Goal: Task Accomplishment & Management: Manage account settings

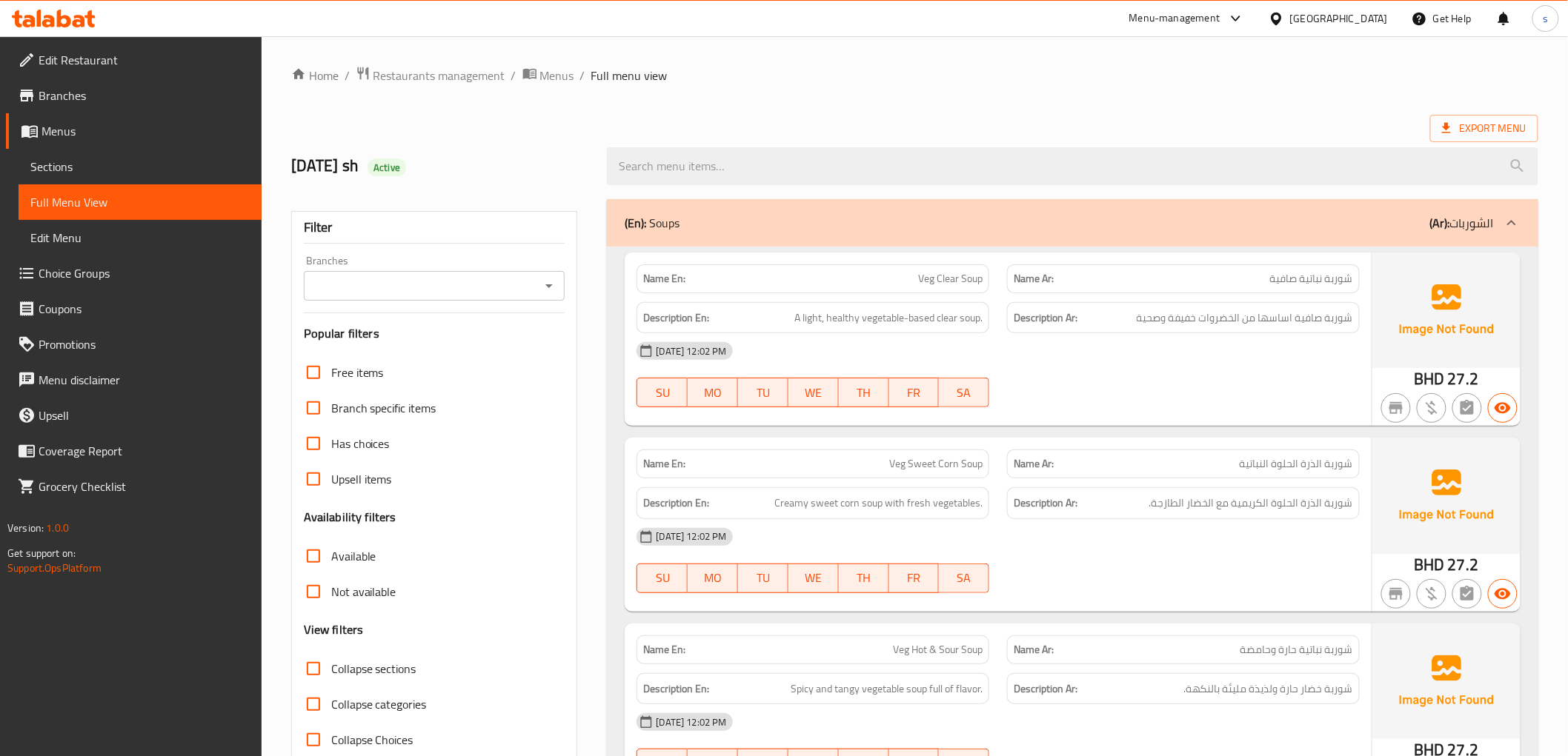
click at [75, 129] on span "Menus" at bounding box center [145, 130] width 208 height 18
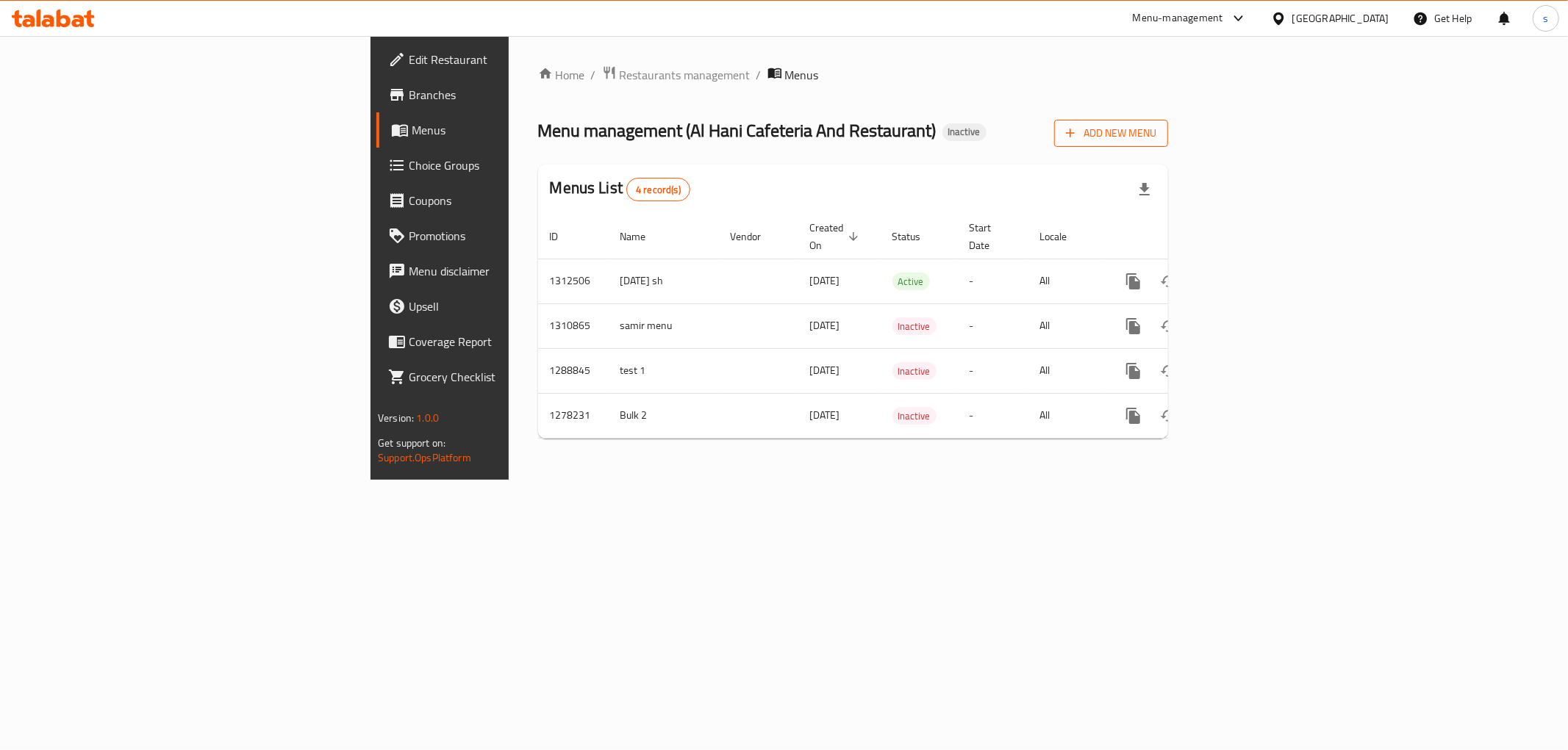
click at [1156, 125] on span "Add New Menu" at bounding box center [1110, 133] width 90 height 18
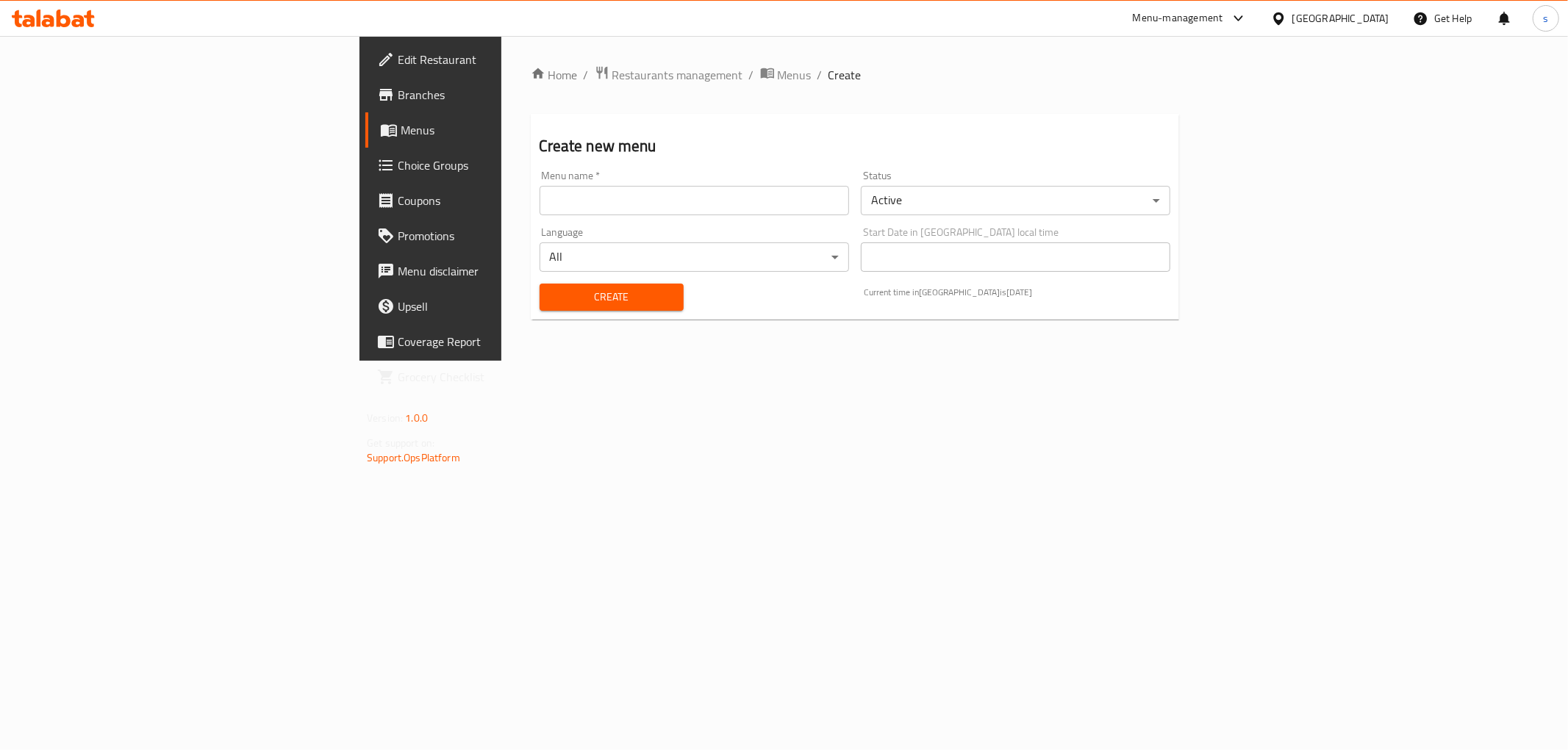
click at [584, 199] on input "text" at bounding box center [694, 200] width 309 height 29
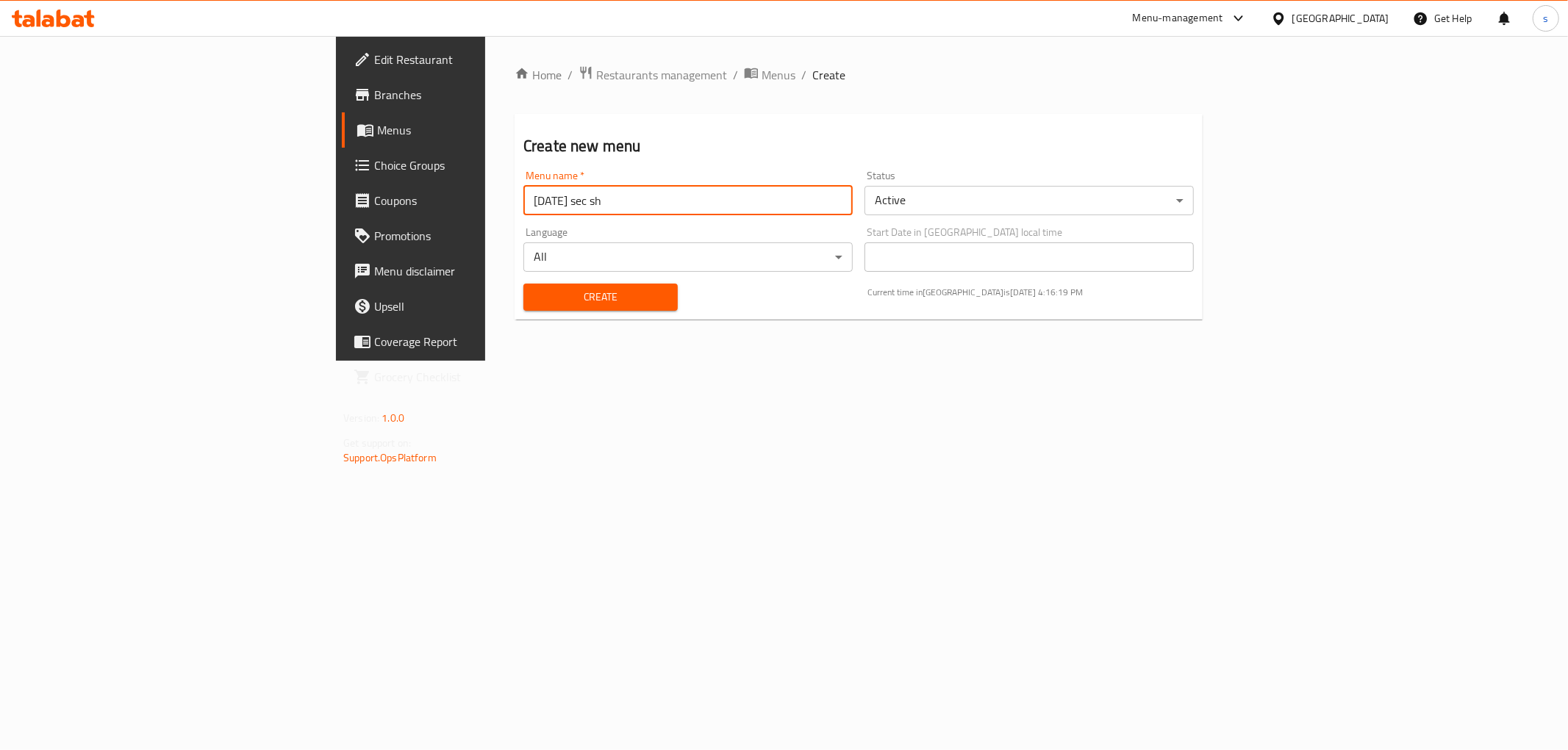
type input "[DATE] sec sh"
click at [535, 288] on span "Create" at bounding box center [600, 297] width 131 height 18
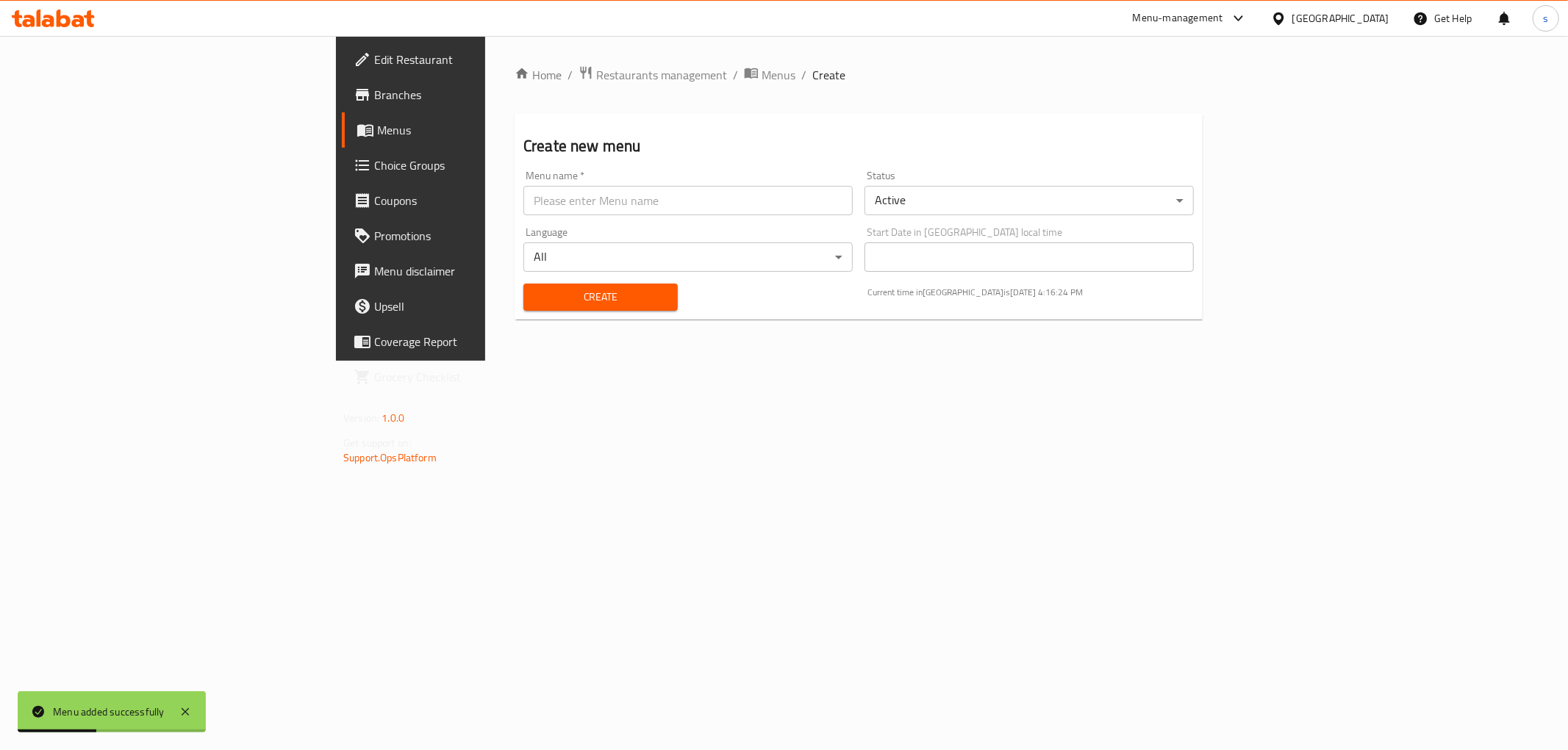
click at [377, 126] on span "Menus" at bounding box center [482, 129] width 209 height 17
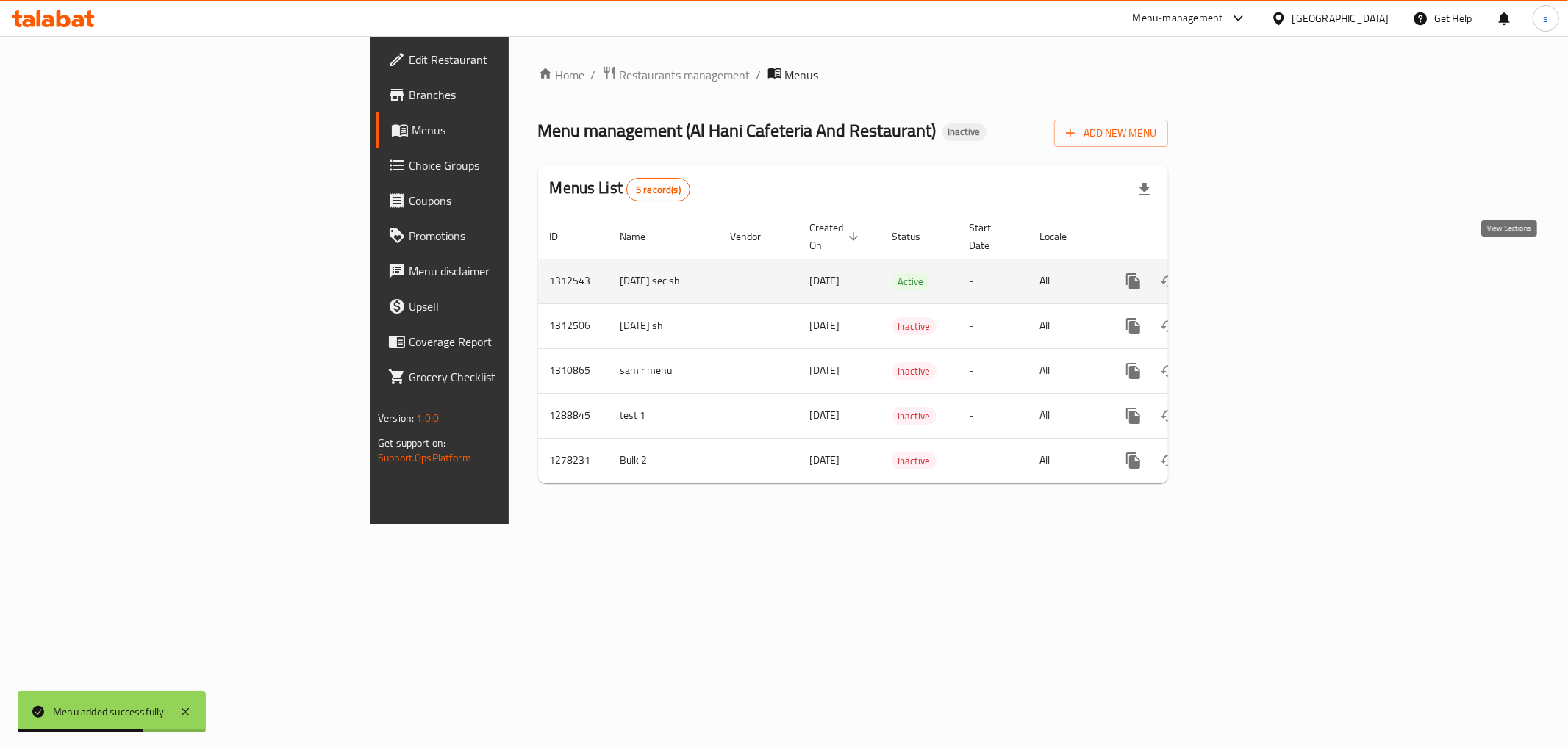
click at [1248, 273] on icon "enhanced table" at bounding box center [1239, 281] width 17 height 17
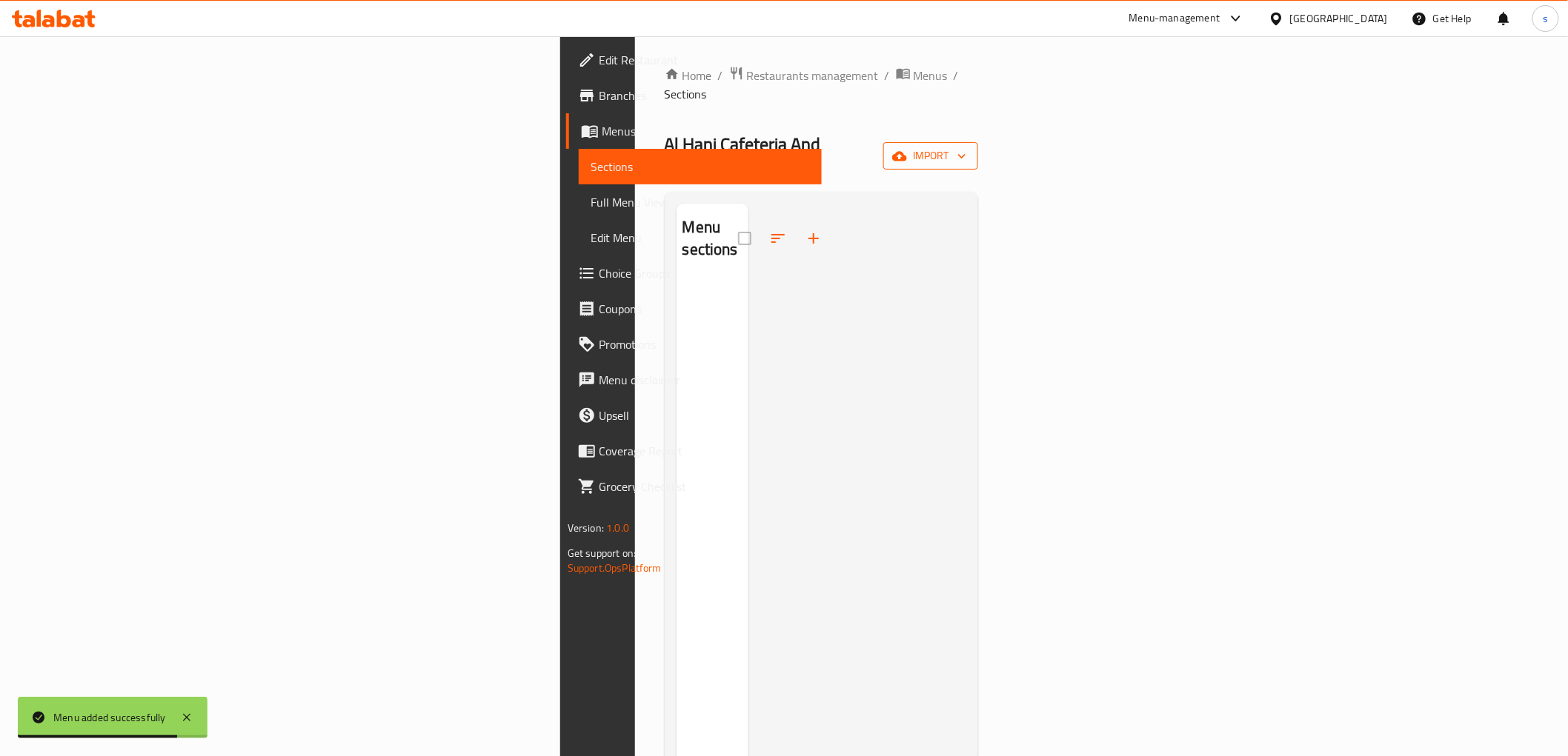
click at [966, 146] on span "import" at bounding box center [930, 155] width 71 height 18
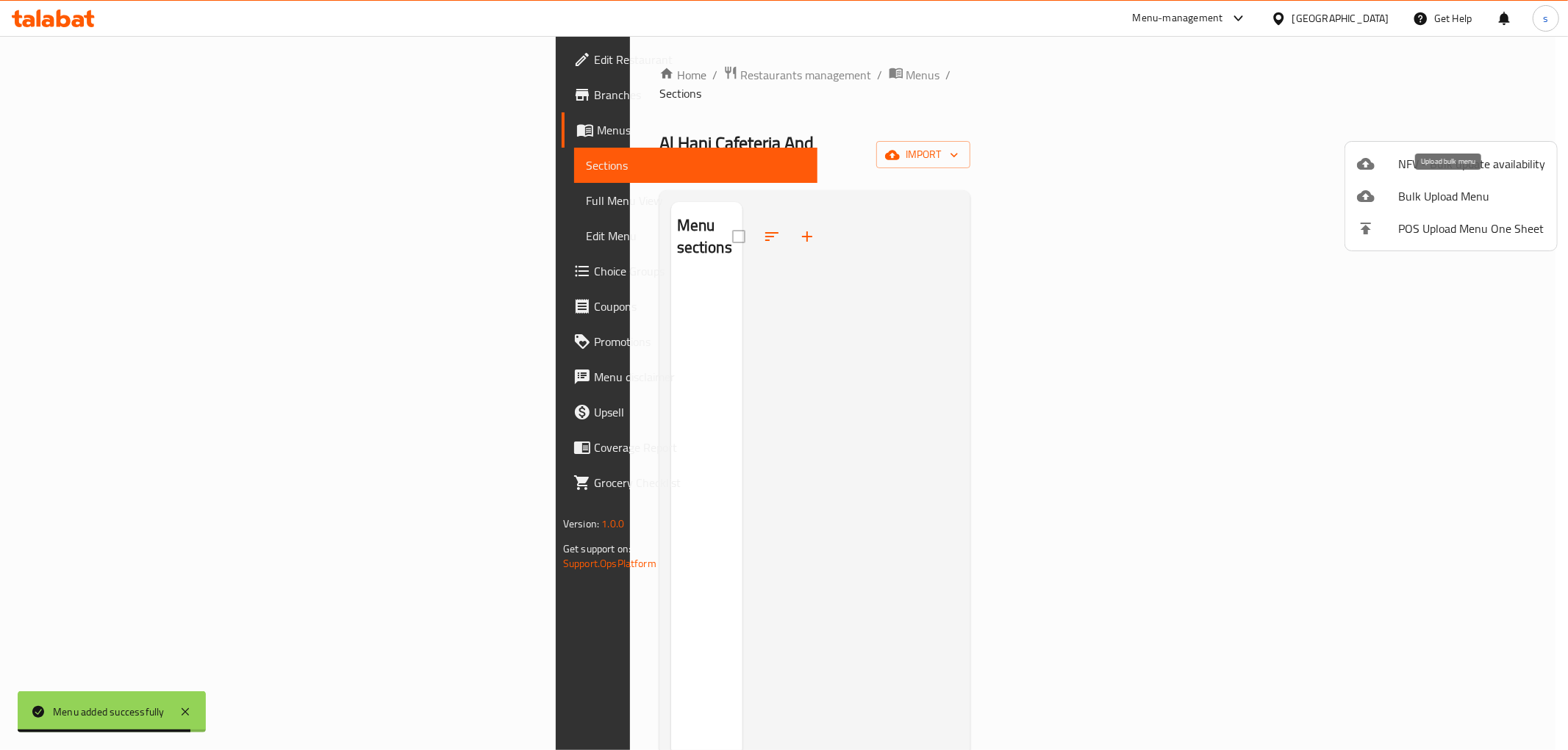
click at [1451, 201] on span "Bulk Upload Menu" at bounding box center [1471, 196] width 147 height 17
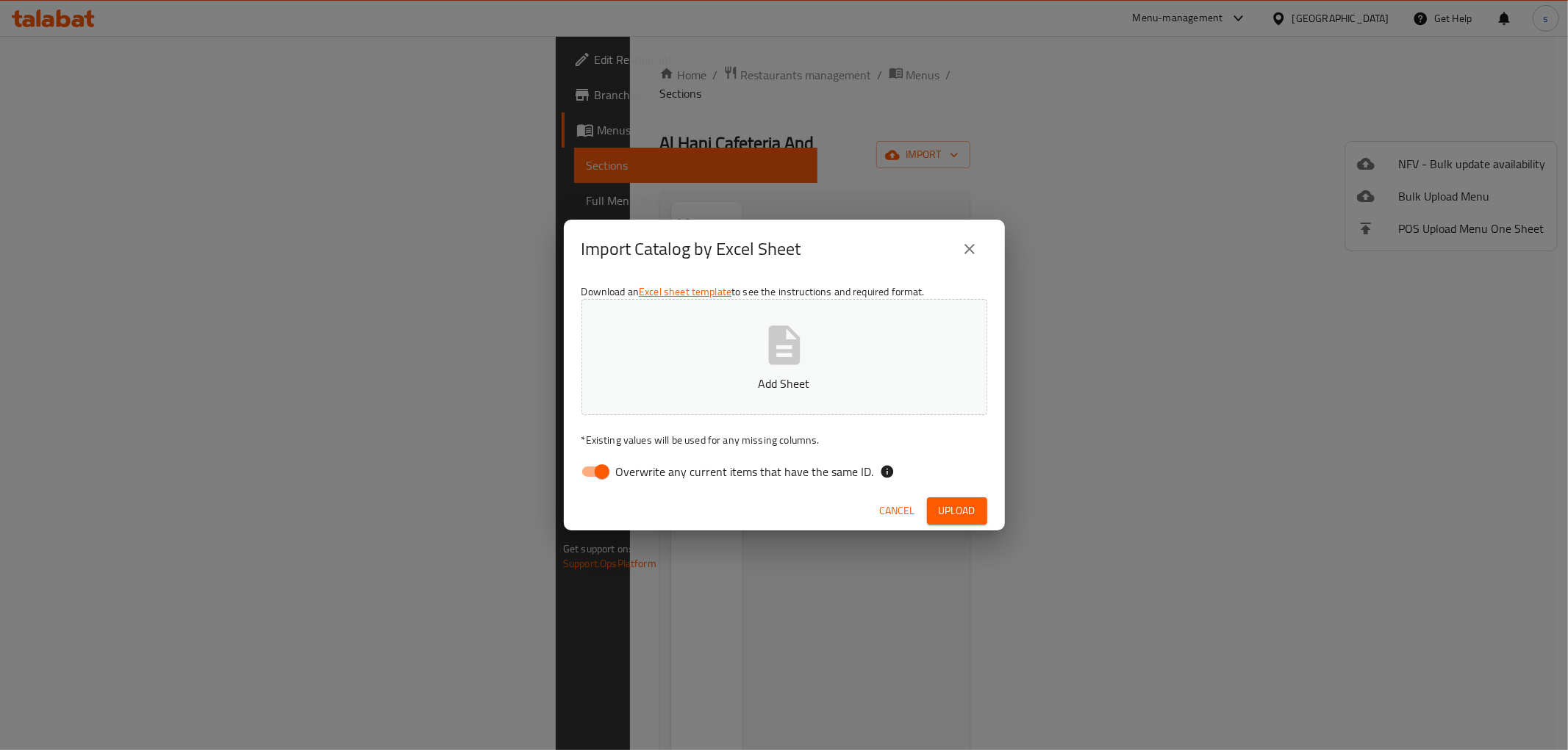
click at [590, 468] on input "Overwrite any current items that have the same ID." at bounding box center [601, 472] width 84 height 28
checkbox input "false"
click at [778, 354] on icon "button" at bounding box center [784, 345] width 47 height 47
click at [934, 508] on button "Upload" at bounding box center [957, 510] width 61 height 27
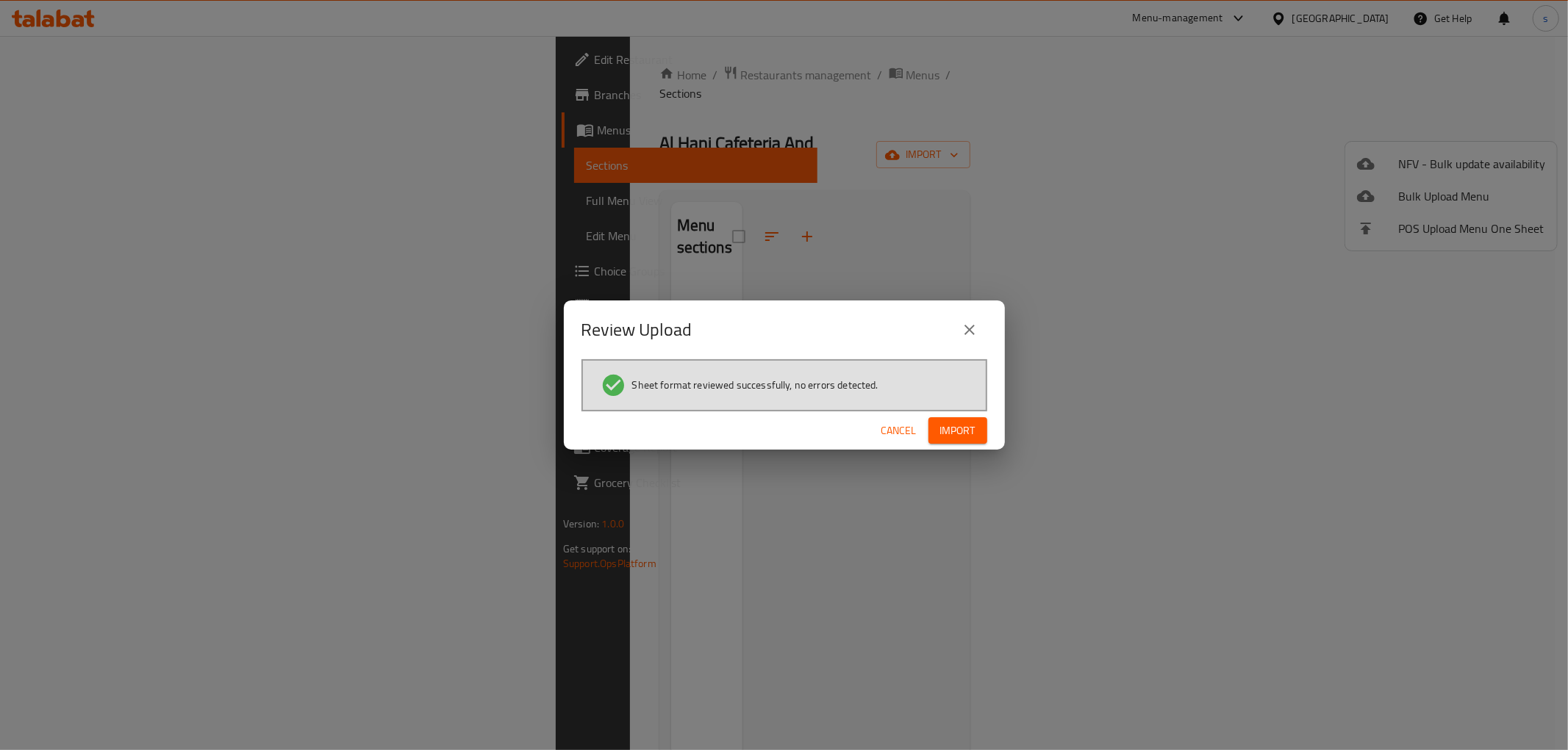
click at [954, 428] on span "Import" at bounding box center [958, 431] width 36 height 18
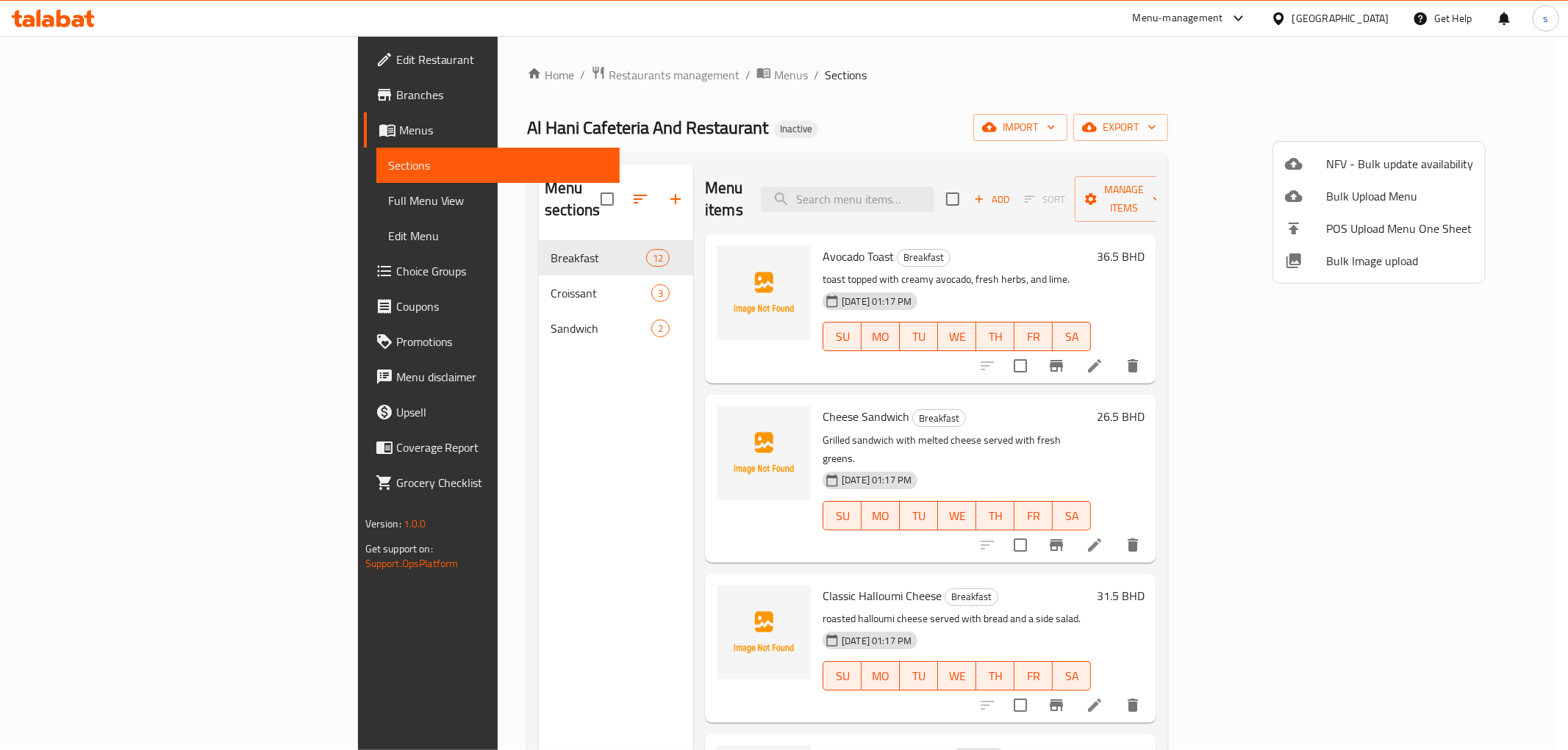
click at [1051, 119] on div at bounding box center [784, 375] width 1568 height 750
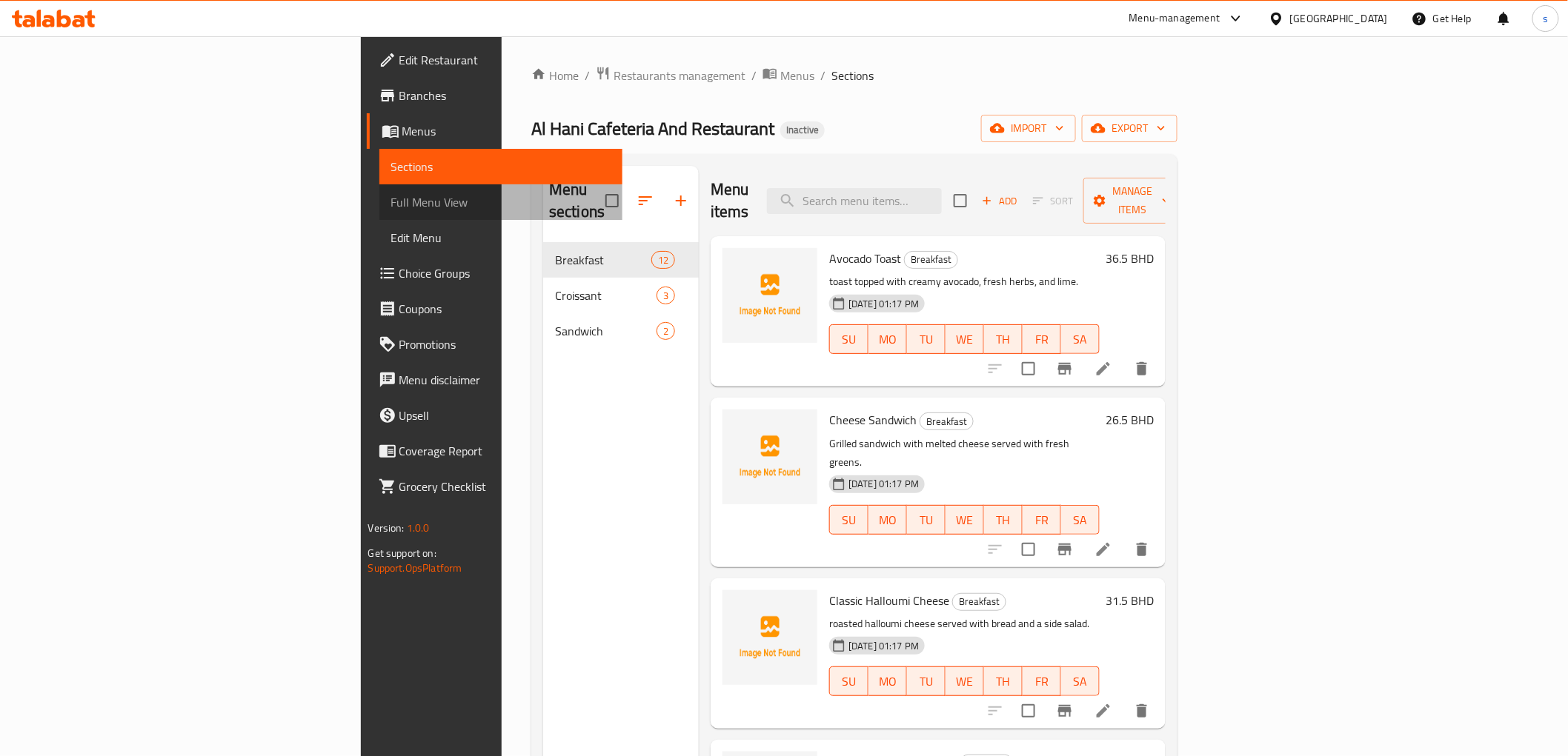
click at [379, 211] on link "Full Menu View" at bounding box center [501, 202] width 243 height 36
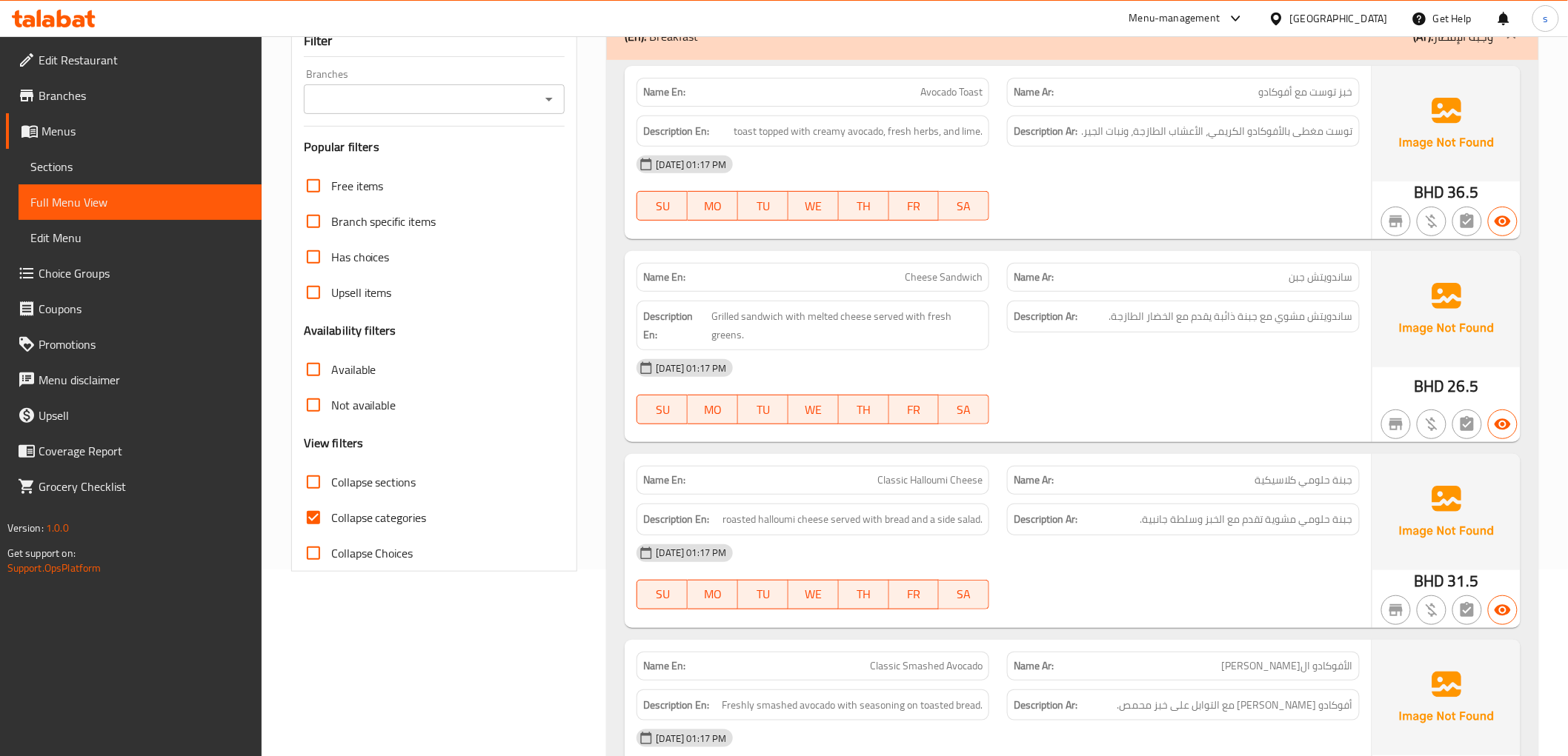
scroll to position [329, 0]
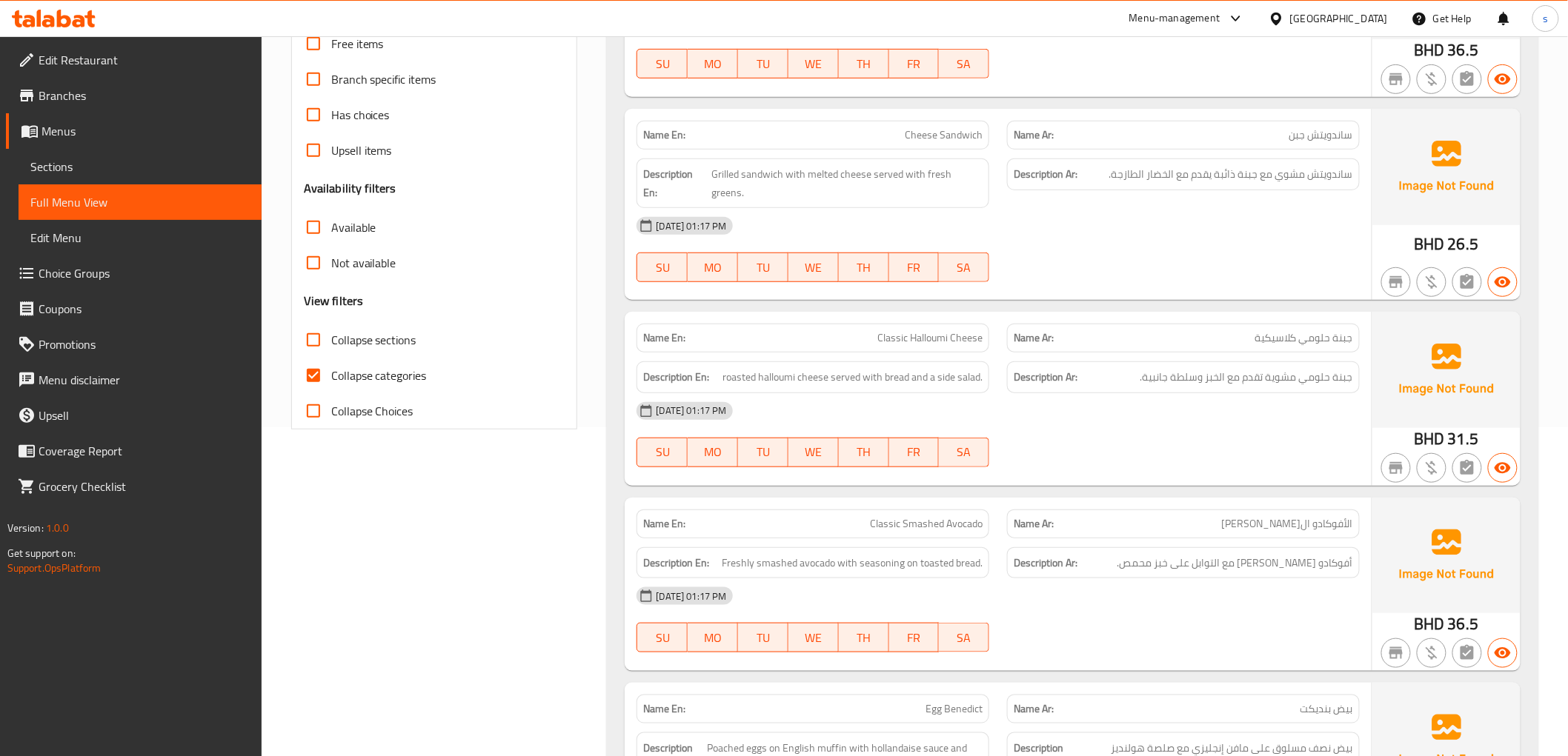
click at [308, 370] on input "Collapse categories" at bounding box center [313, 375] width 36 height 36
checkbox input "false"
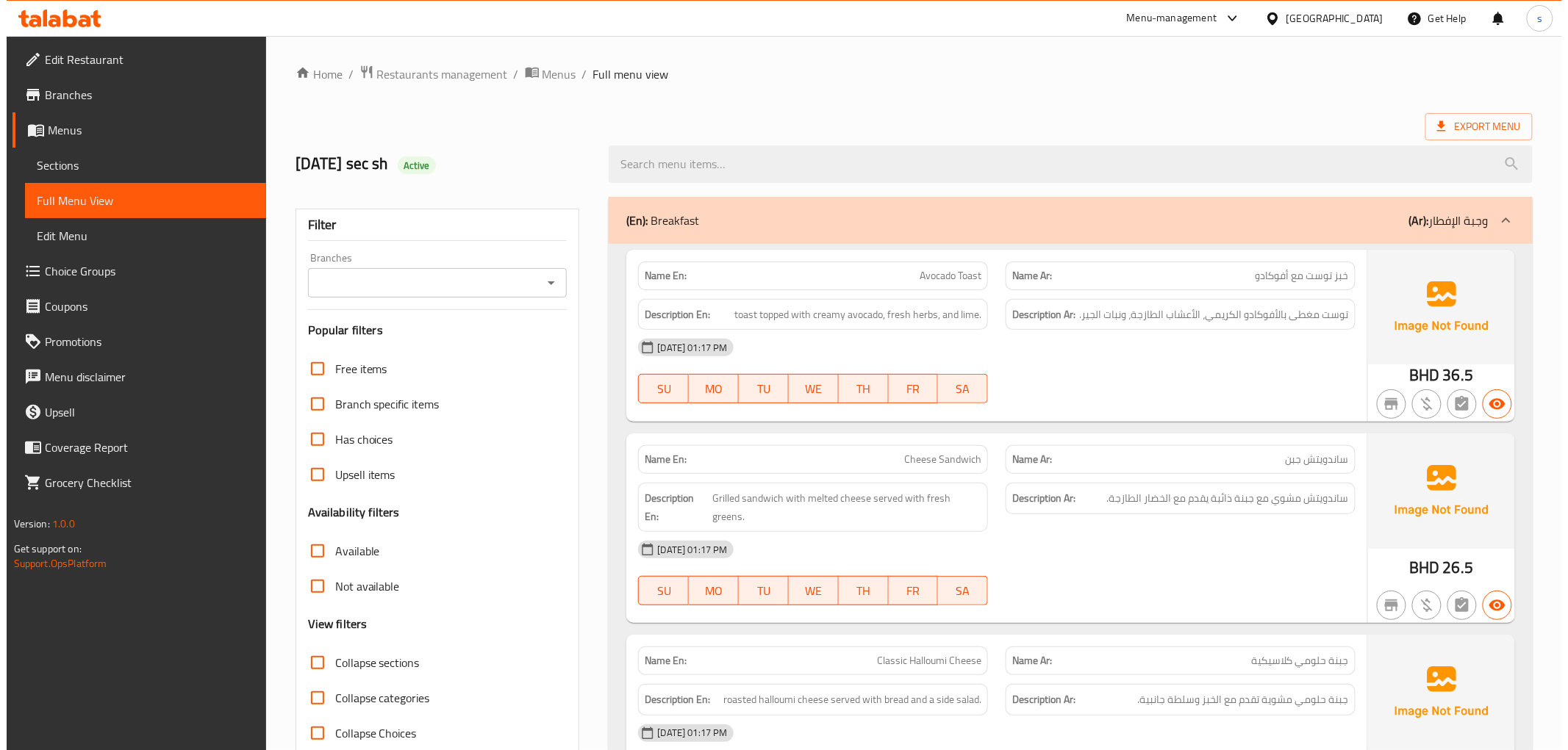
scroll to position [0, 0]
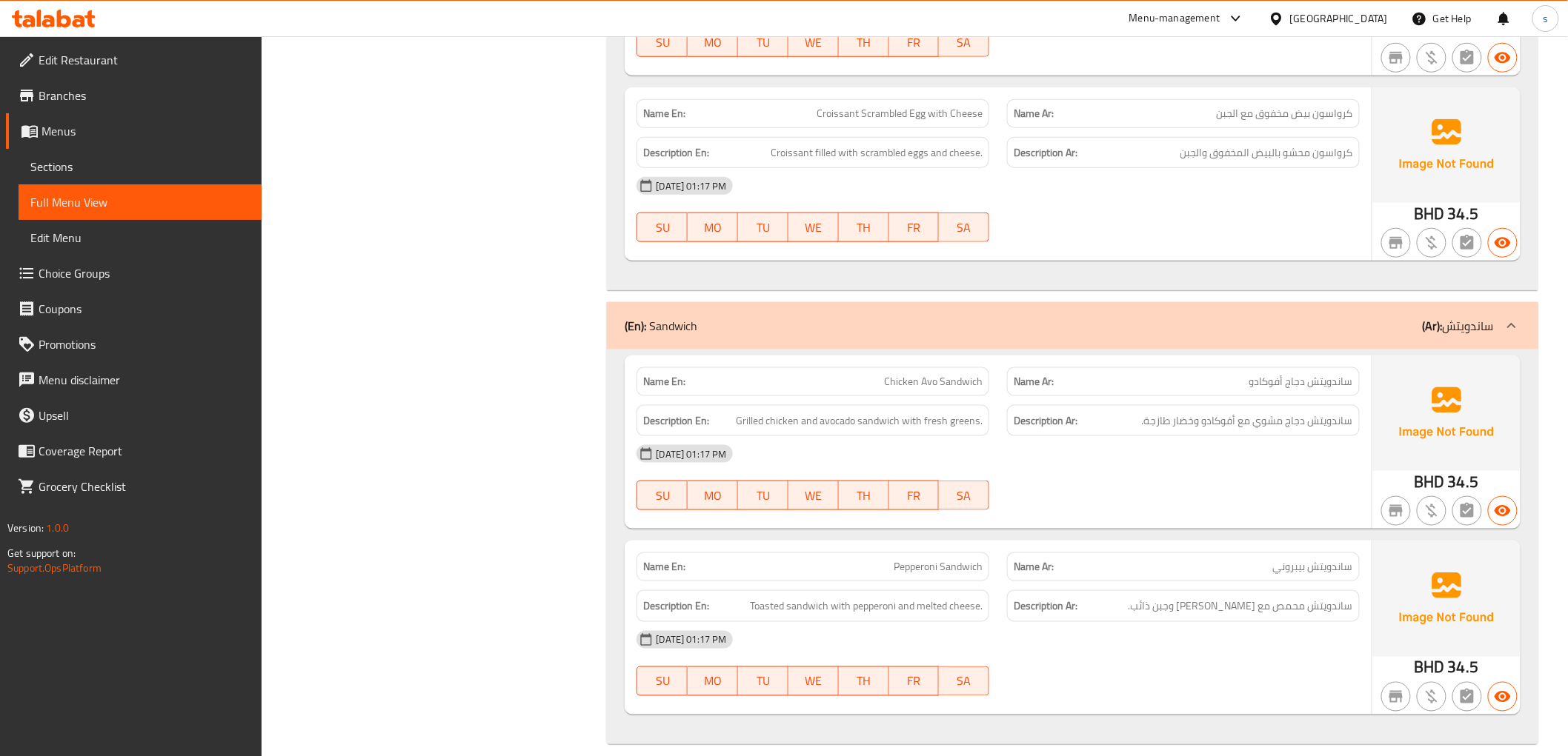
scroll to position [2896, 0]
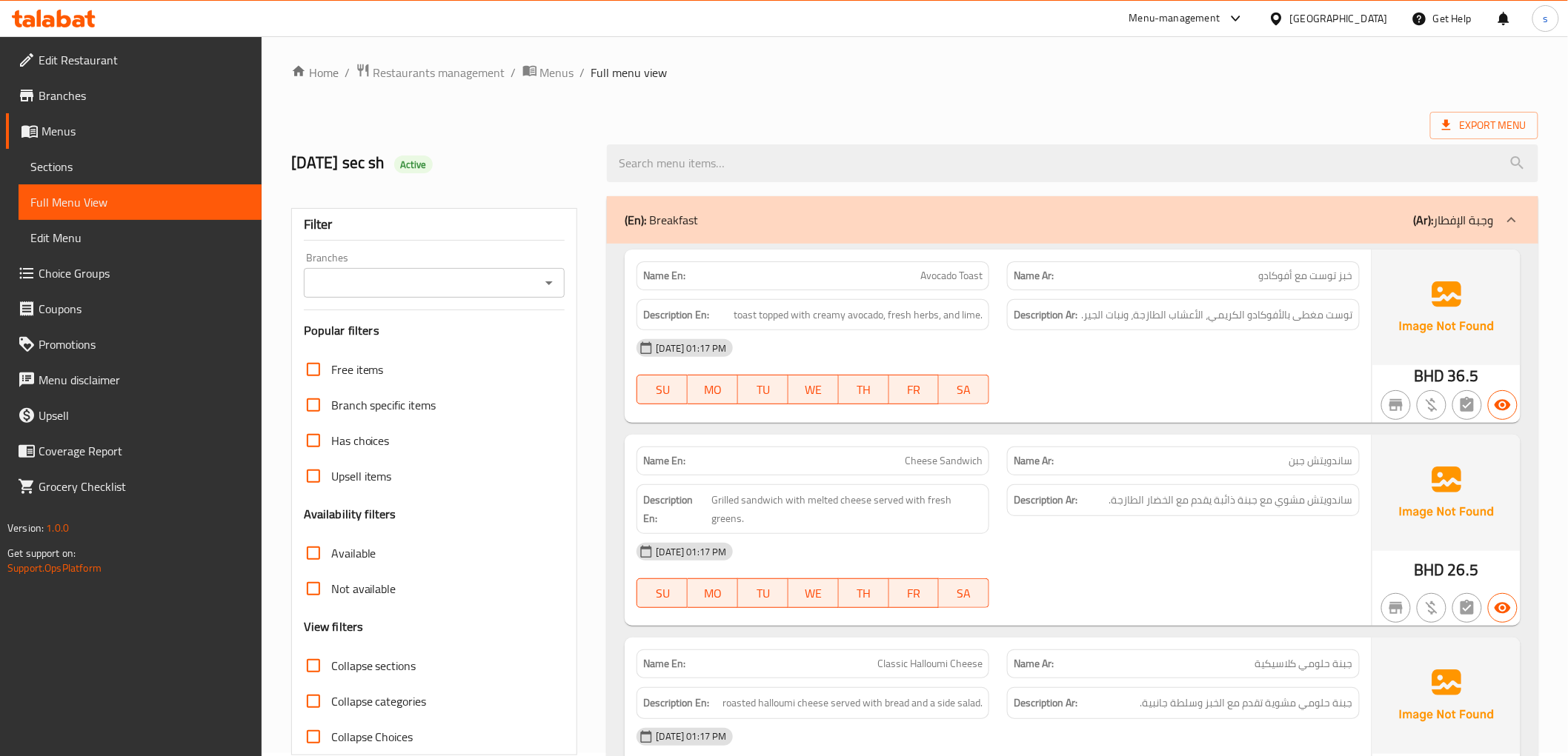
scroll to position [0, 0]
click at [1075, 216] on div "(En): Breakfast (Ar): وجبة الإفطار" at bounding box center [1058, 222] width 868 height 18
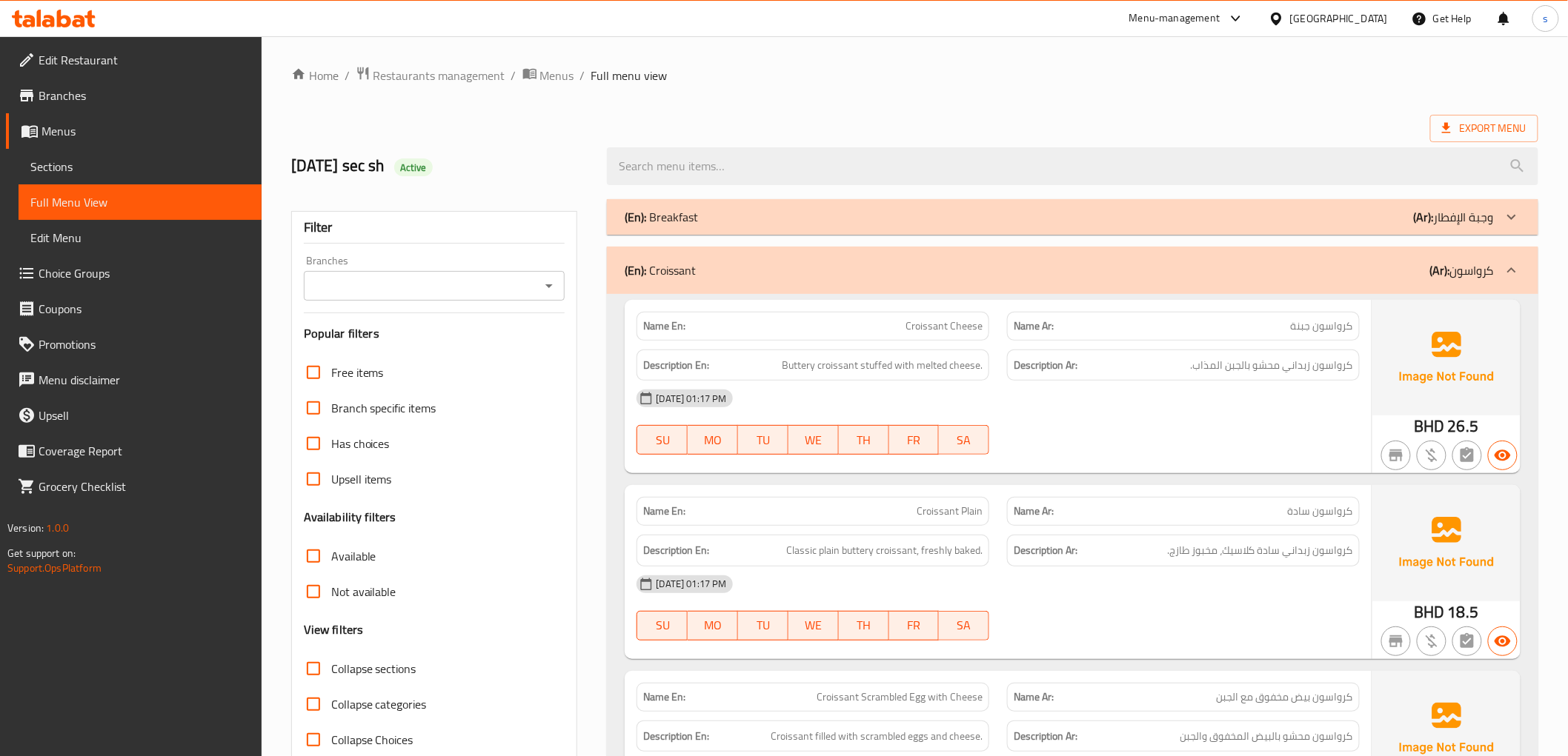
click at [1074, 113] on div "Home / Restaurants management / Menus / Full menu view Export Menu 17/9/2025 se…" at bounding box center [914, 697] width 1247 height 1261
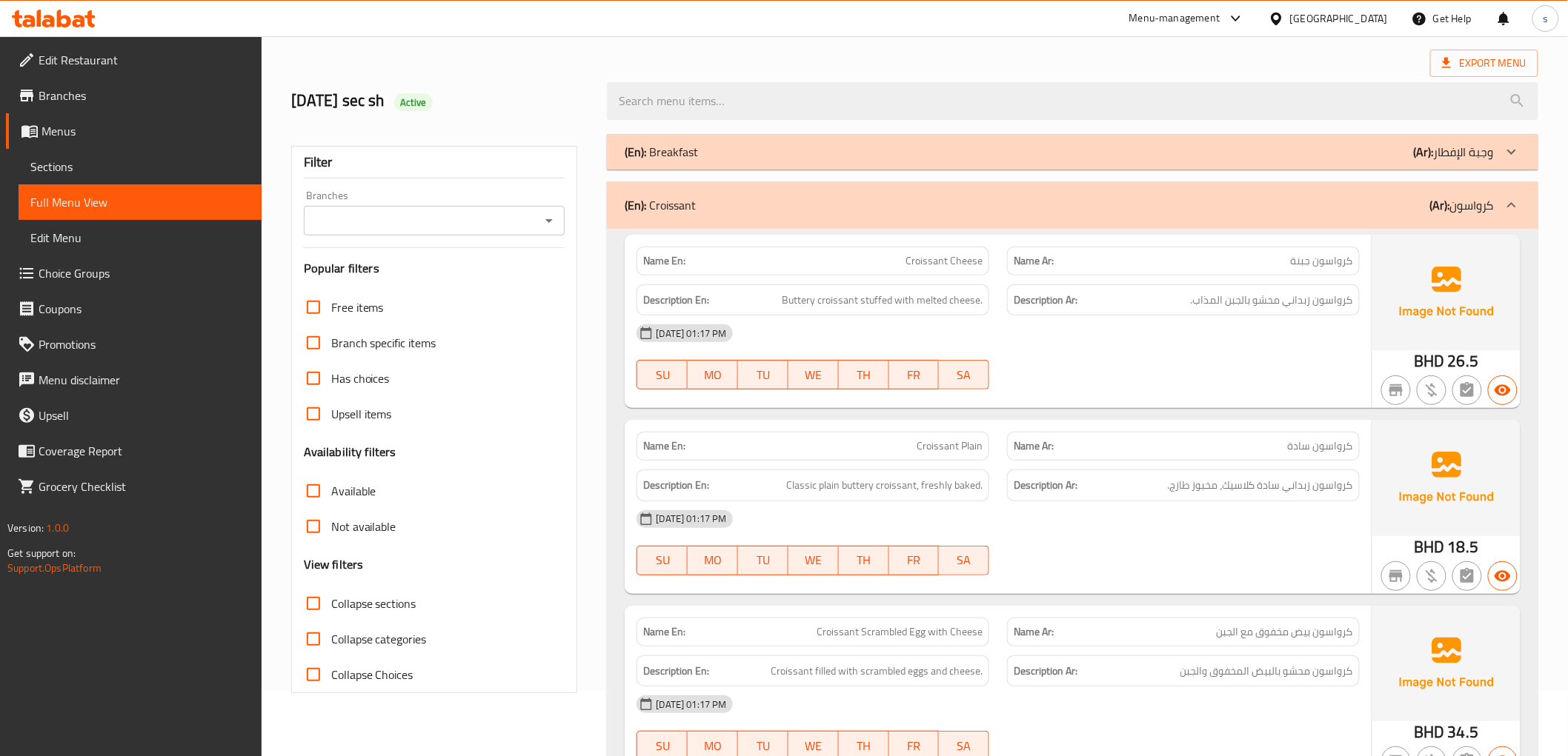
scroll to position [99, 0]
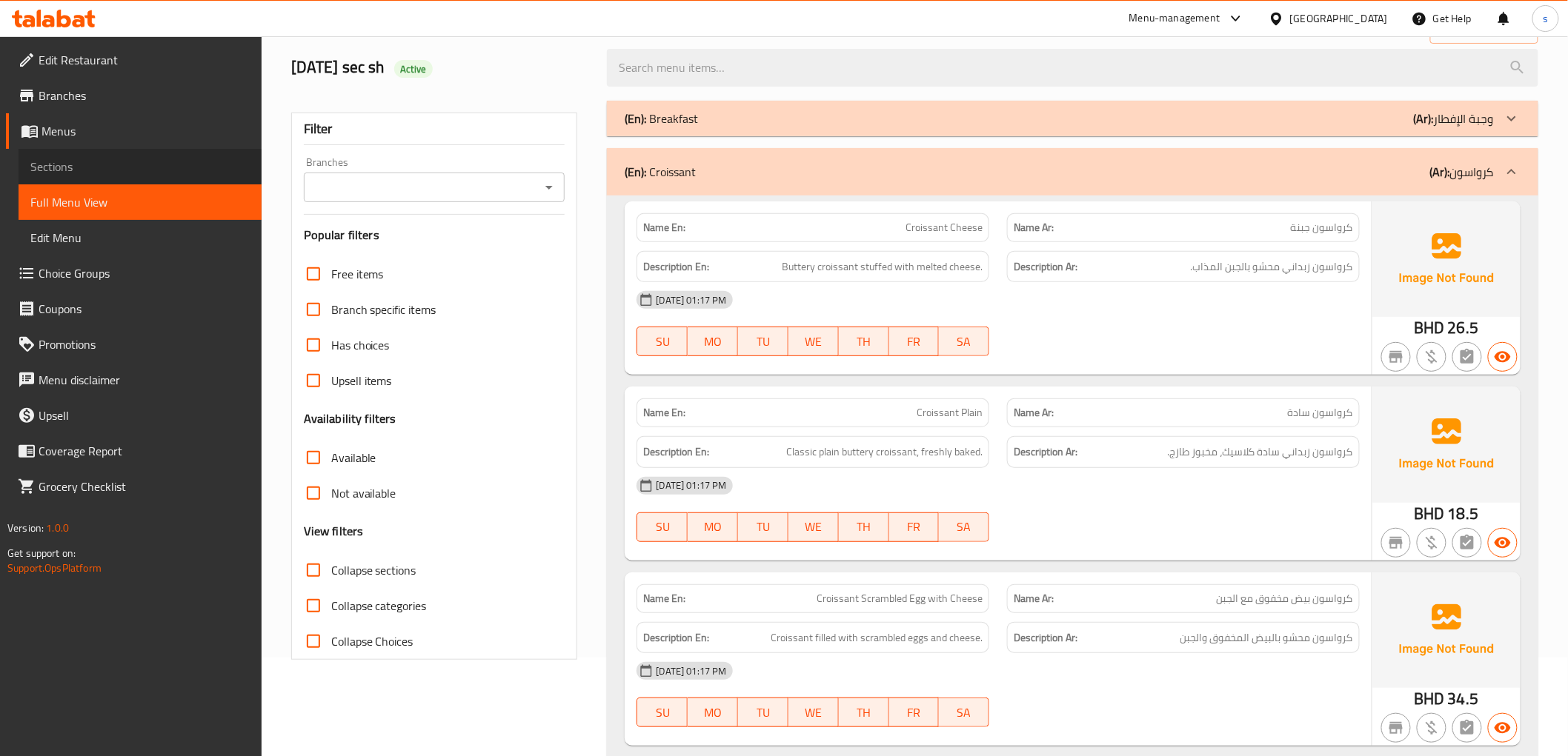
click at [62, 161] on span "Sections" at bounding box center [140, 166] width 219 height 18
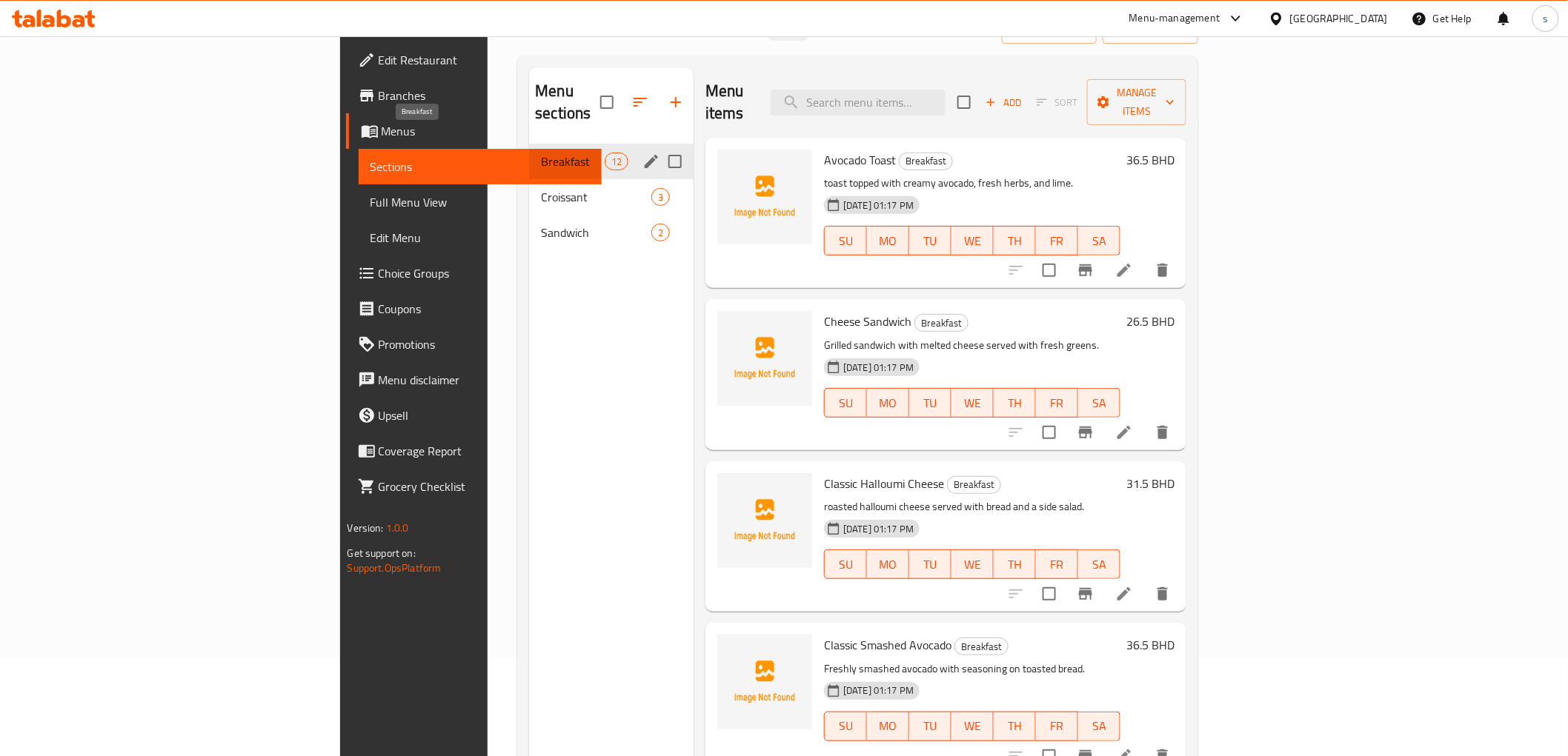
click at [541, 153] on span "Breakfast" at bounding box center [572, 161] width 63 height 18
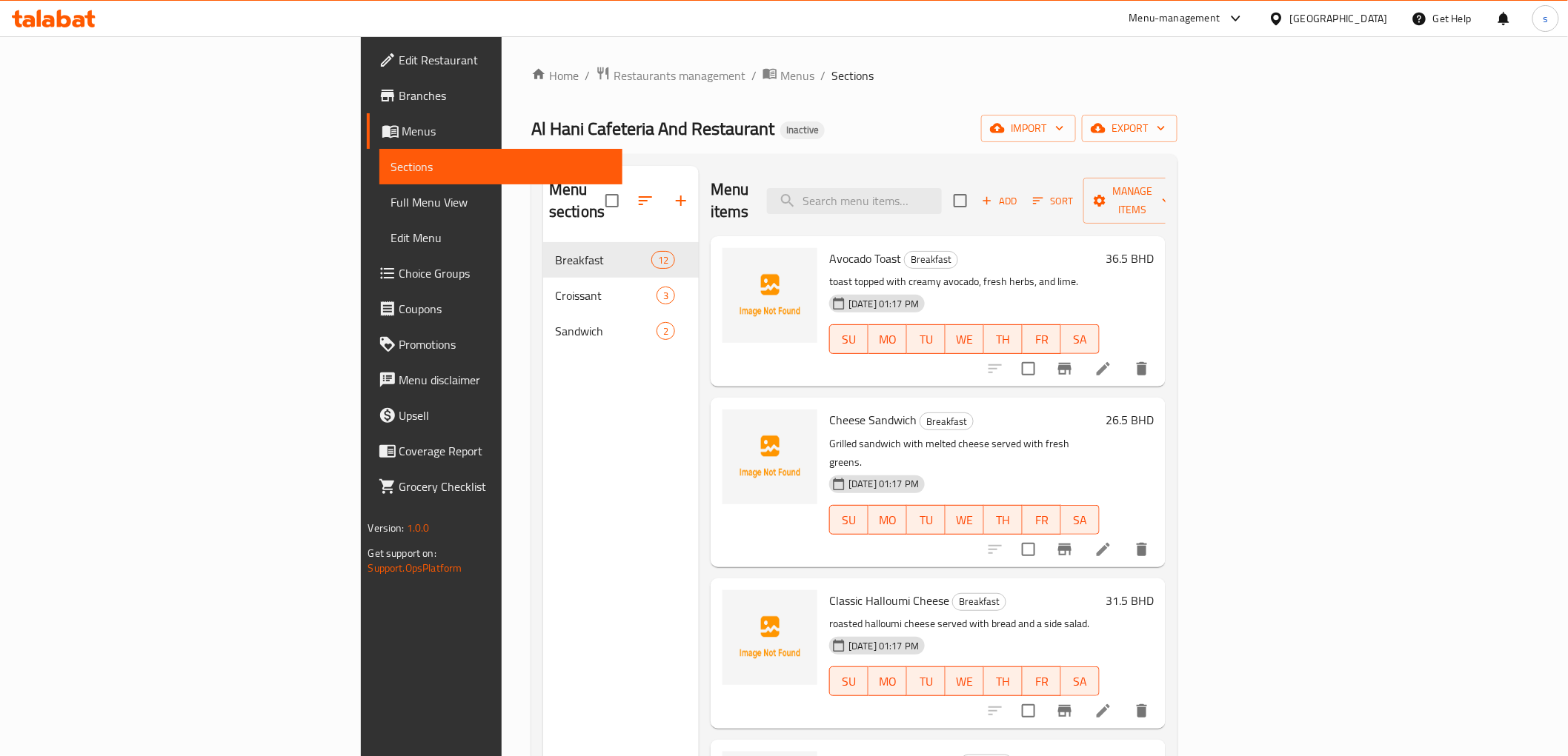
click at [944, 101] on div "Home / Restaurants management / Menus / Sections Al Hani Cafeteria And Restaura…" at bounding box center [854, 500] width 646 height 868
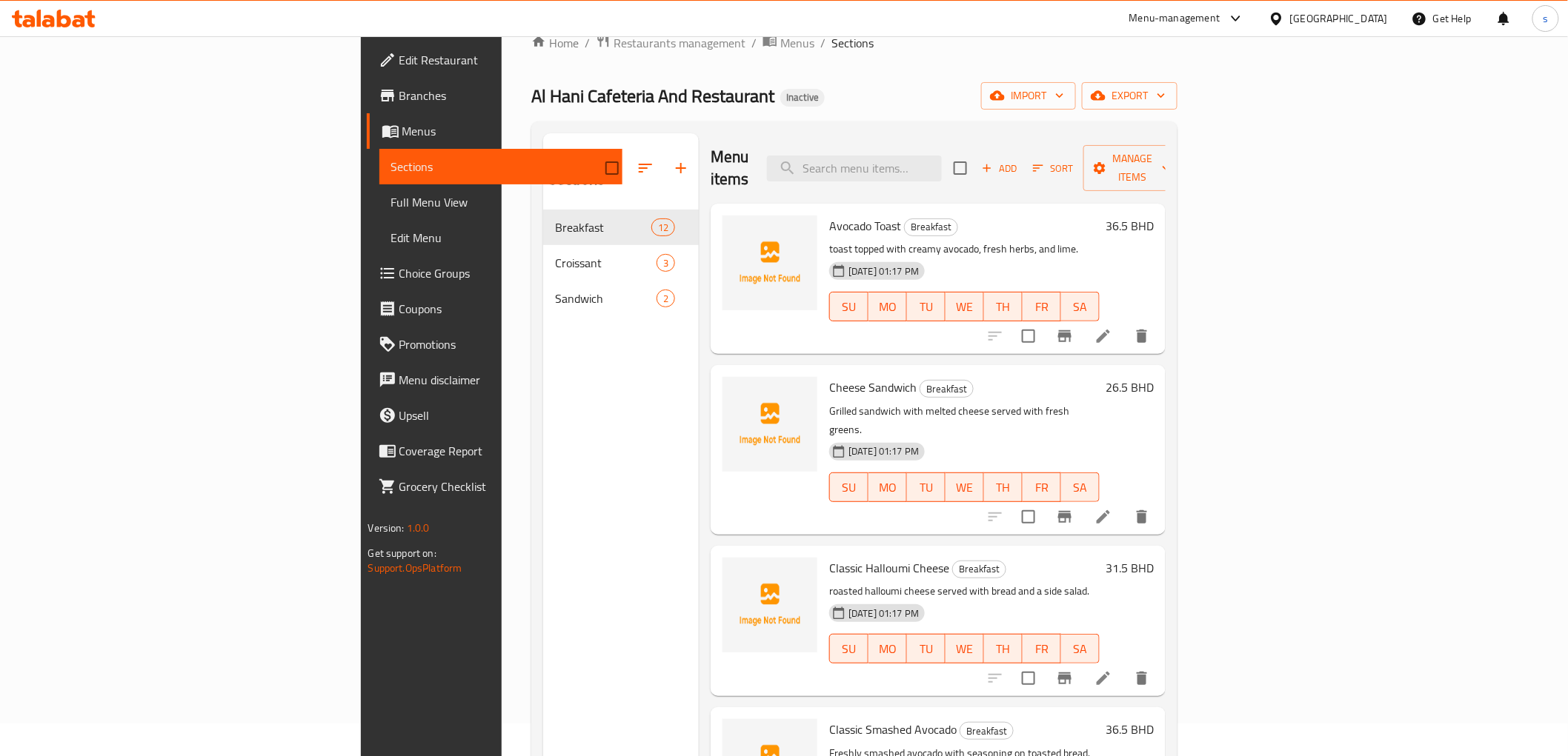
scroll to position [65, 0]
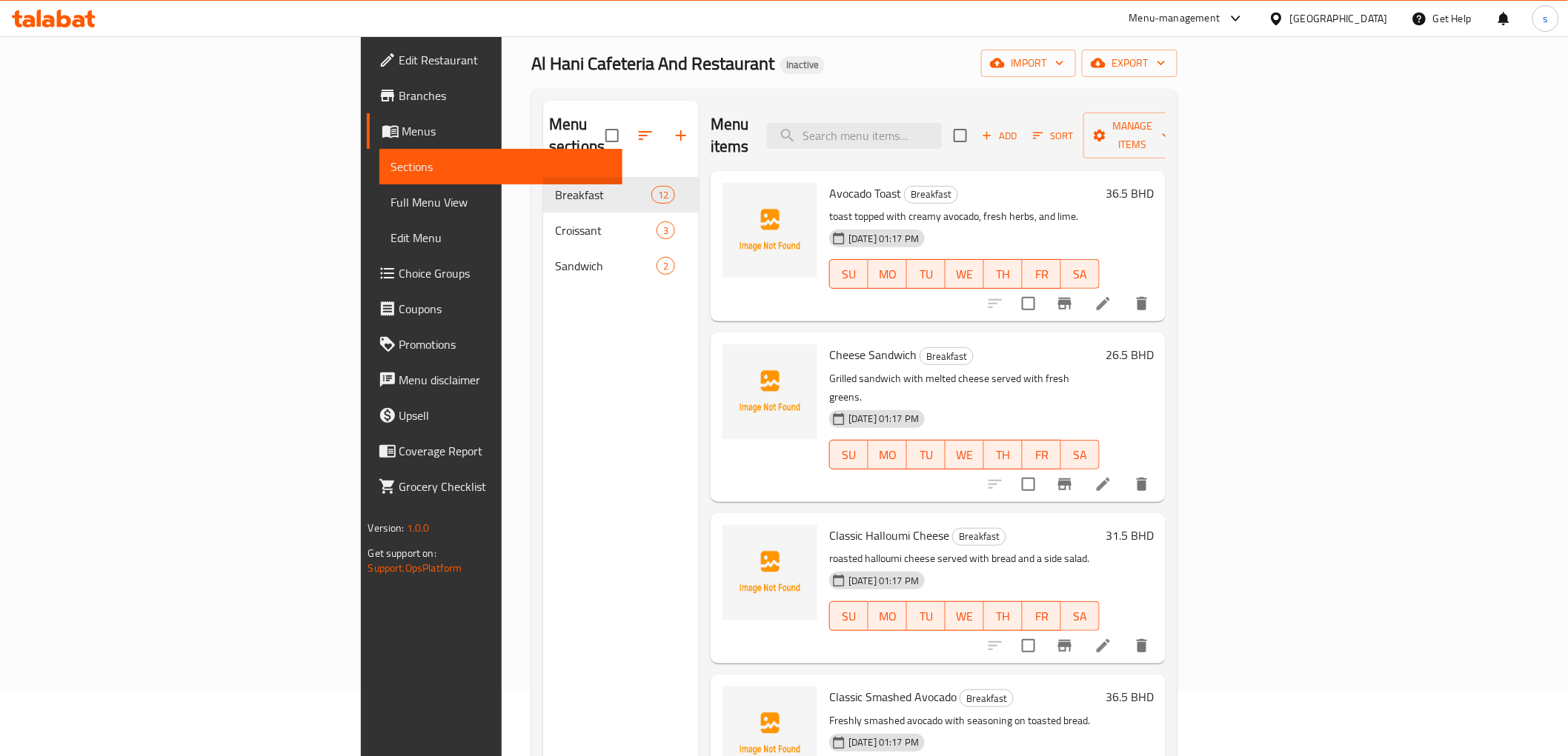
click at [391, 211] on span "Full Menu View" at bounding box center [501, 201] width 219 height 18
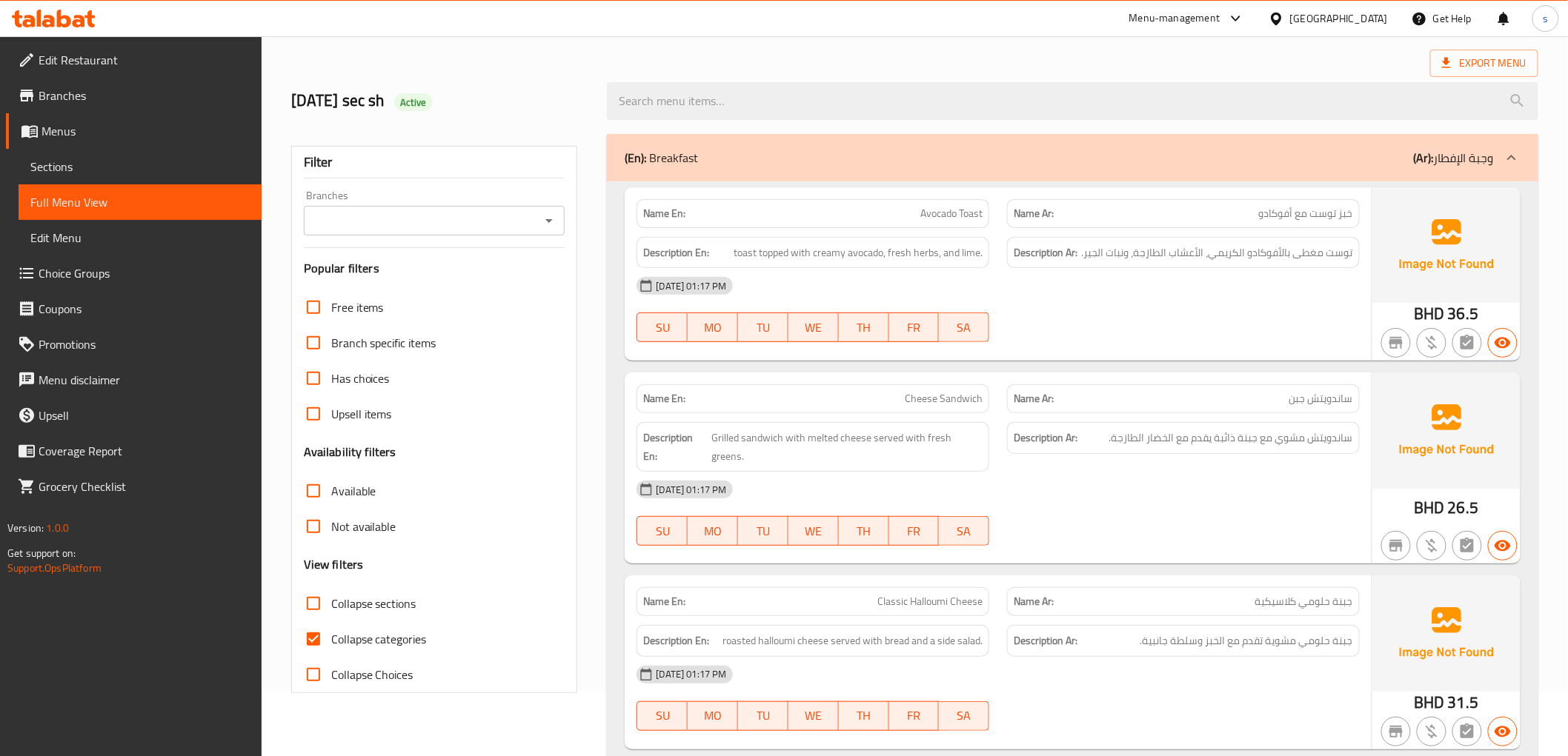
click at [349, 633] on span "Collapse categories" at bounding box center [379, 638] width 95 height 18
click at [331, 633] on input "Collapse categories" at bounding box center [313, 639] width 36 height 36
checkbox input "false"
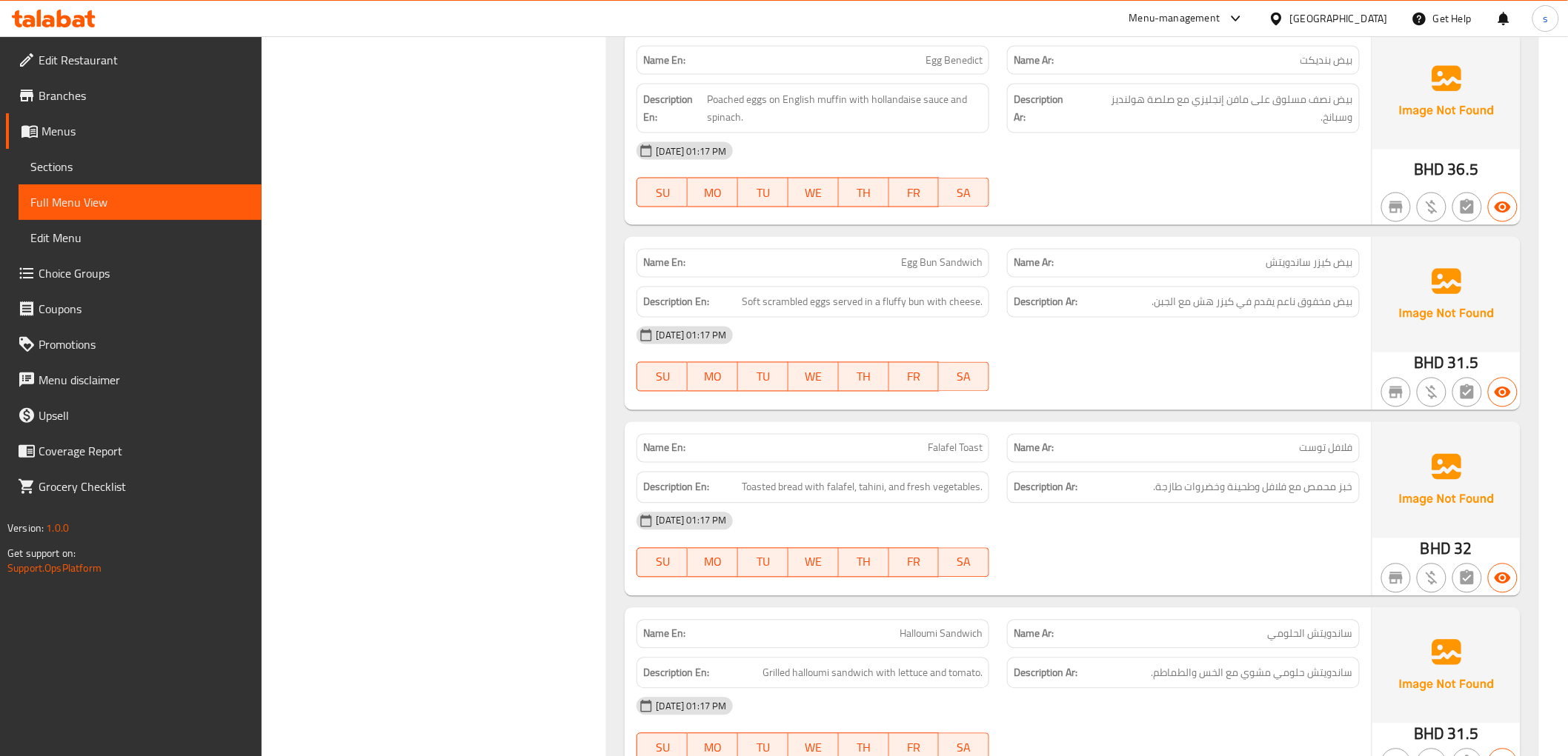
scroll to position [912, 0]
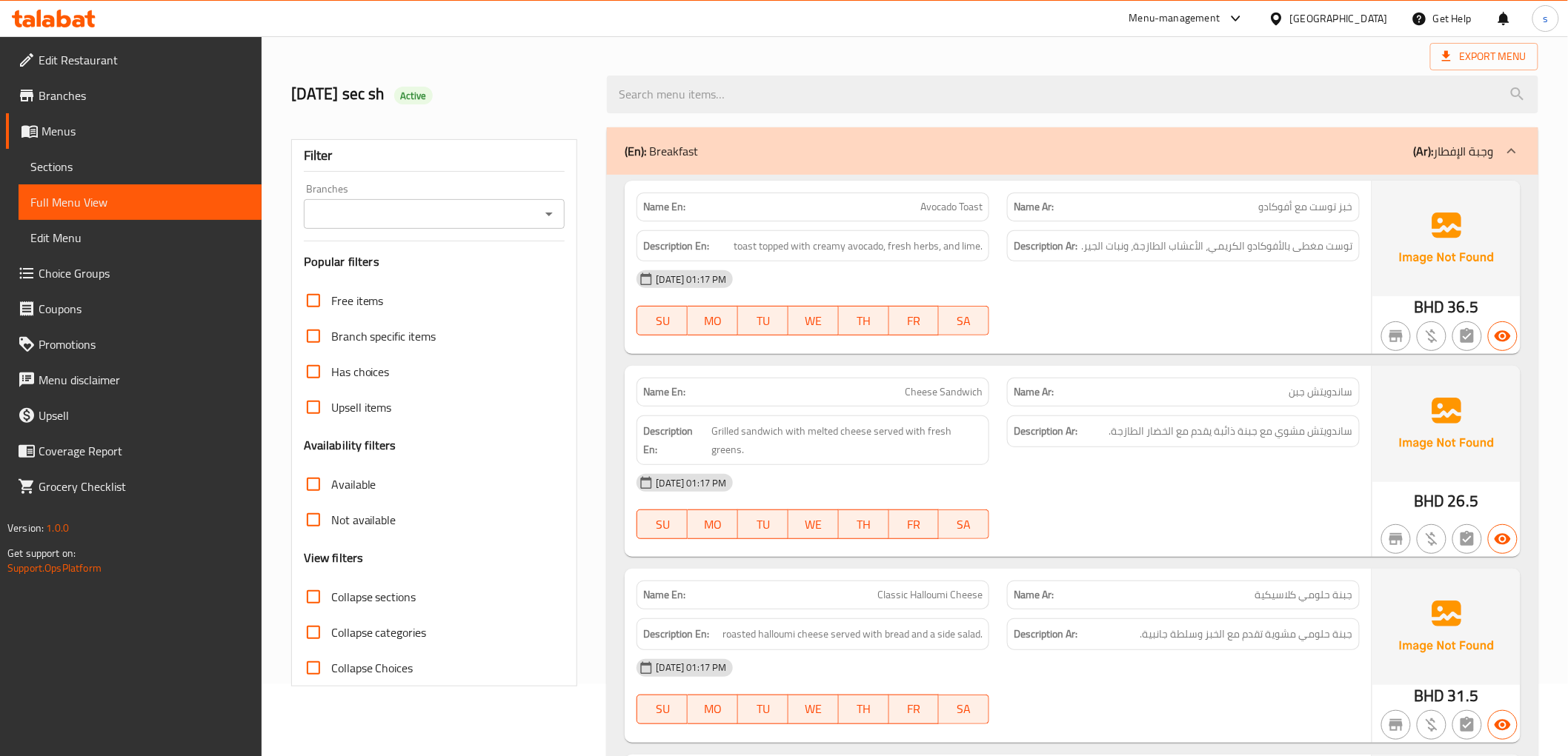
scroll to position [0, 0]
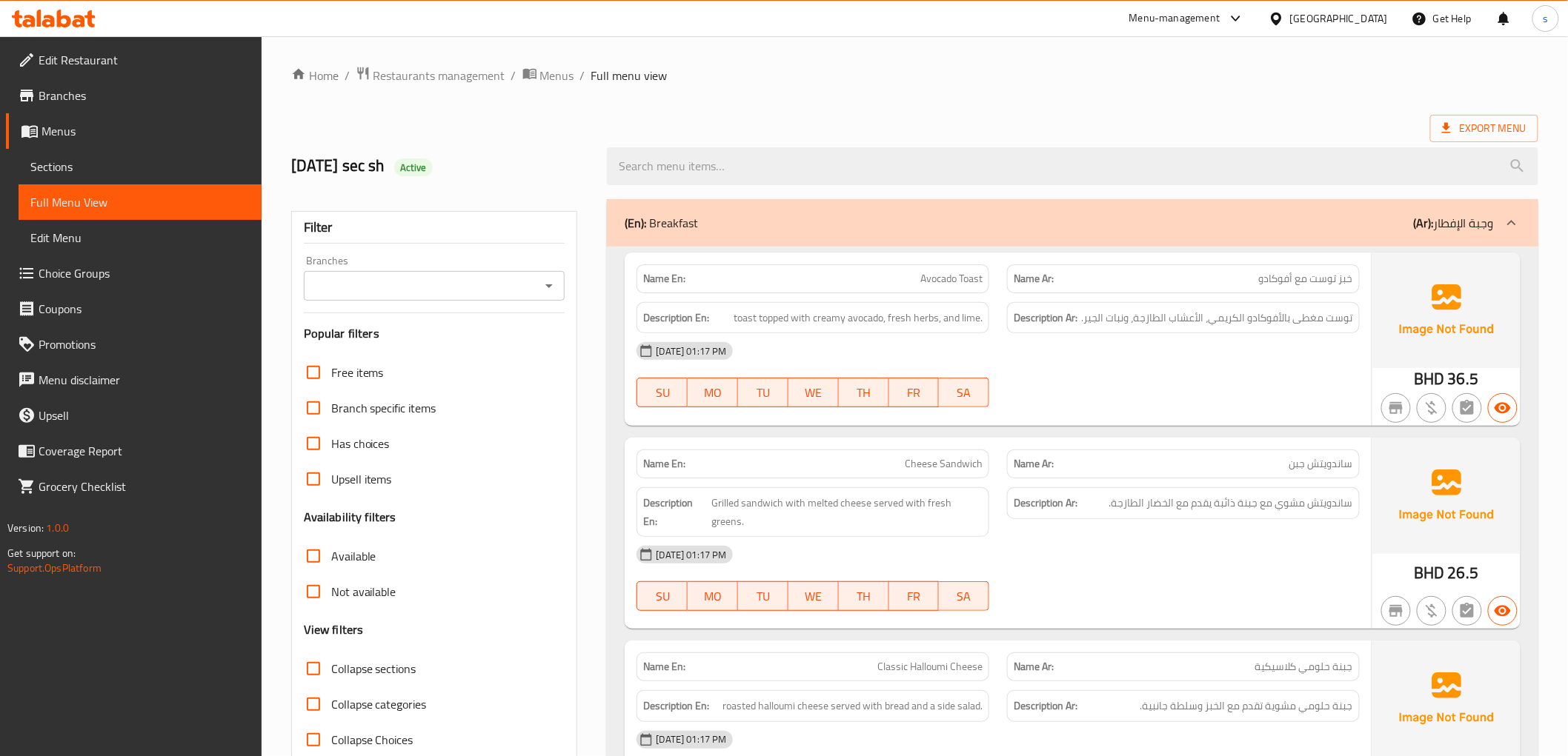
click at [94, 169] on span "Sections" at bounding box center [140, 166] width 219 height 18
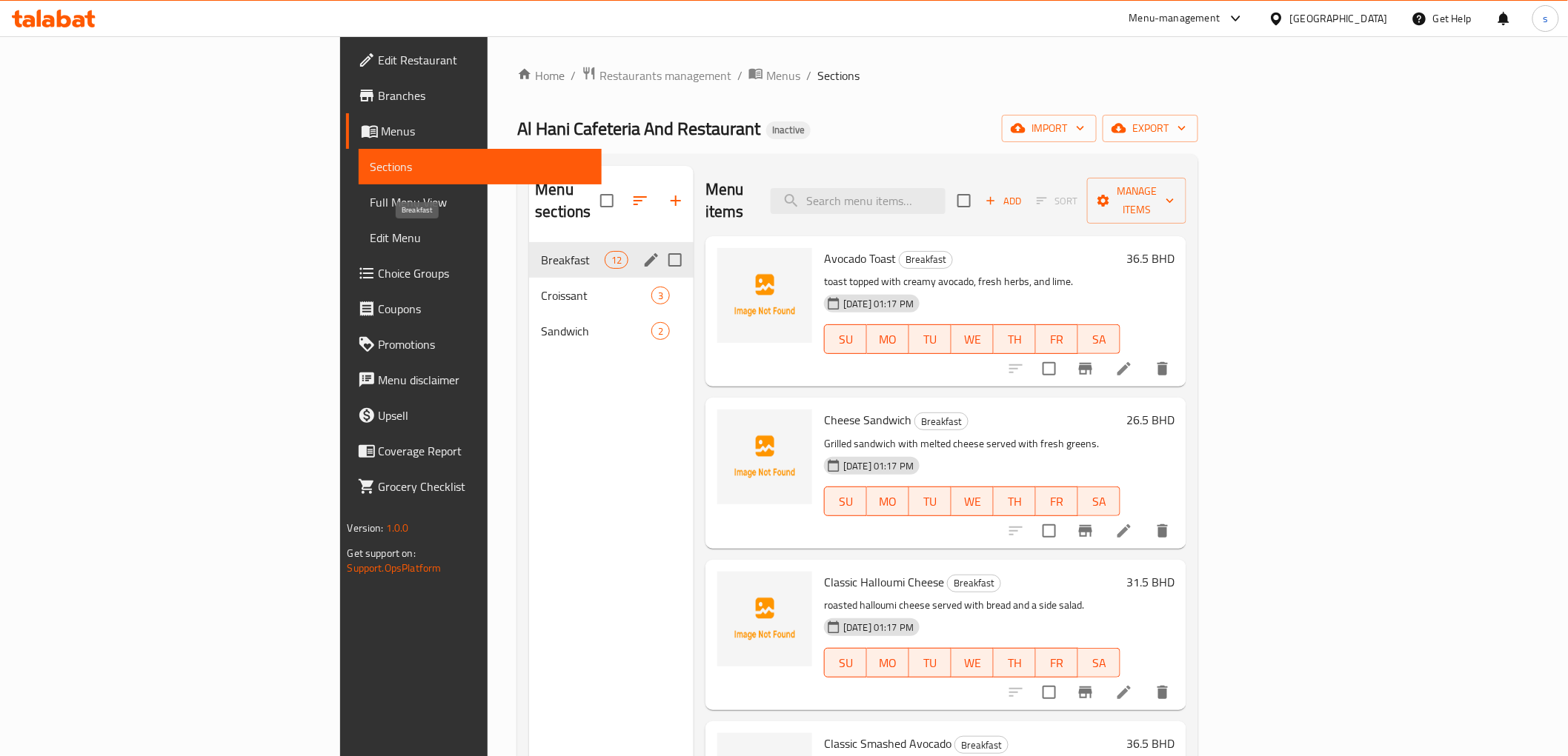
click at [541, 251] on span "Breakfast" at bounding box center [572, 259] width 63 height 18
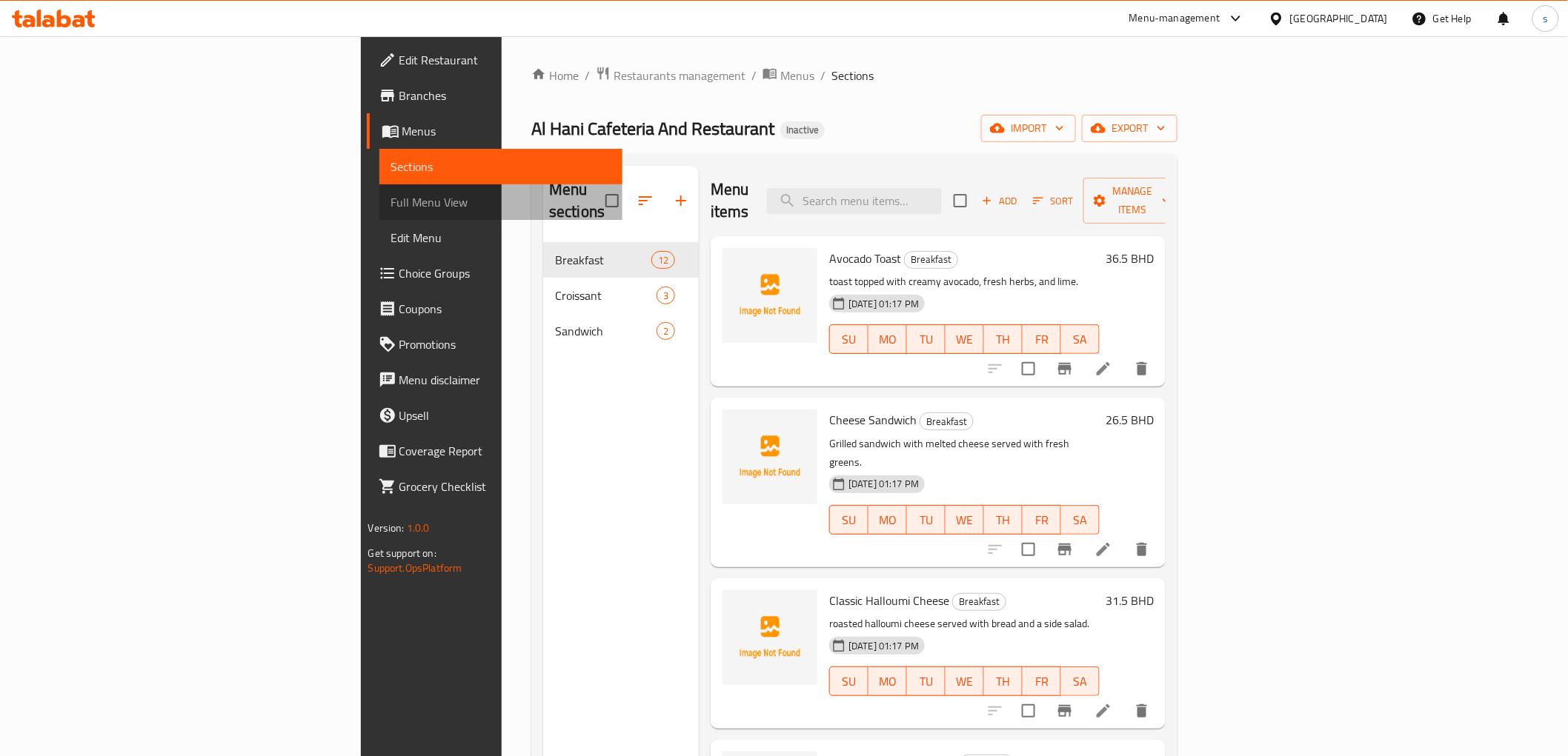
click at [391, 195] on span "Full Menu View" at bounding box center [501, 201] width 219 height 18
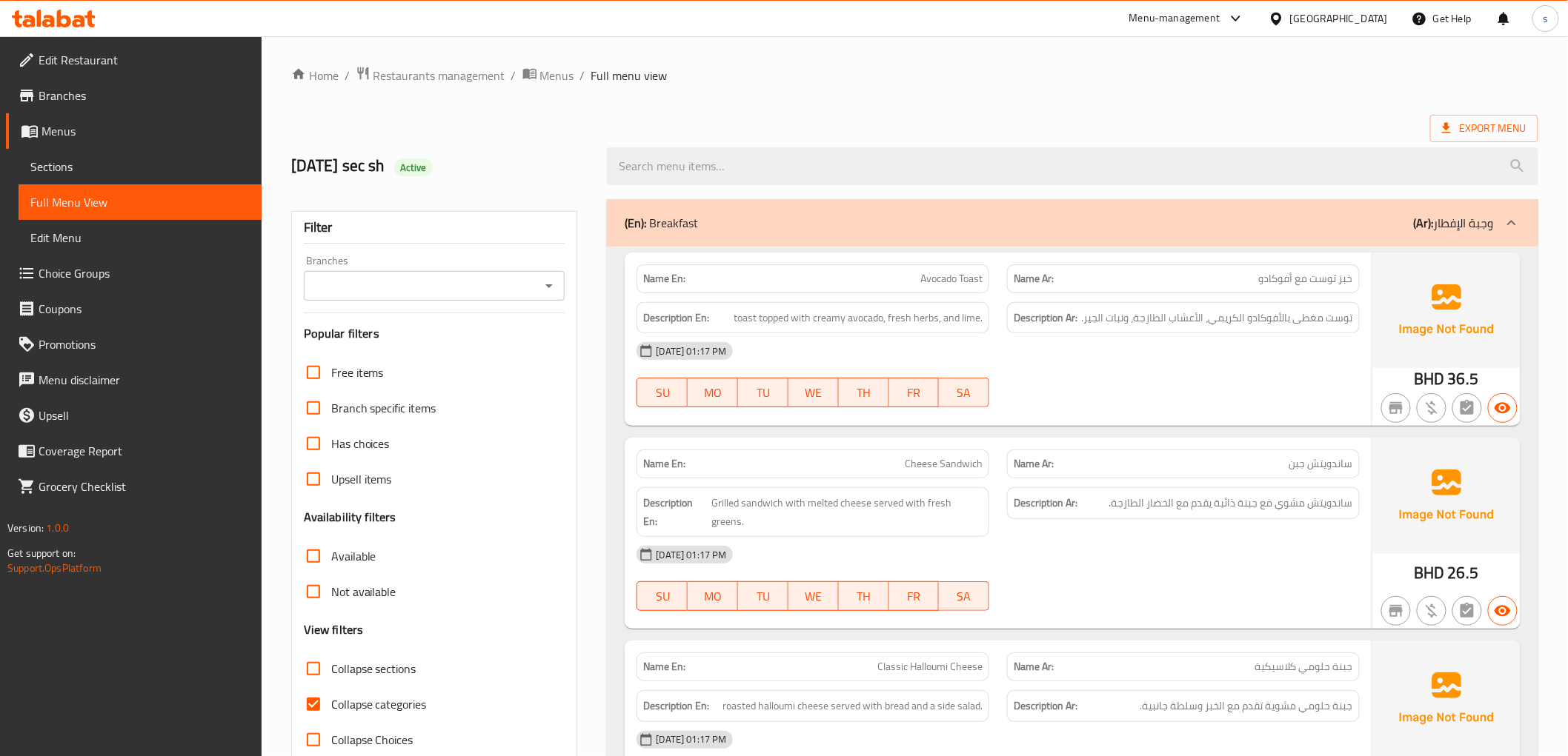
click at [1391, 231] on div "(En): Breakfast (Ar): وجبة الإفطار" at bounding box center [1058, 222] width 868 height 18
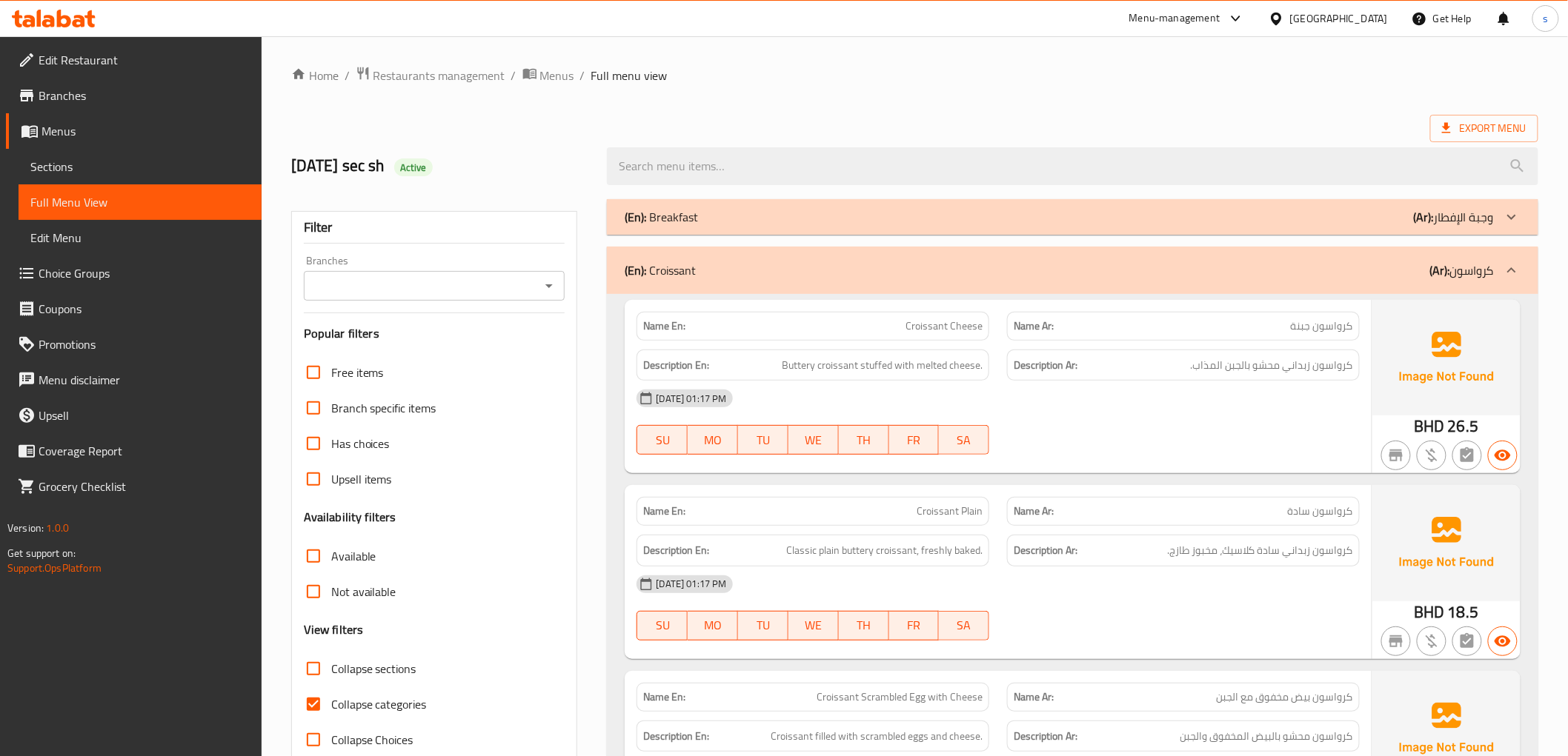
click at [1392, 224] on div "(En): Breakfast (Ar): وجبة الإفطار" at bounding box center [1058, 216] width 868 height 18
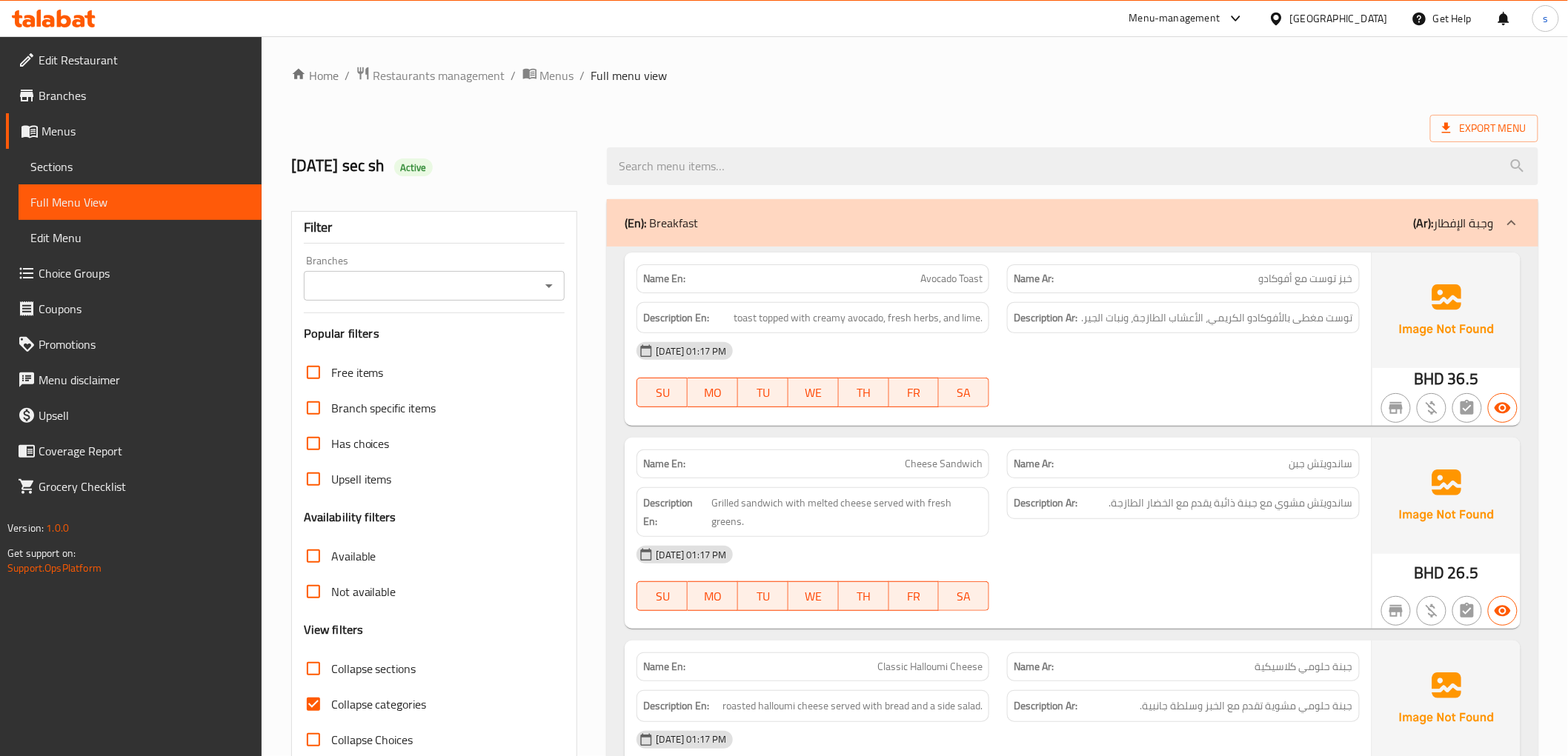
click at [1173, 117] on div "Export Menu" at bounding box center [914, 128] width 1247 height 28
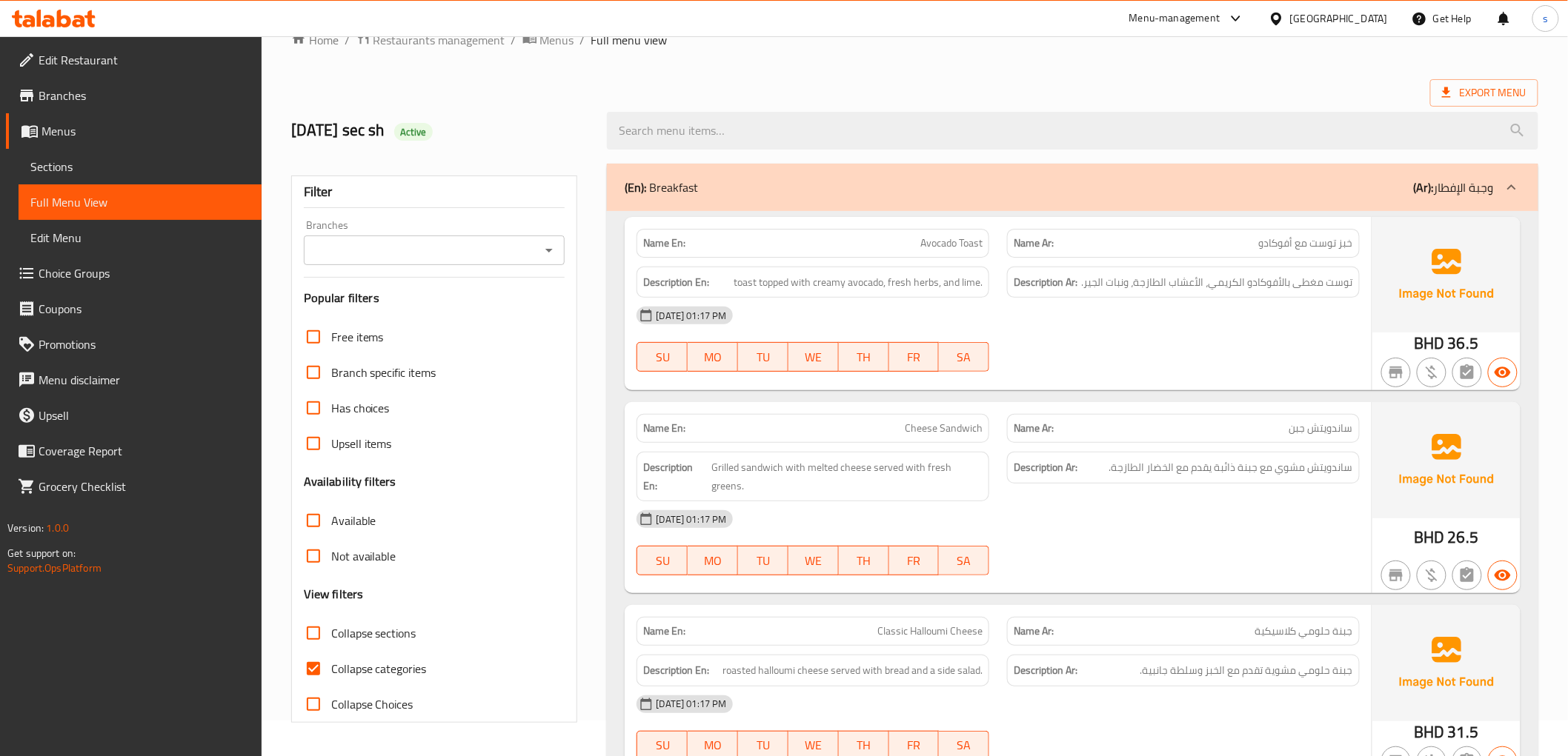
scroll to position [33, 0]
click at [1102, 107] on div at bounding box center [1072, 134] width 949 height 55
click at [319, 667] on input "Collapse categories" at bounding box center [313, 672] width 36 height 36
checkbox input "false"
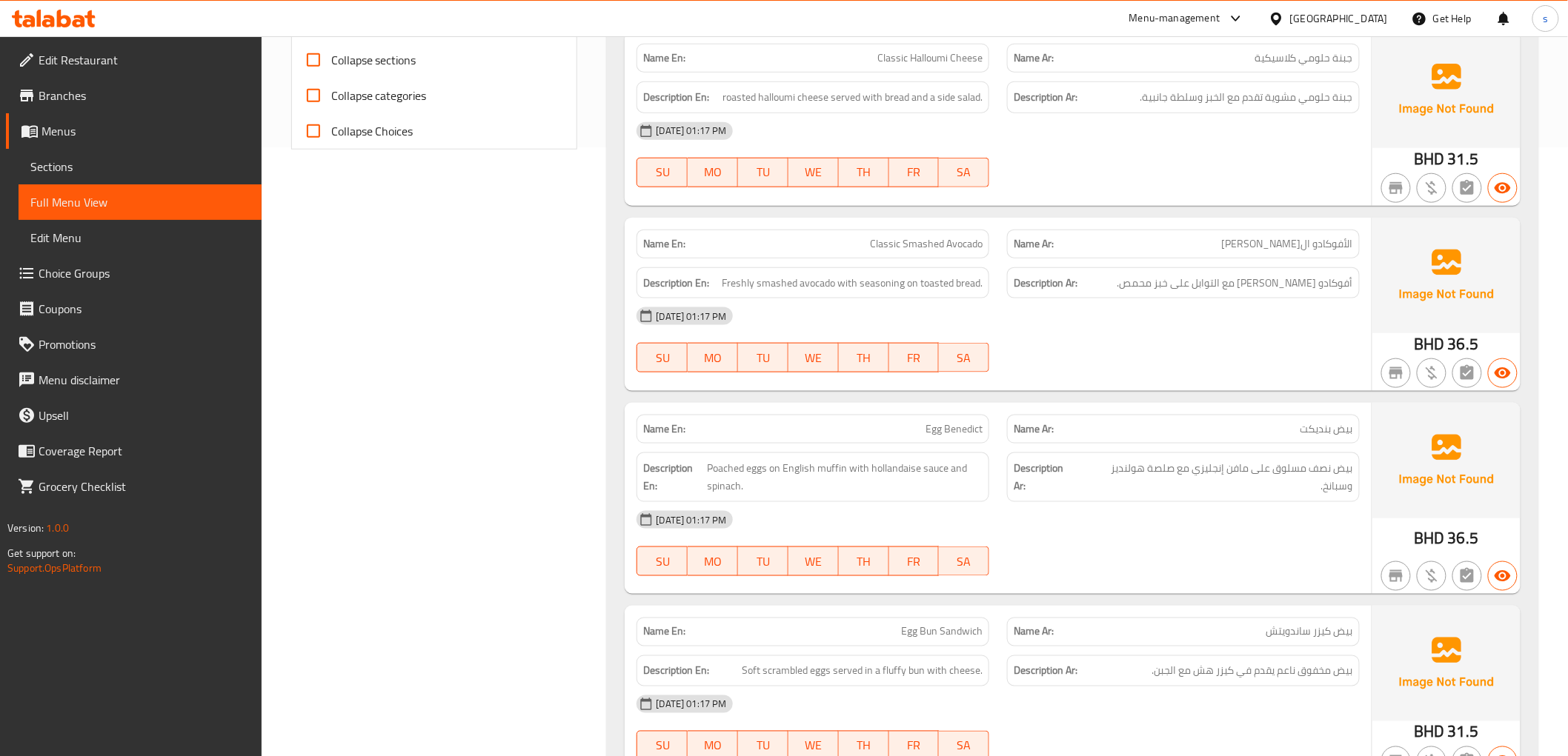
scroll to position [0, 0]
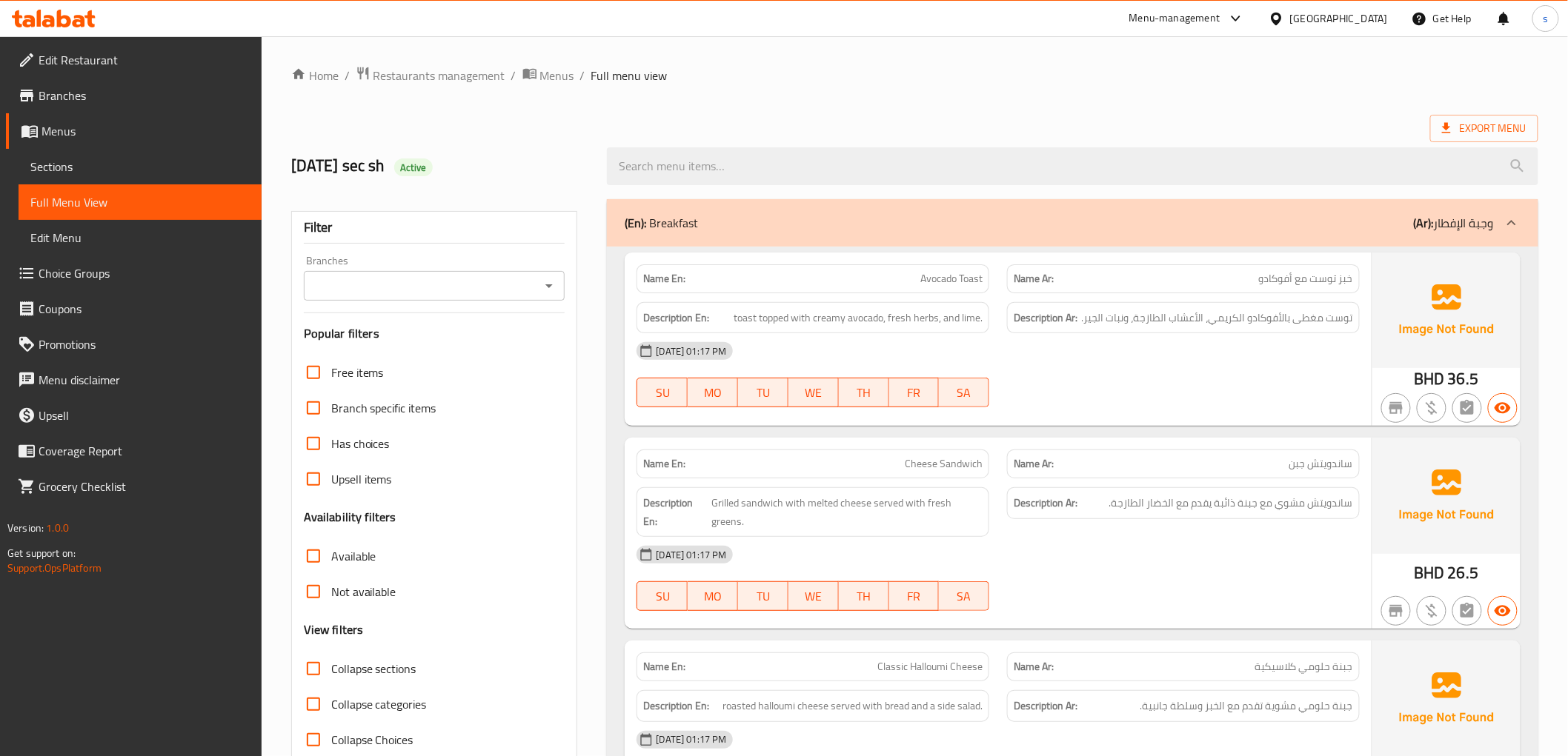
click at [81, 195] on span "Full Menu View" at bounding box center [140, 201] width 219 height 18
click at [316, 706] on input "Collapse categories" at bounding box center [313, 704] width 36 height 36
checkbox input "false"
click at [1071, 120] on div "Export Menu" at bounding box center [914, 128] width 1247 height 28
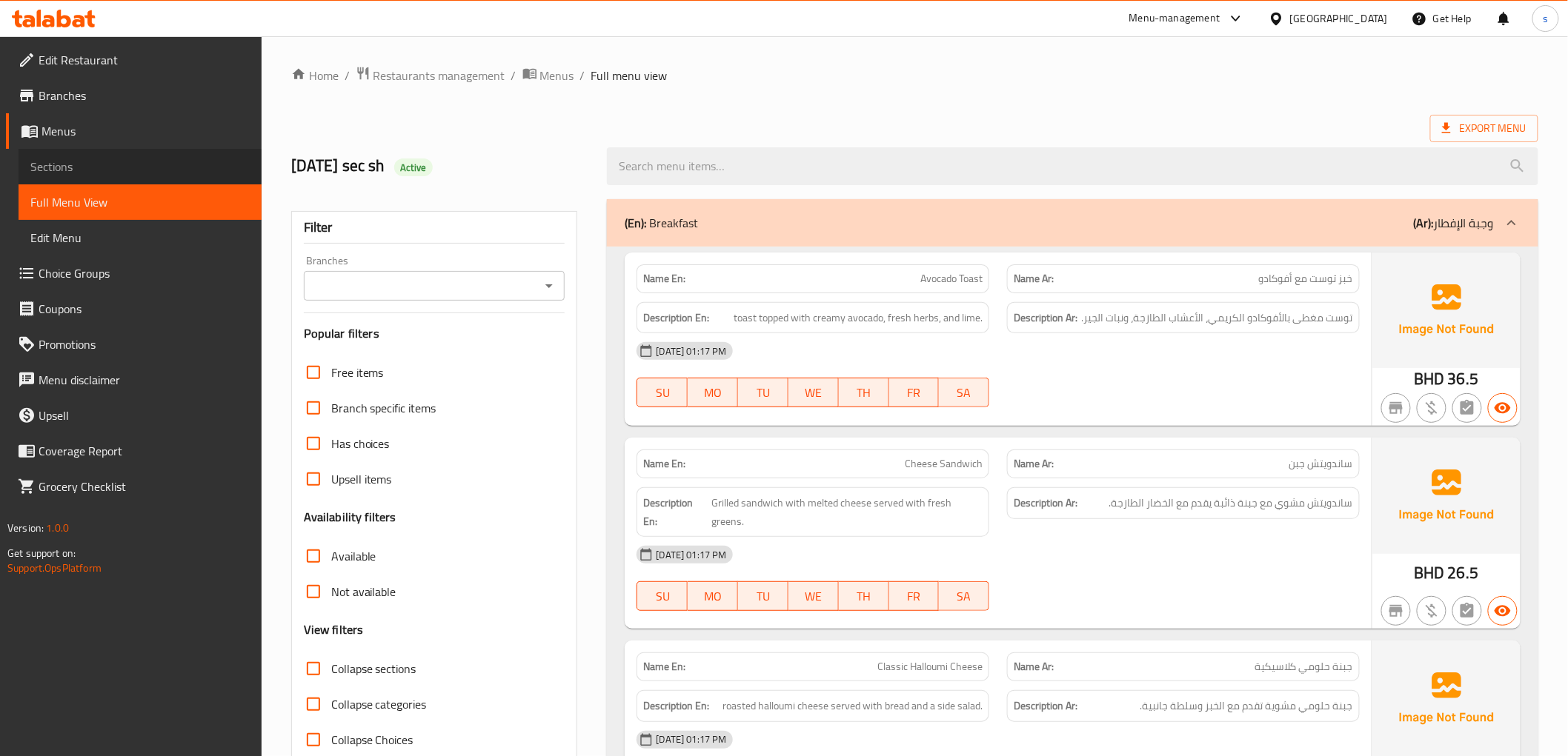
click at [42, 175] on span "Sections" at bounding box center [140, 166] width 219 height 18
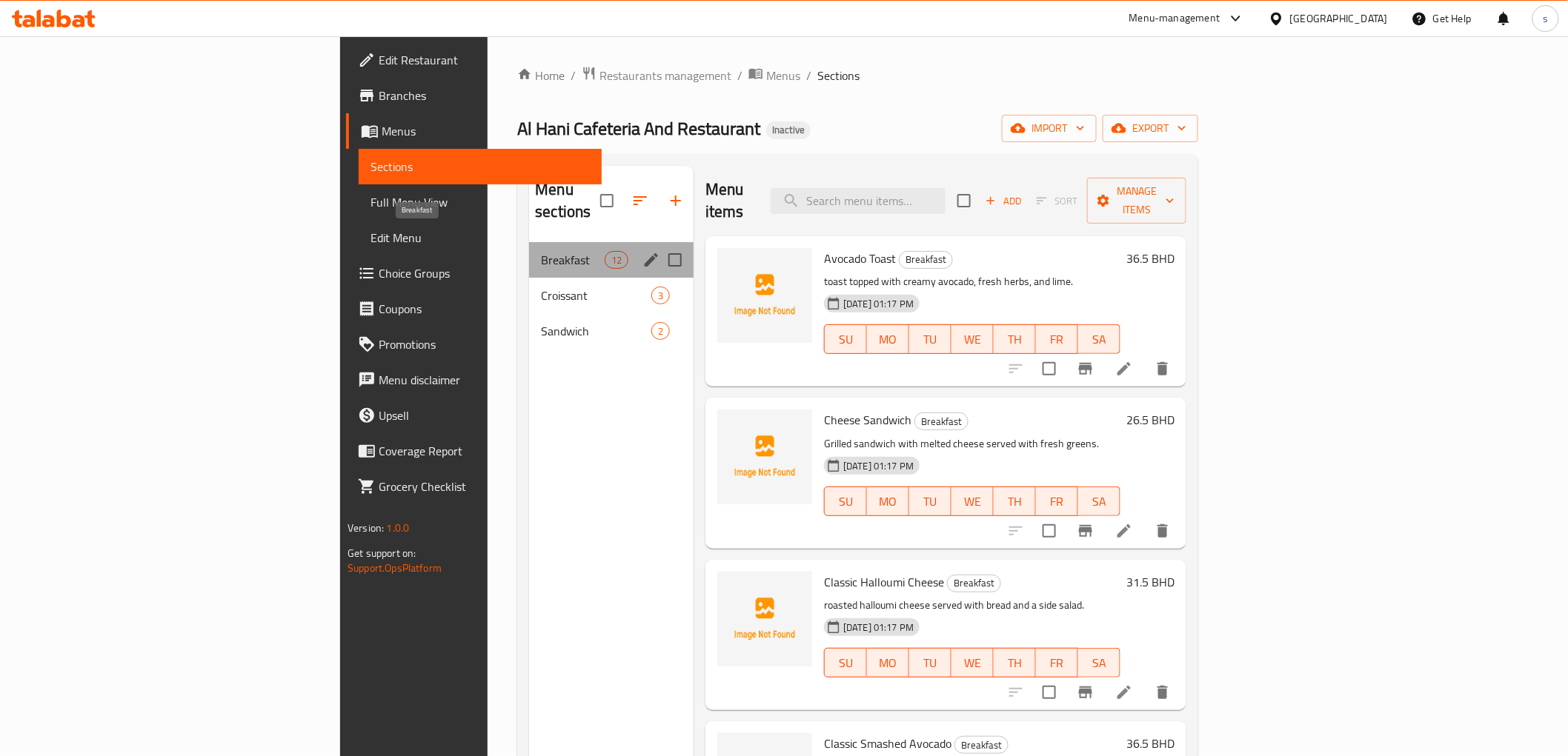
click at [541, 251] on span "Breakfast" at bounding box center [572, 259] width 63 height 18
click at [529, 247] on div "Breakfast 12" at bounding box center [611, 260] width 165 height 36
click at [642, 251] on icon "edit" at bounding box center [650, 259] width 18 height 18
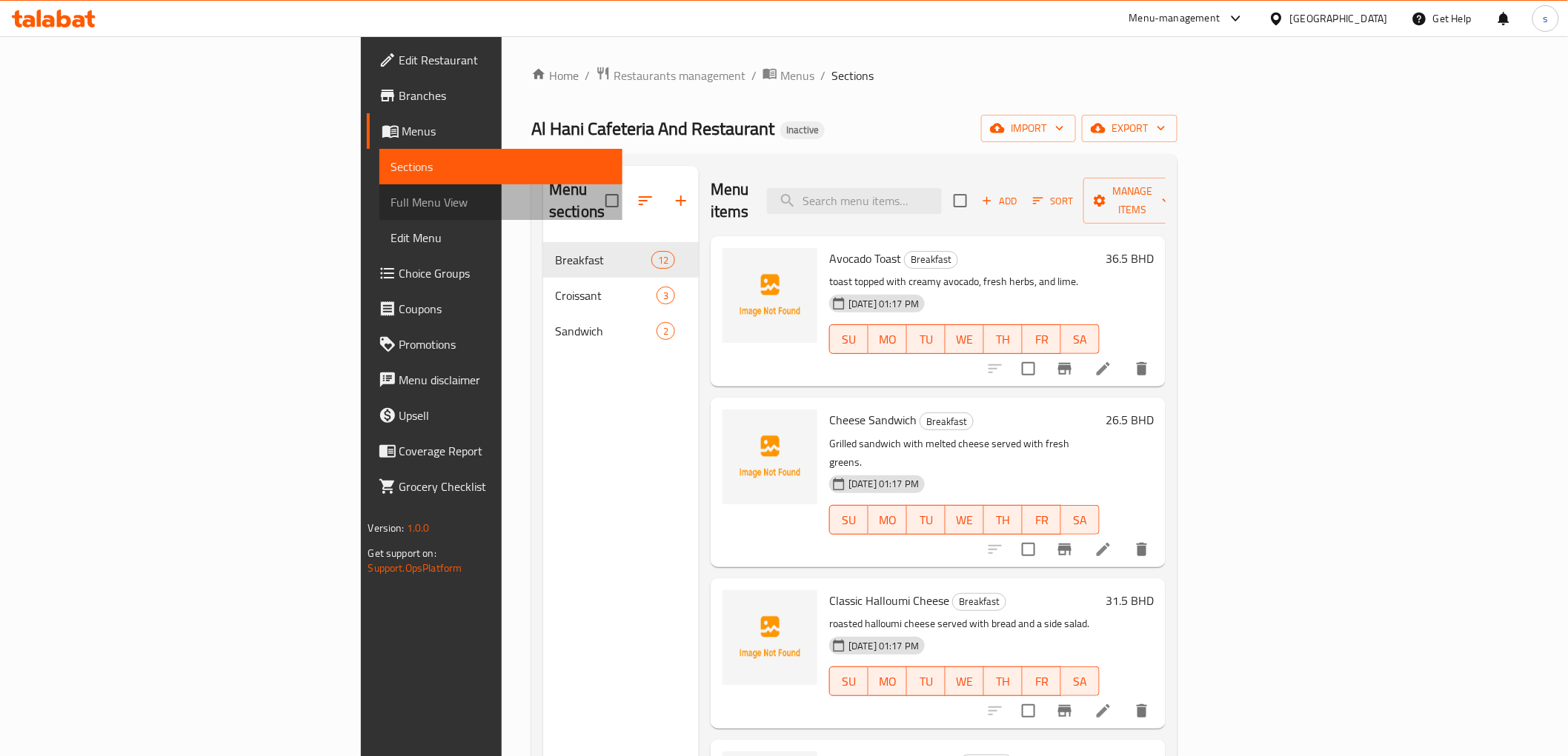
click at [379, 213] on link "Full Menu View" at bounding box center [501, 202] width 243 height 36
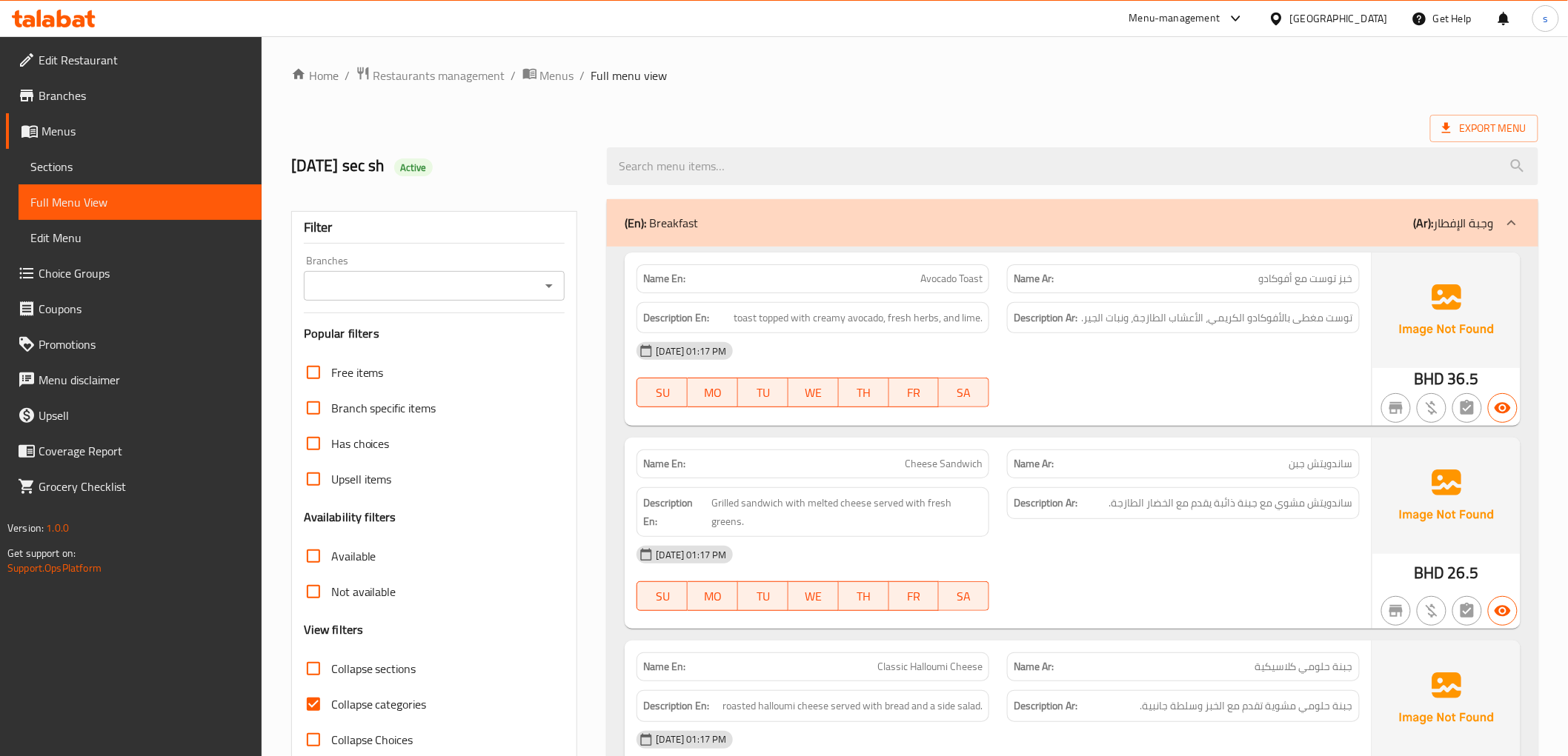
click at [973, 283] on span "Avocado Toast" at bounding box center [951, 278] width 62 height 16
copy span "Avocado Toast"
click at [1168, 276] on p "Name Ar: خبز توست مع أفوكادو" at bounding box center [1184, 278] width 339 height 16
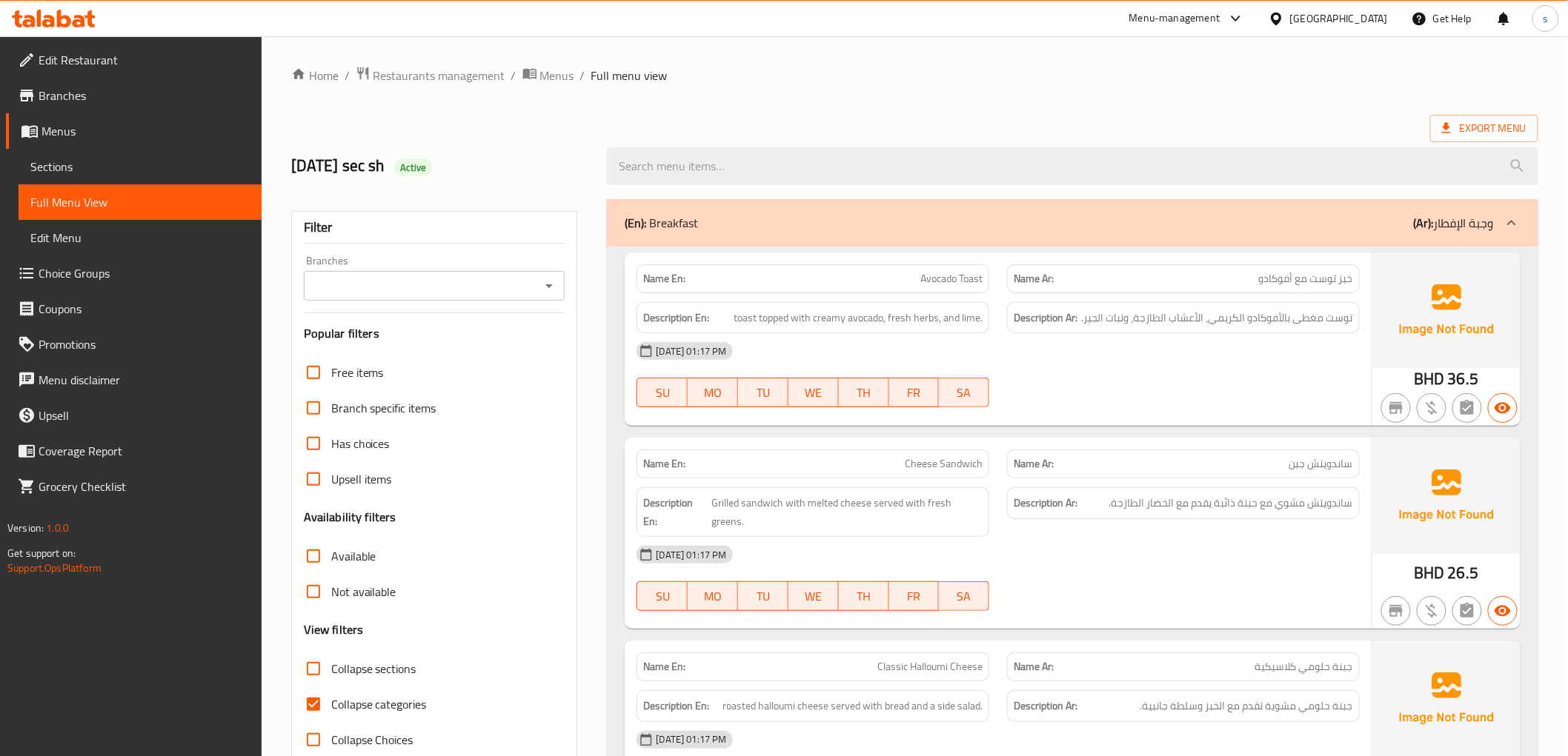
click at [1168, 276] on p "Name Ar: خبز توست مع أفوكادو" at bounding box center [1184, 278] width 339 height 16
click at [94, 159] on span "Sections" at bounding box center [140, 166] width 219 height 18
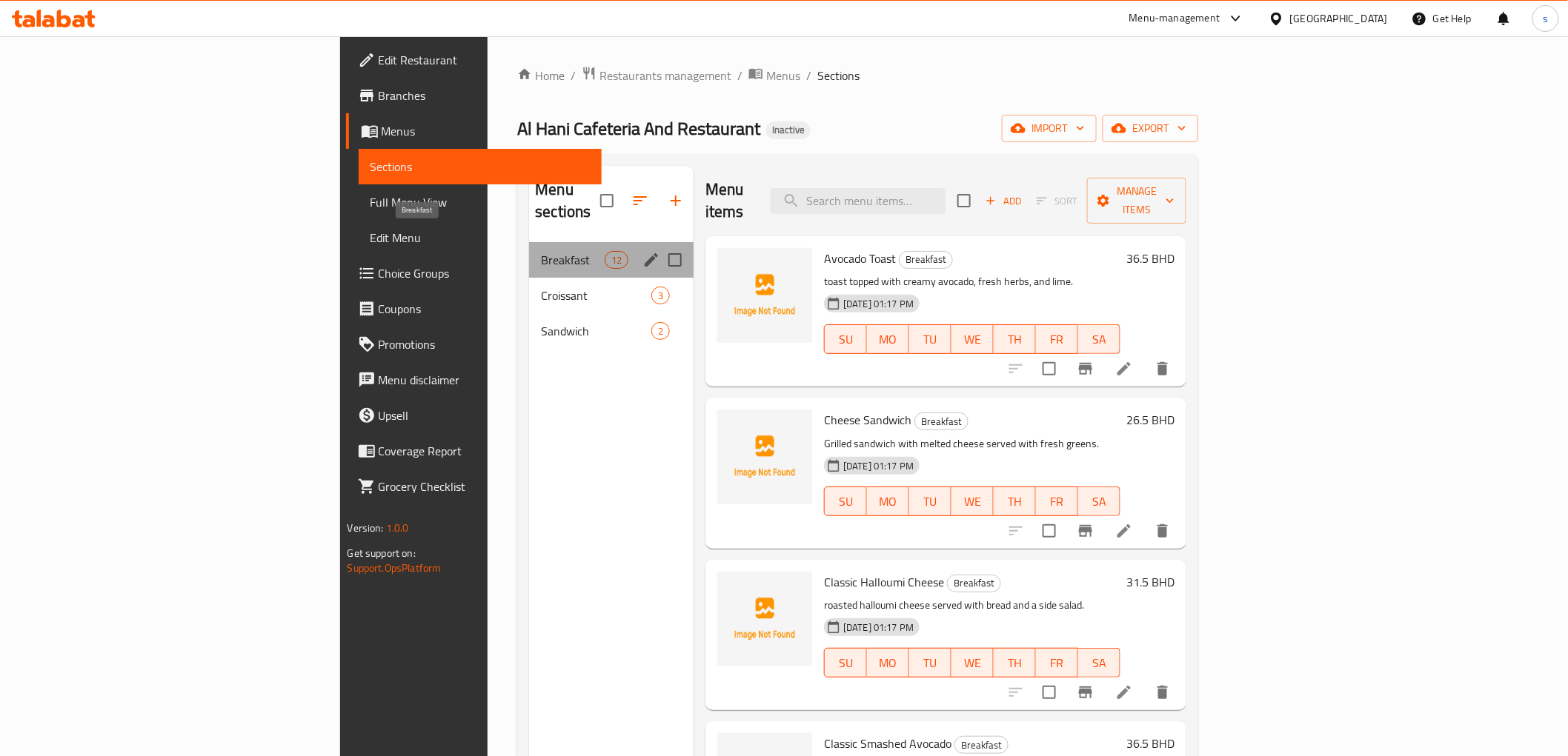
click at [541, 251] on span "Breakfast" at bounding box center [572, 259] width 63 height 18
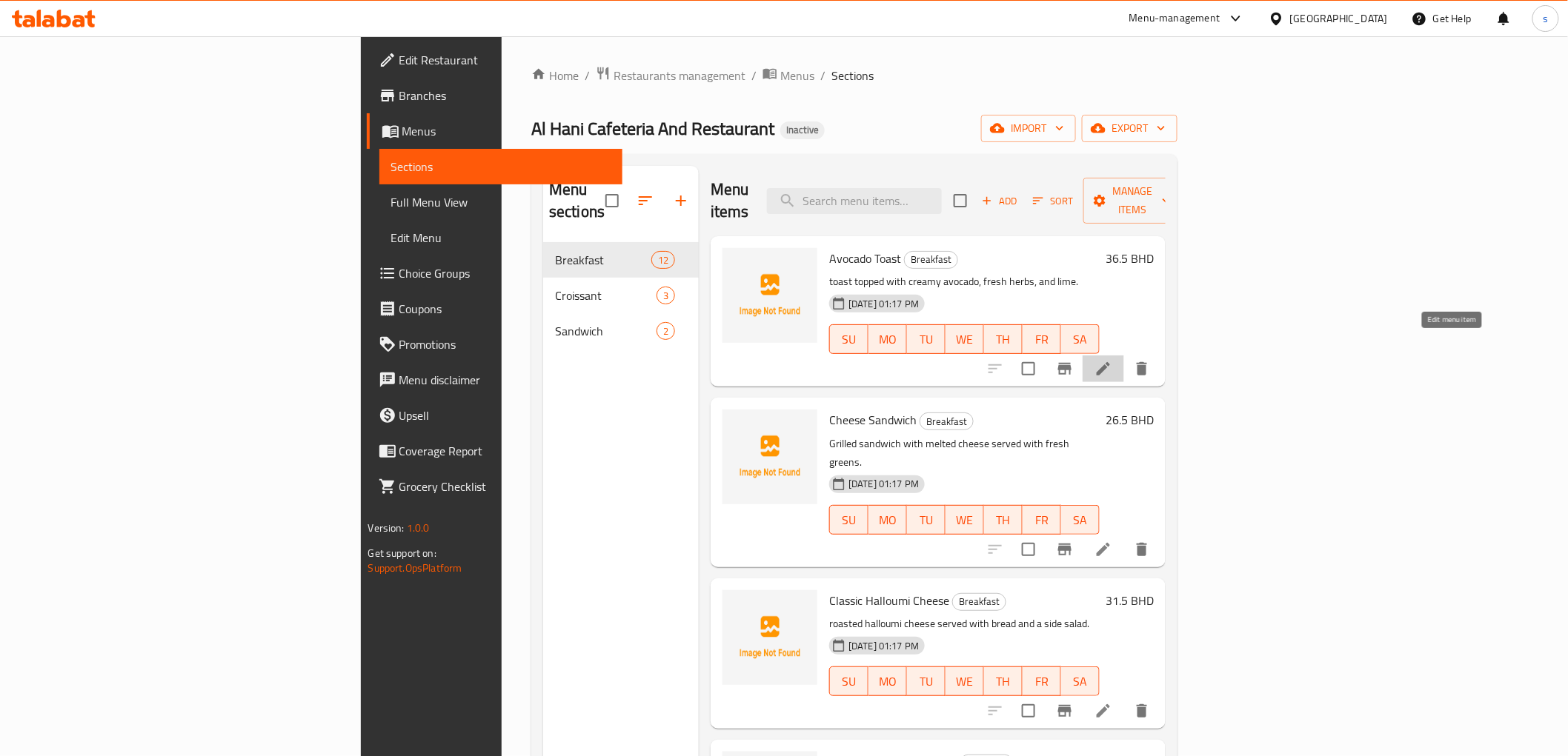
click at [1112, 360] on icon at bounding box center [1102, 368] width 18 height 18
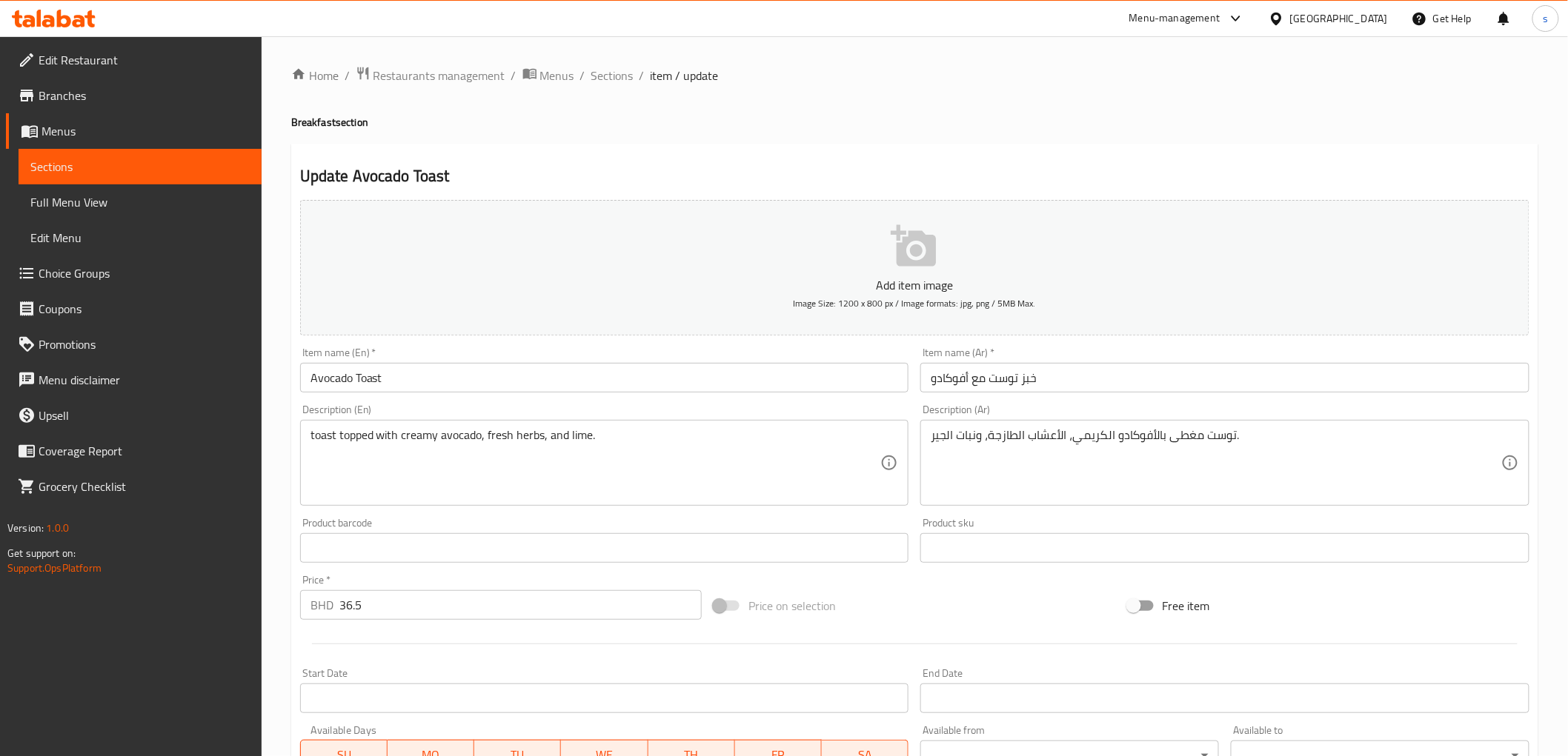
click at [1003, 382] on input "خبز توست مع أفوكادو" at bounding box center [1224, 377] width 609 height 29
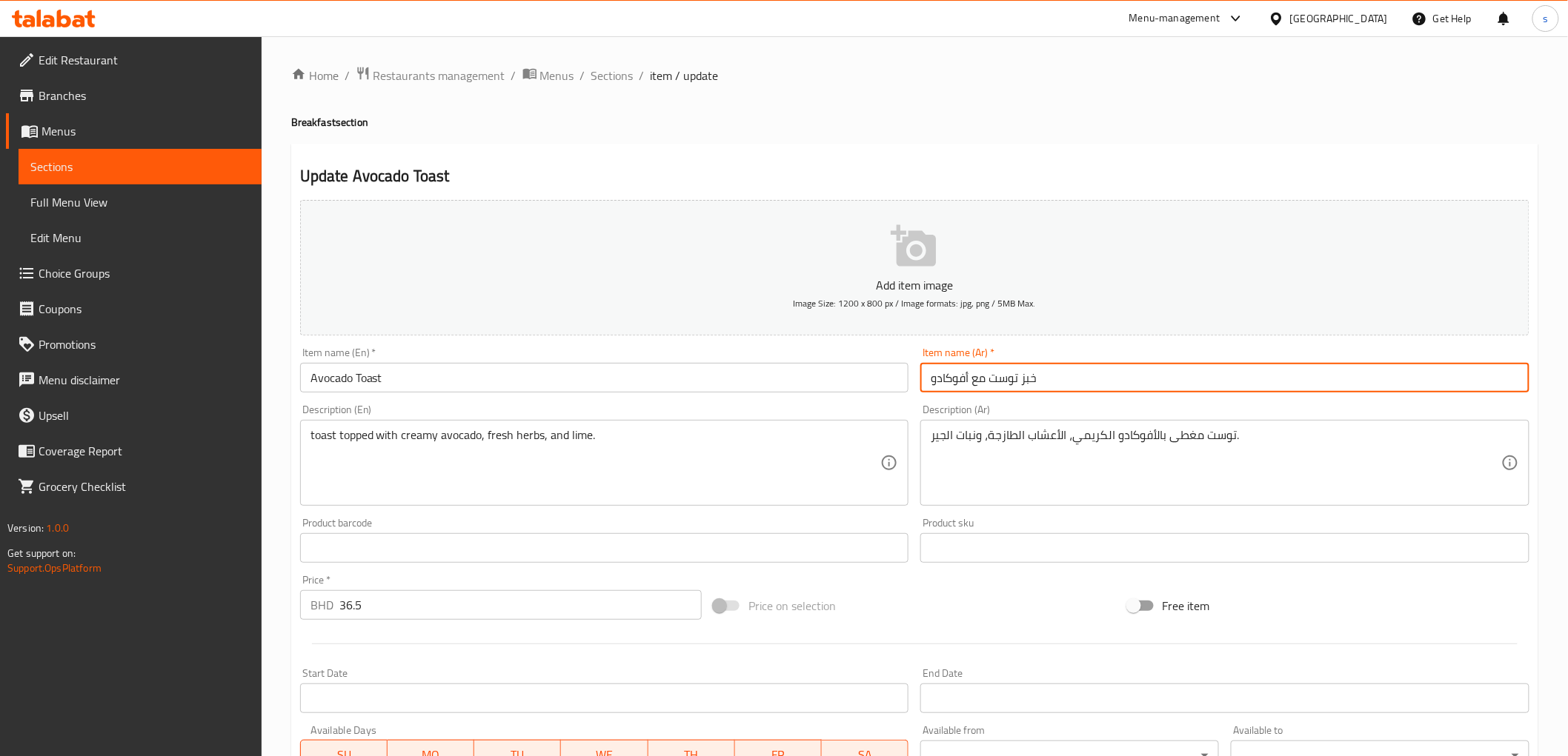
click at [1003, 382] on input "خبز توست مع أفوكادو" at bounding box center [1224, 377] width 609 height 29
drag, startPoint x: 972, startPoint y: 385, endPoint x: 1011, endPoint y: 383, distance: 39.1
click at [1011, 383] on input "خبز مع أفوكادو" at bounding box center [1224, 377] width 609 height 29
paste input "توست"
drag, startPoint x: 975, startPoint y: 375, endPoint x: 1016, endPoint y: 376, distance: 41.0
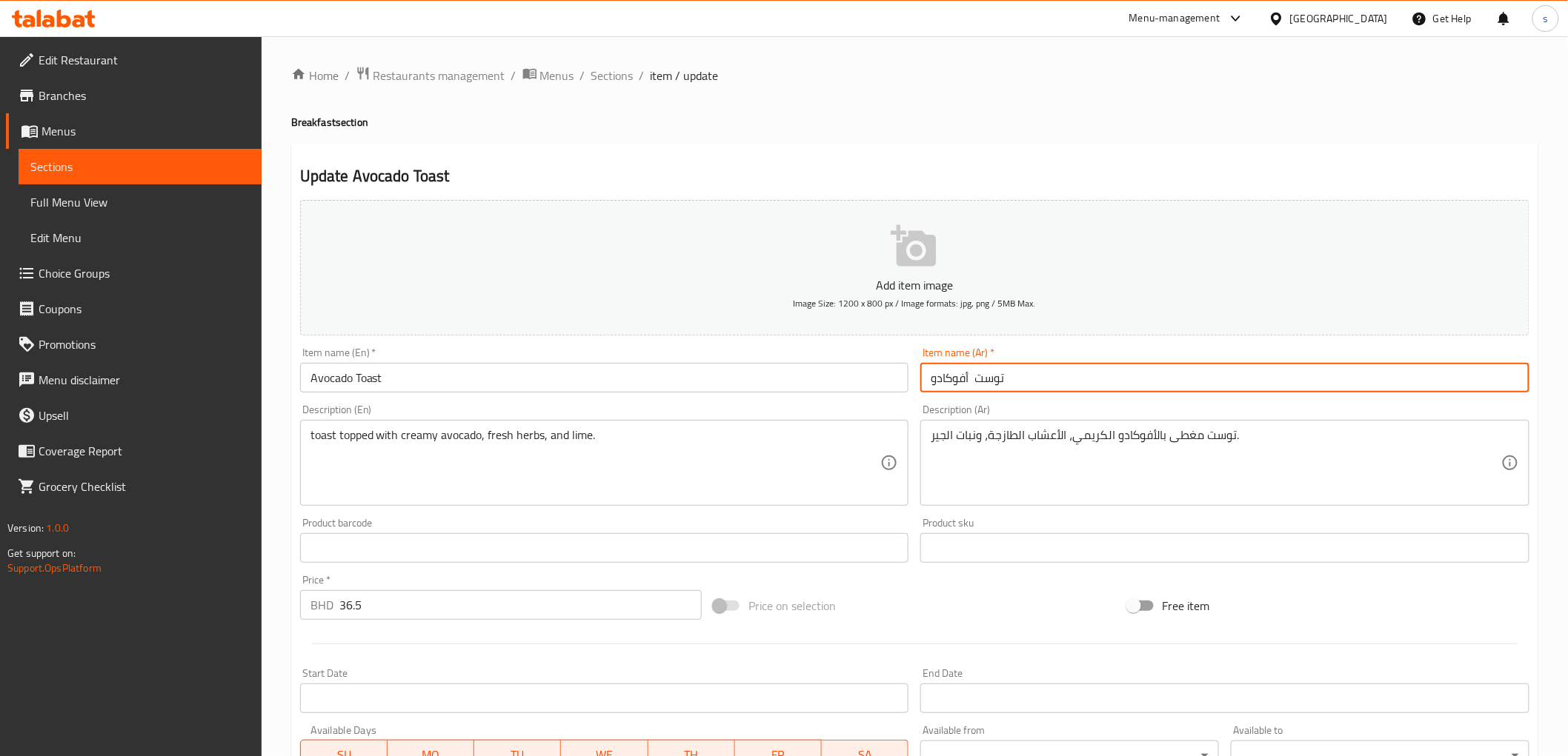
click at [1016, 376] on input "توست أفوكادو" at bounding box center [1224, 377] width 609 height 29
click at [1016, 376] on input "أفوكادو" at bounding box center [1224, 377] width 609 height 29
paste input "توست"
click at [988, 381] on input "توست أفوكادو" at bounding box center [1224, 377] width 609 height 29
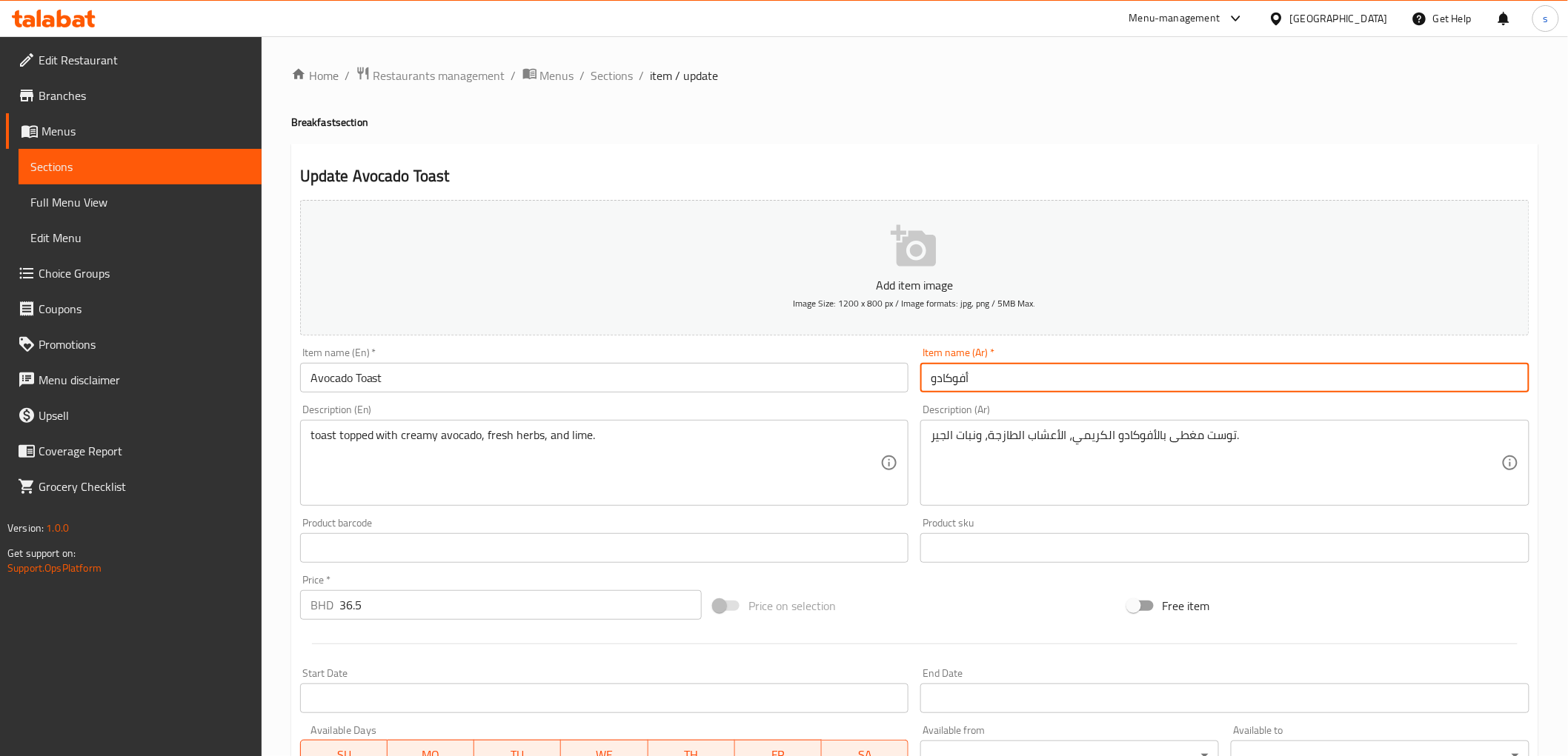
click at [1001, 379] on input "أفوكادو" at bounding box center [1224, 377] width 609 height 29
paste input "توست"
click at [966, 375] on input "أفوكادوتوست" at bounding box center [1224, 377] width 609 height 29
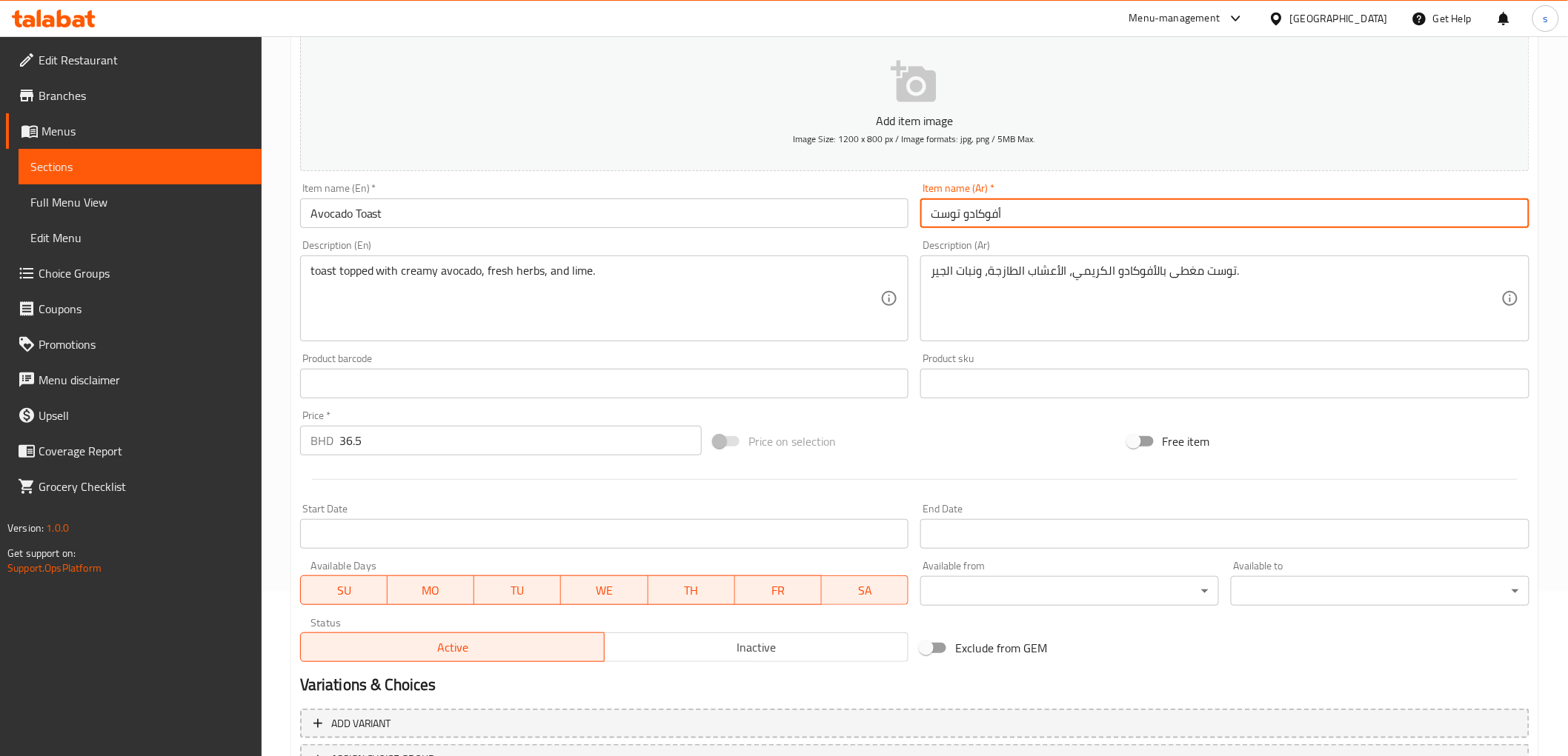
scroll to position [287, 0]
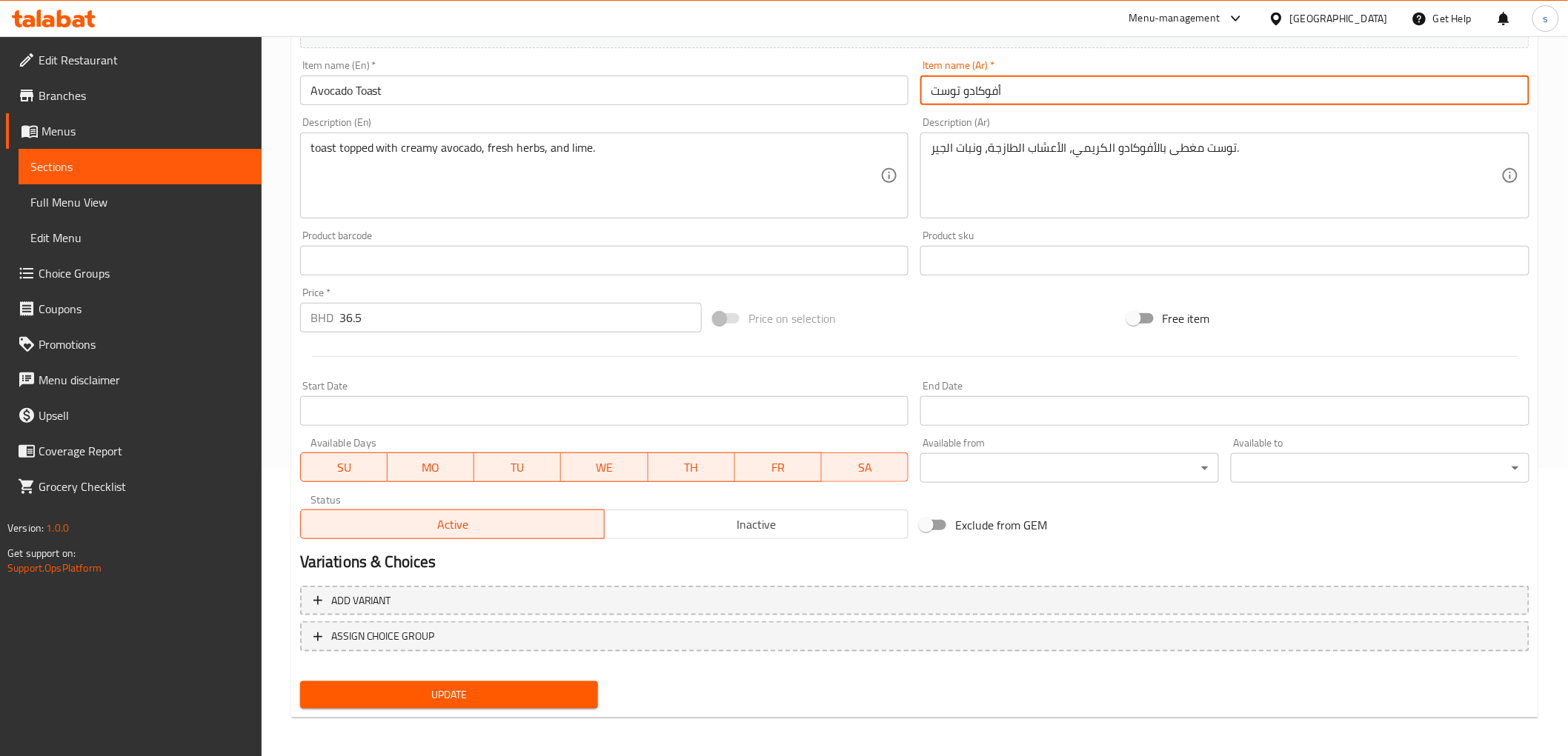
type input "أفوكادو توست"
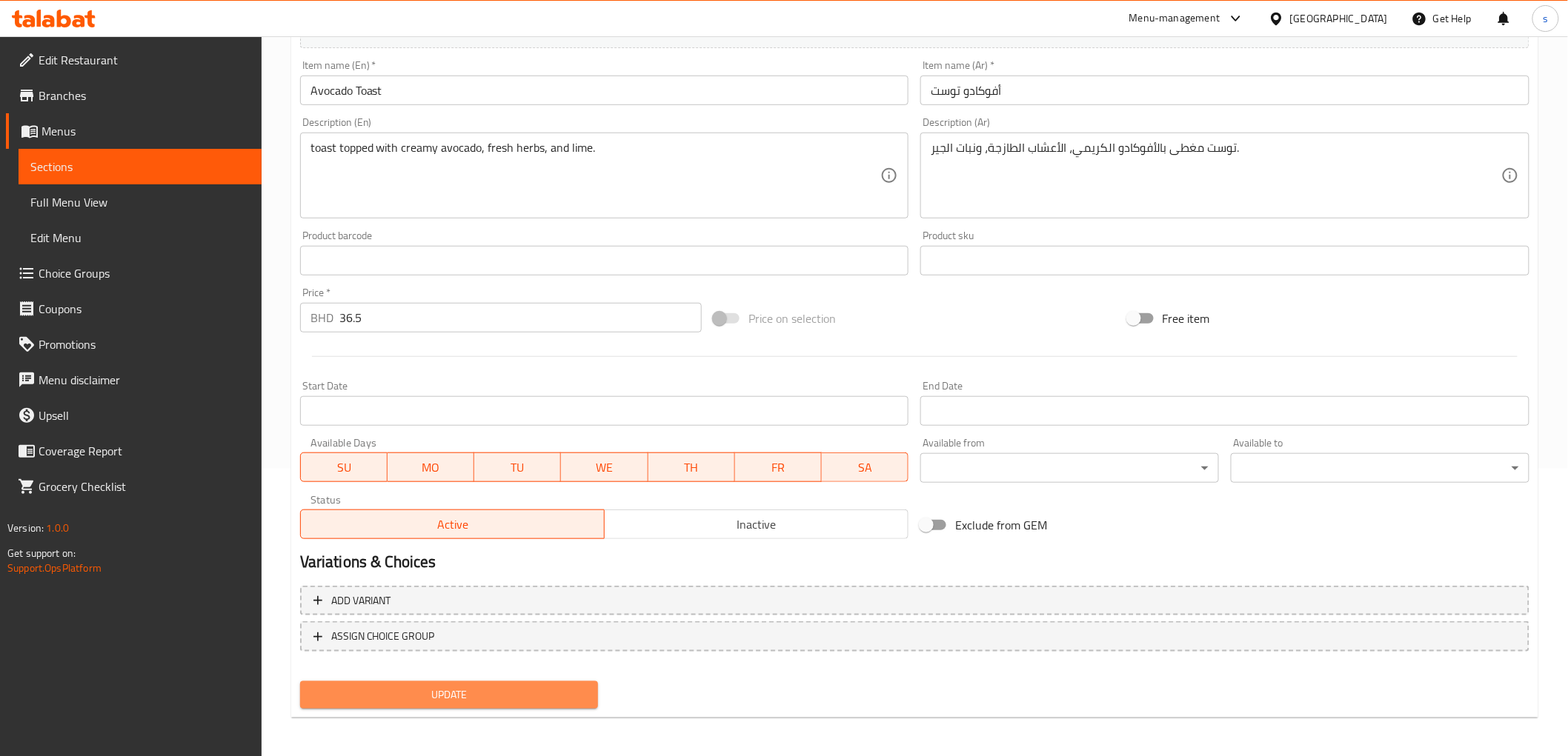
click at [456, 687] on span "Update" at bounding box center [449, 695] width 275 height 18
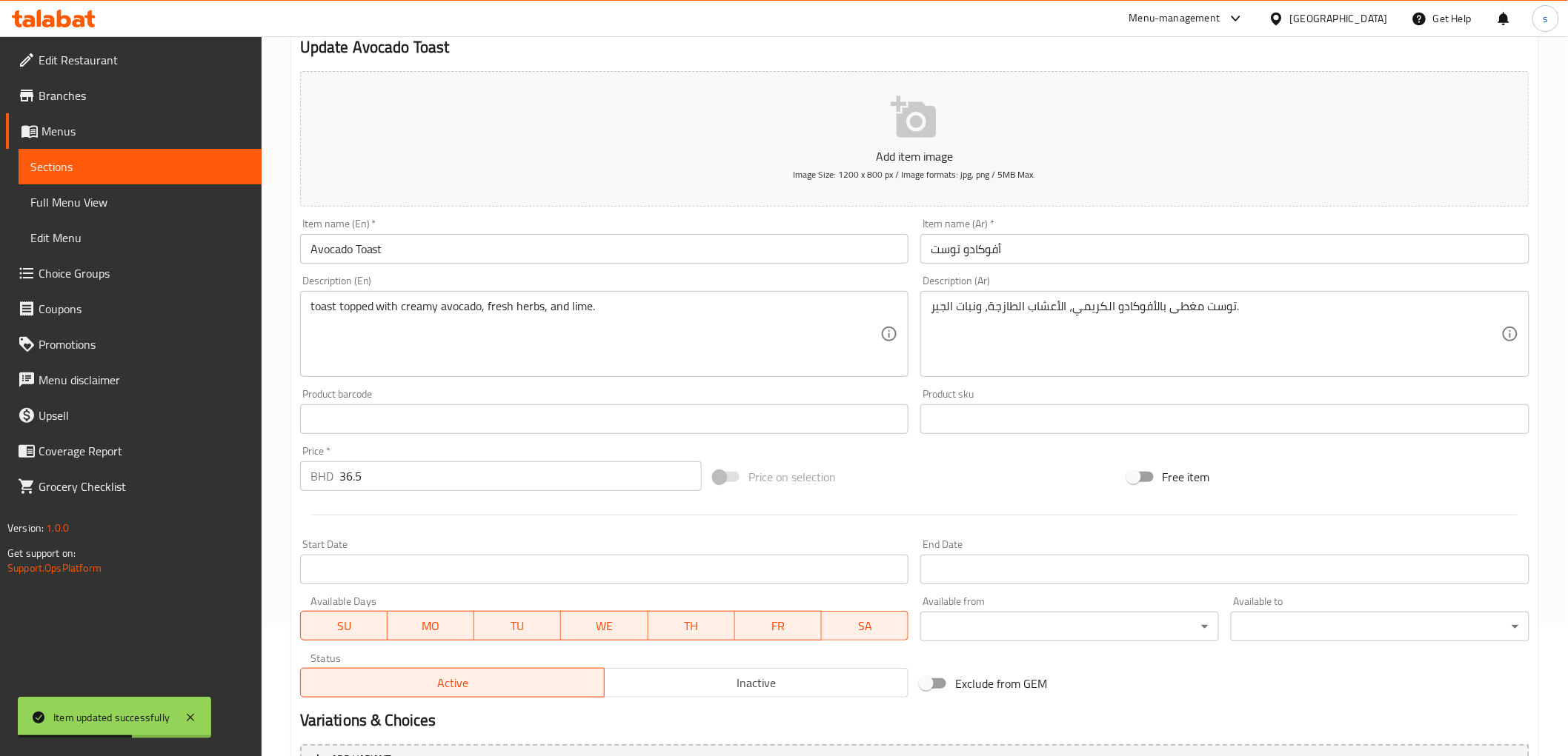
scroll to position [0, 0]
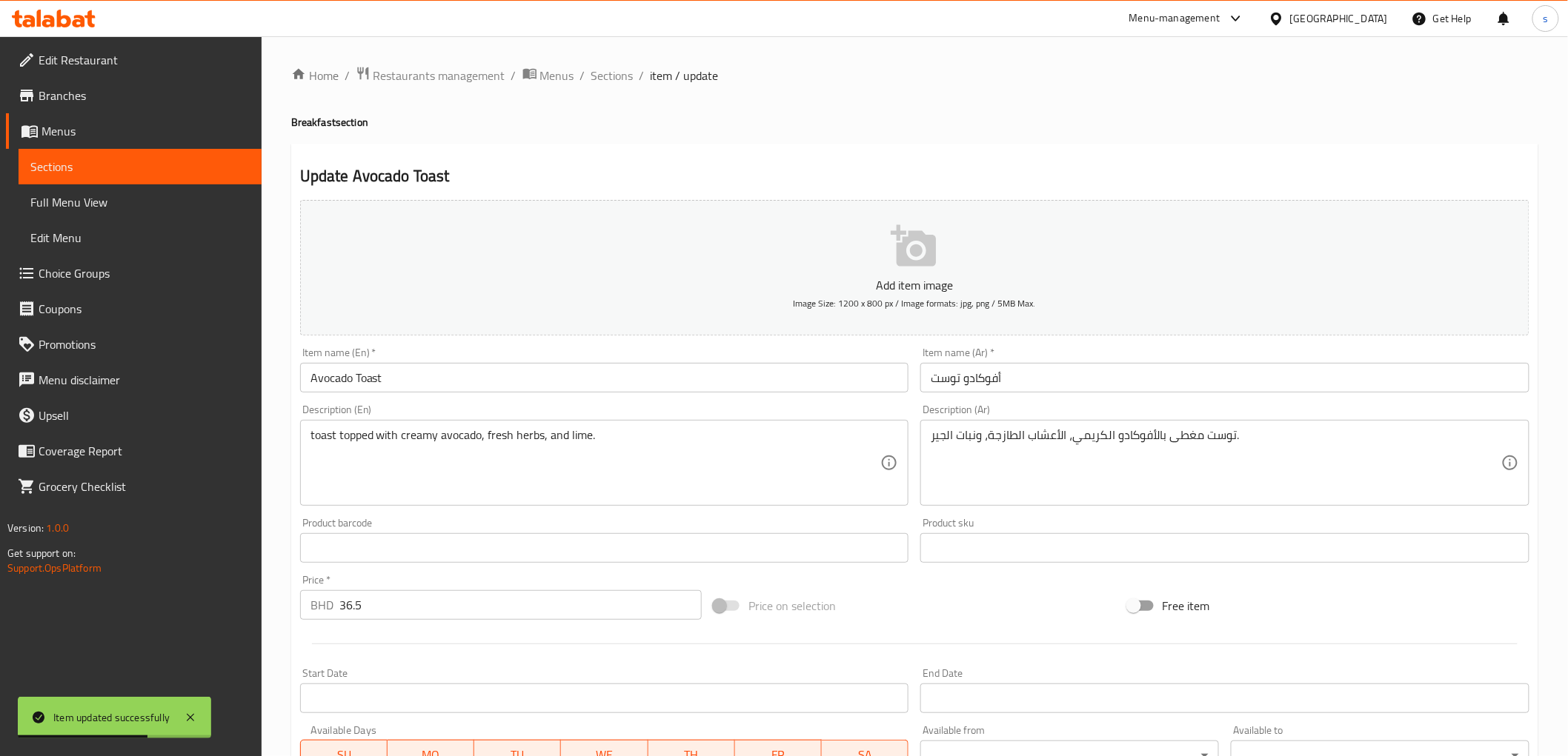
click at [96, 211] on span "Full Menu View" at bounding box center [140, 201] width 219 height 18
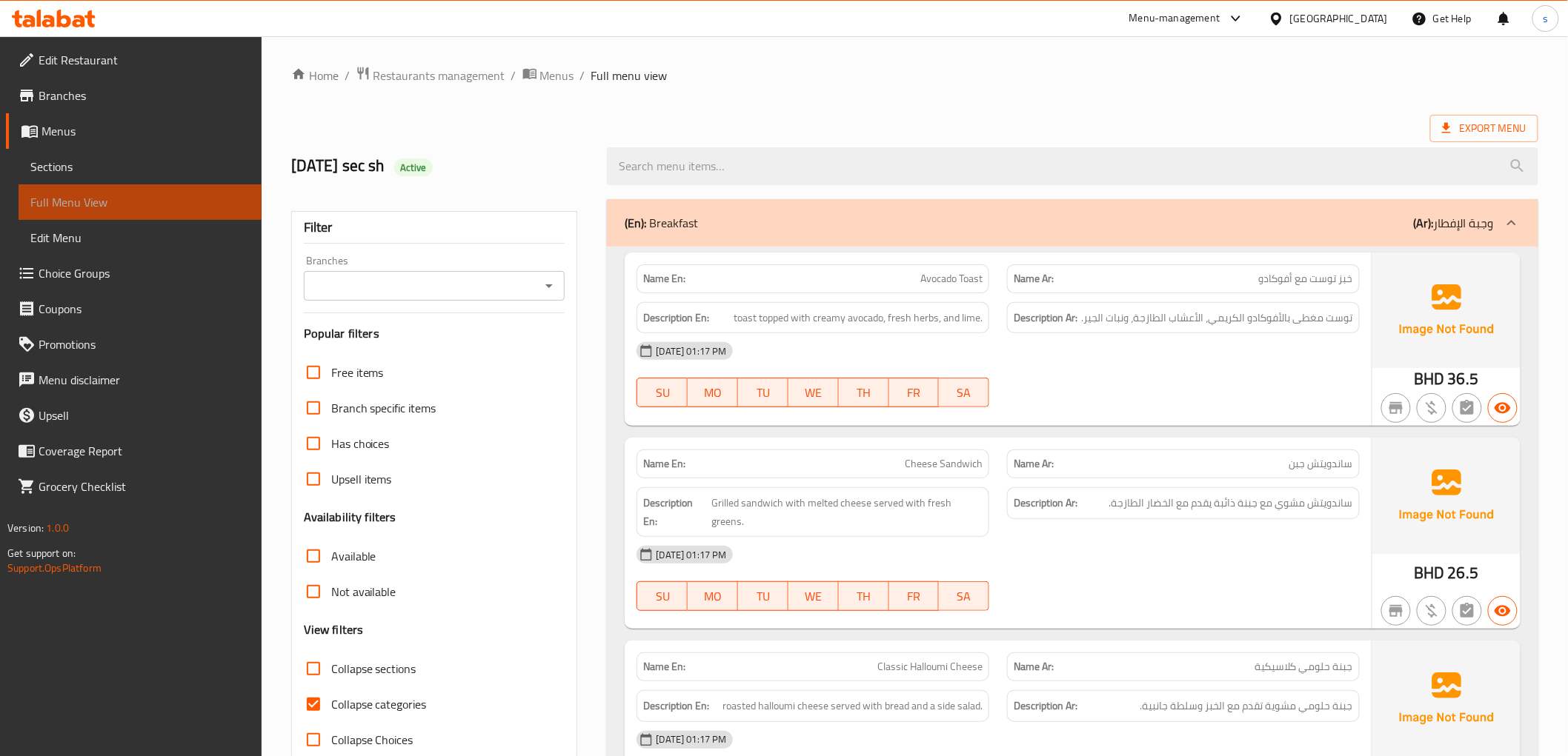
click at [86, 204] on span "Full Menu View" at bounding box center [140, 201] width 219 height 18
click at [49, 178] on link "Sections" at bounding box center [140, 166] width 243 height 36
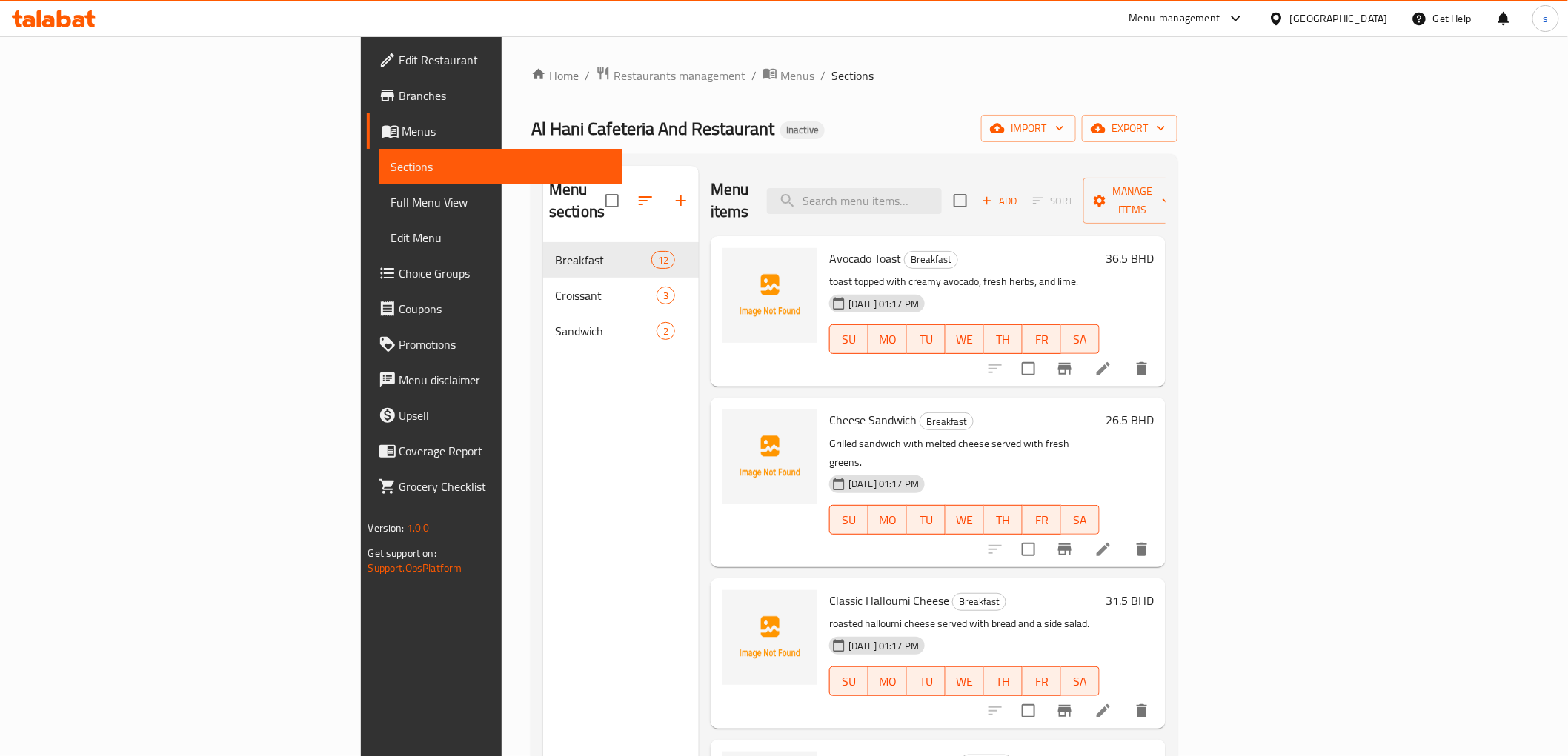
click at [391, 205] on span "Full Menu View" at bounding box center [501, 201] width 219 height 18
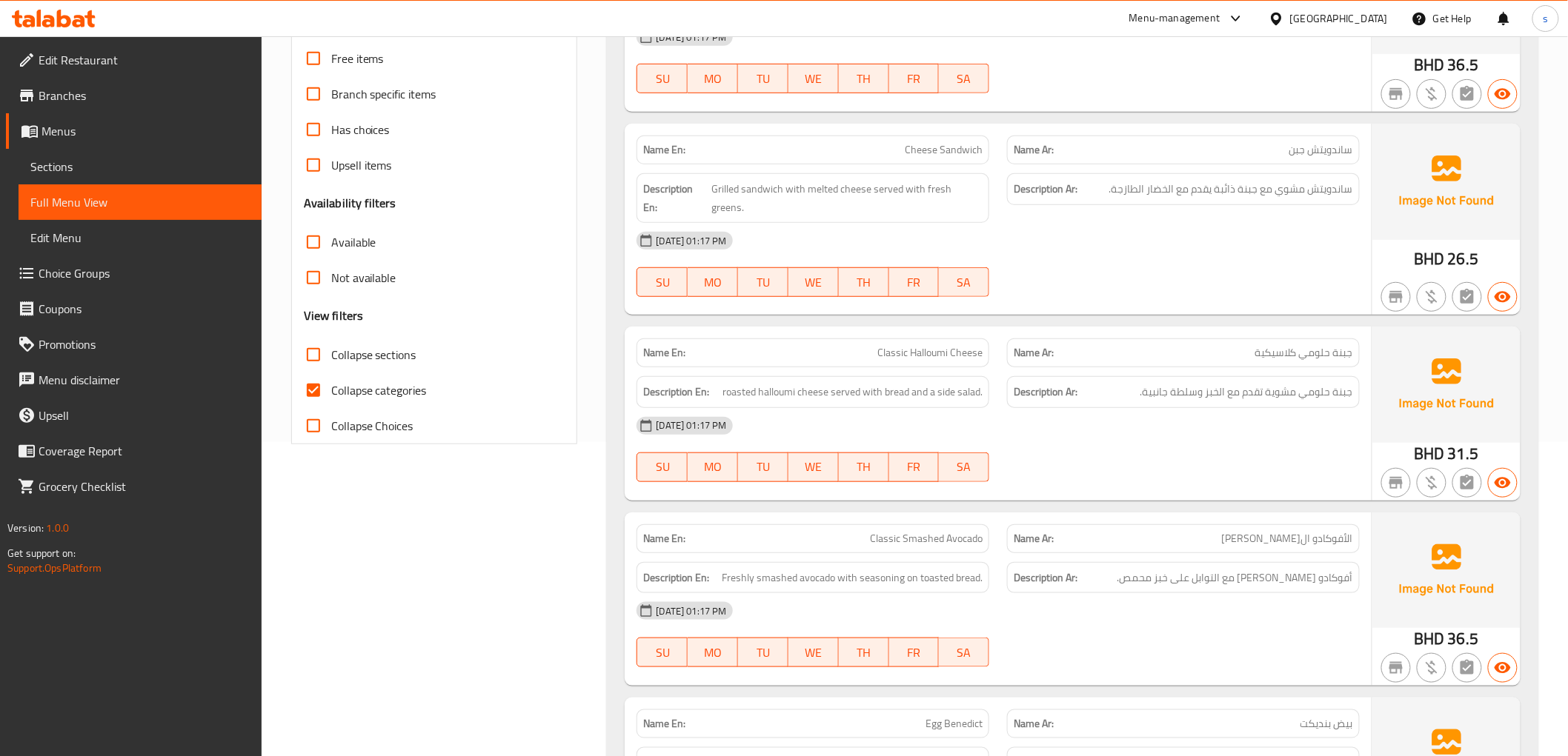
scroll to position [329, 0]
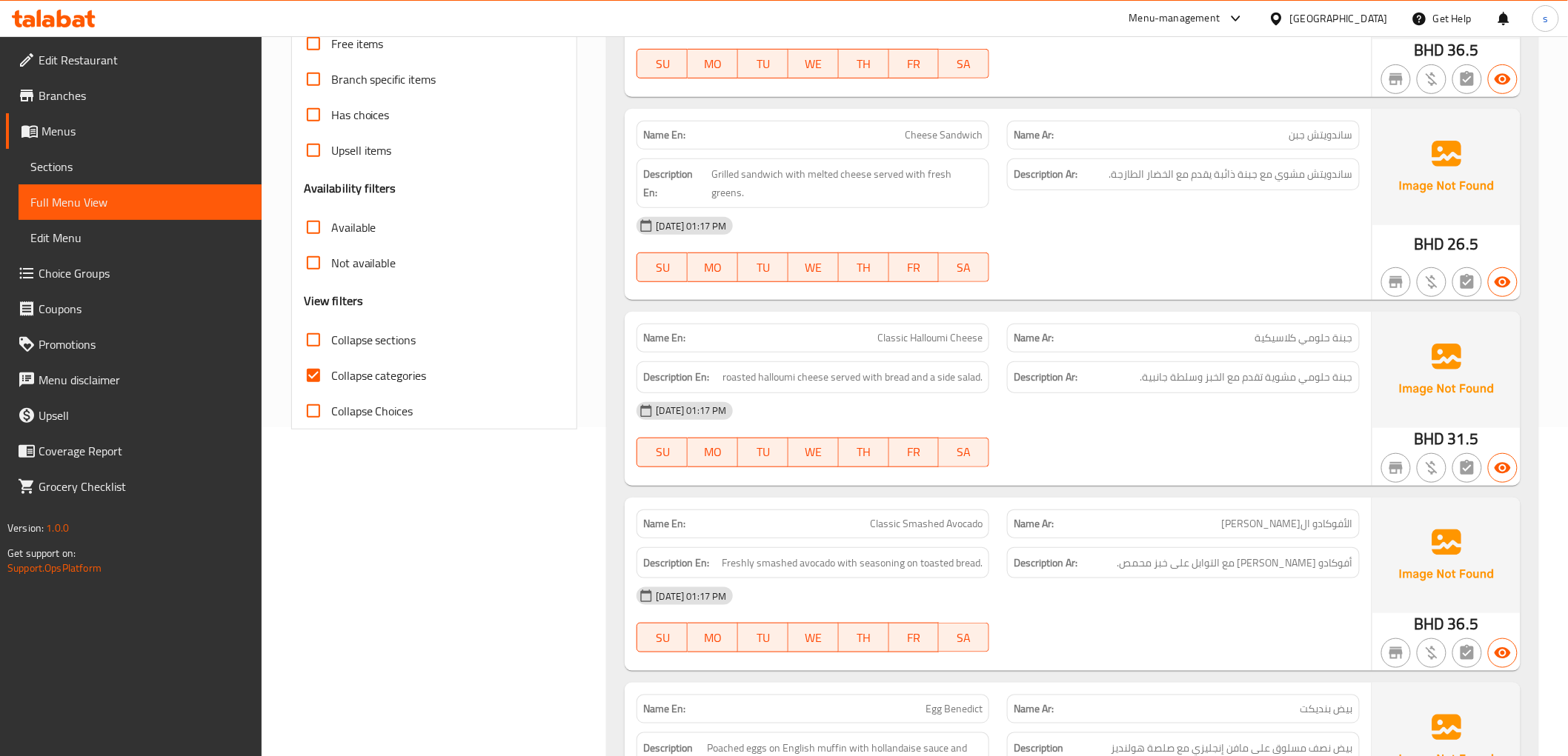
click at [943, 330] on span "Classic Halloumi Cheese" at bounding box center [929, 337] width 105 height 16
copy span "Classic Halloumi Cheese"
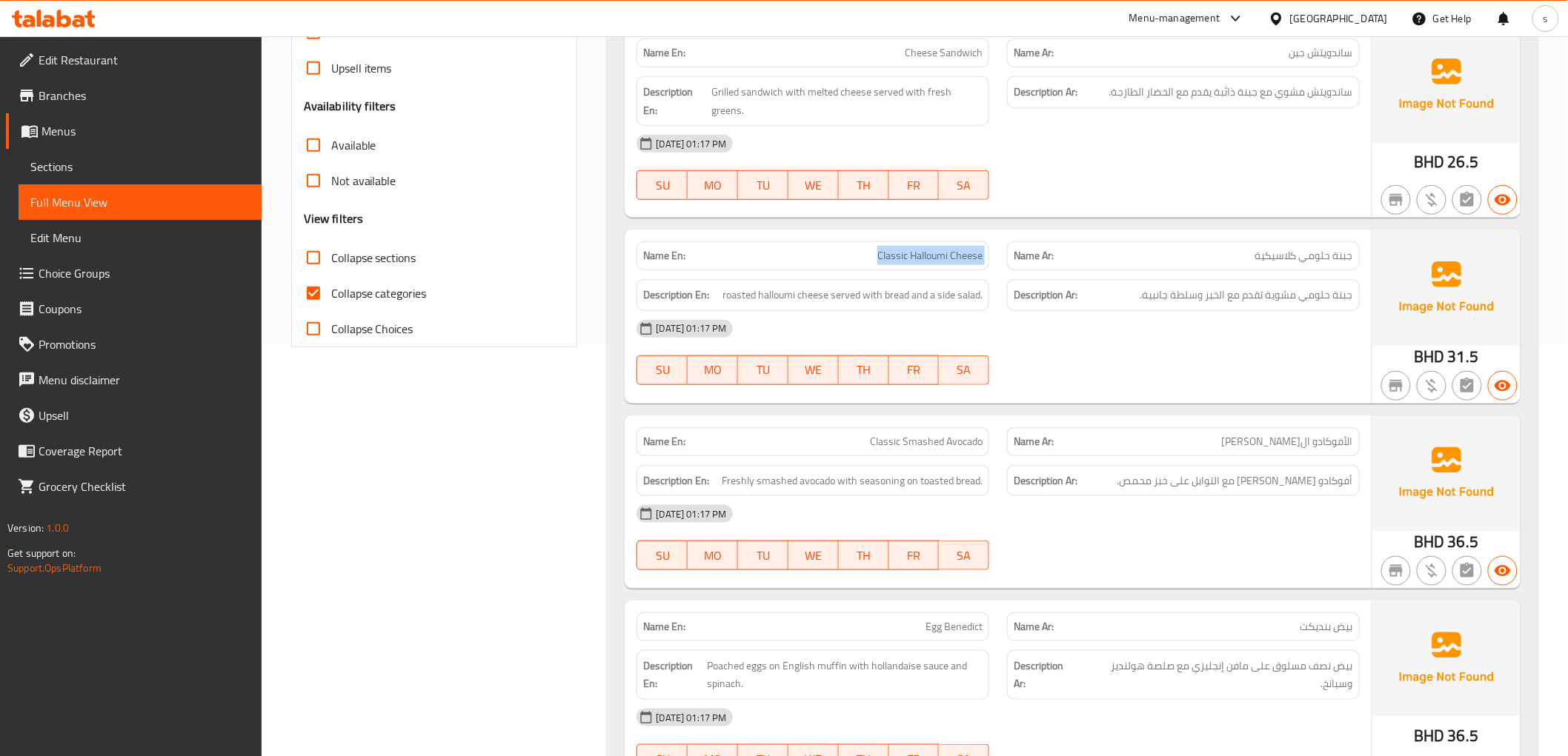
scroll to position [576, 0]
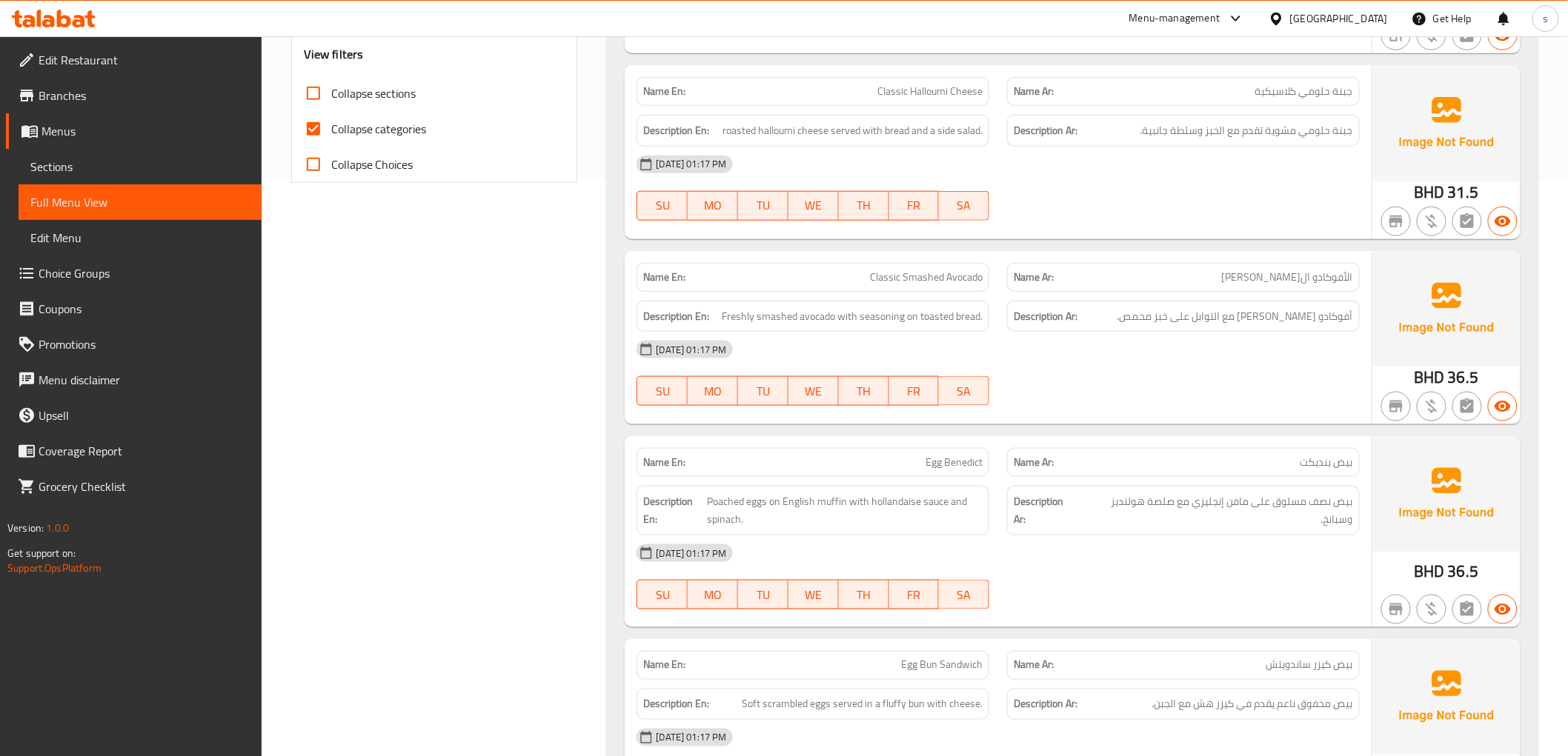
click at [949, 454] on span "Egg Benedict" at bounding box center [954, 462] width 57 height 16
click at [958, 454] on span "Egg Benedict" at bounding box center [954, 462] width 57 height 16
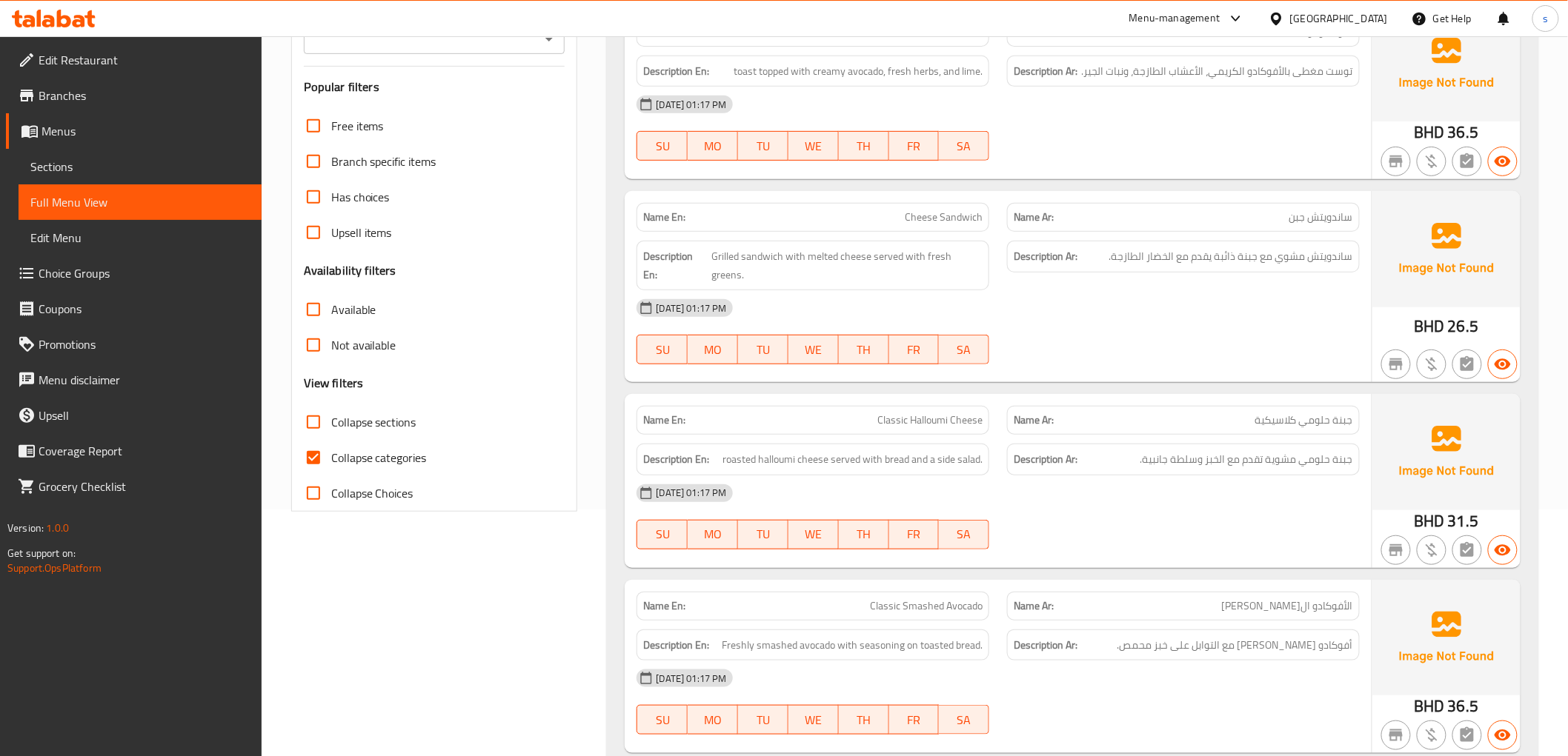
click at [109, 166] on span "Sections" at bounding box center [140, 166] width 219 height 18
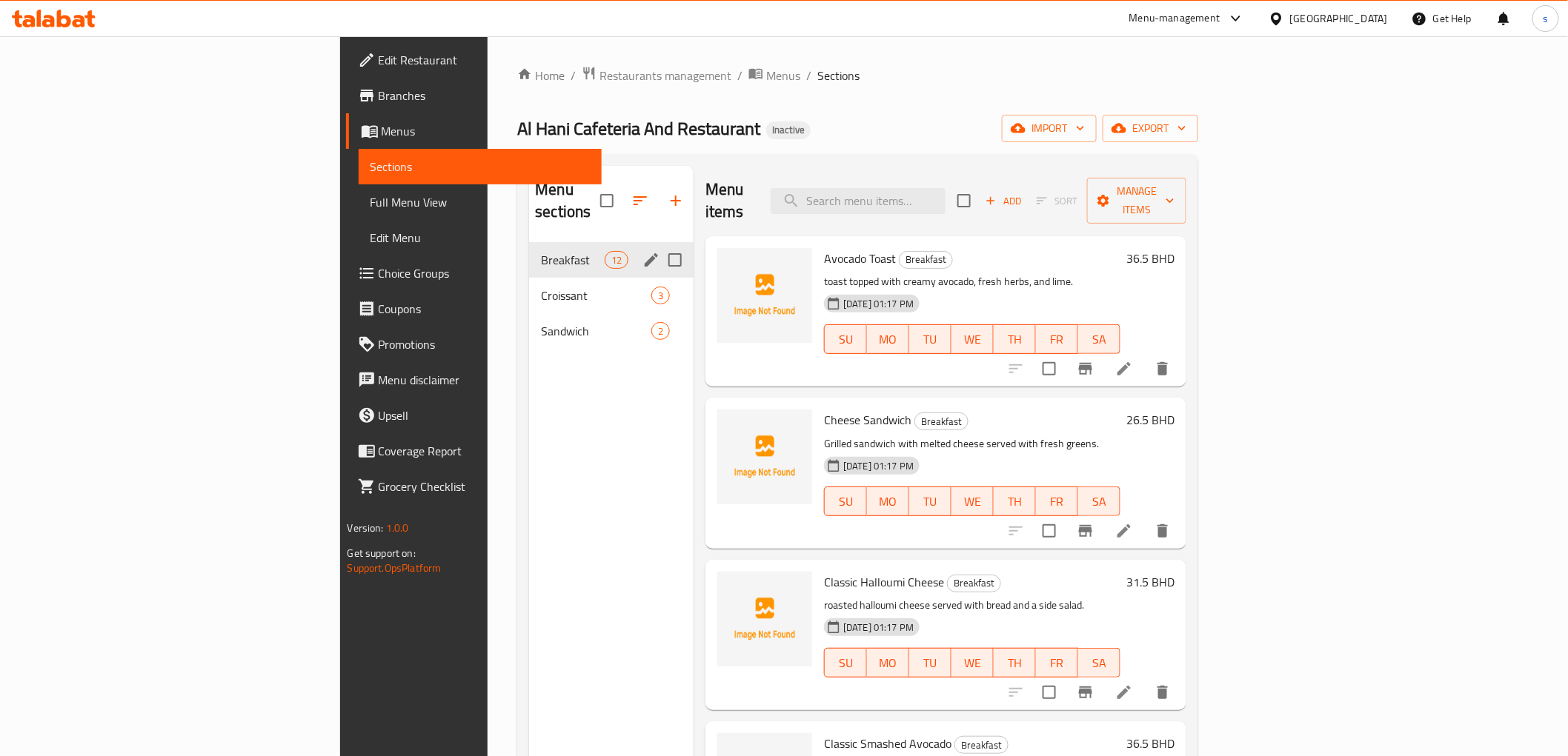
click at [529, 242] on div "Breakfast 12" at bounding box center [611, 260] width 165 height 36
click at [541, 251] on span "Breakfast" at bounding box center [572, 259] width 63 height 18
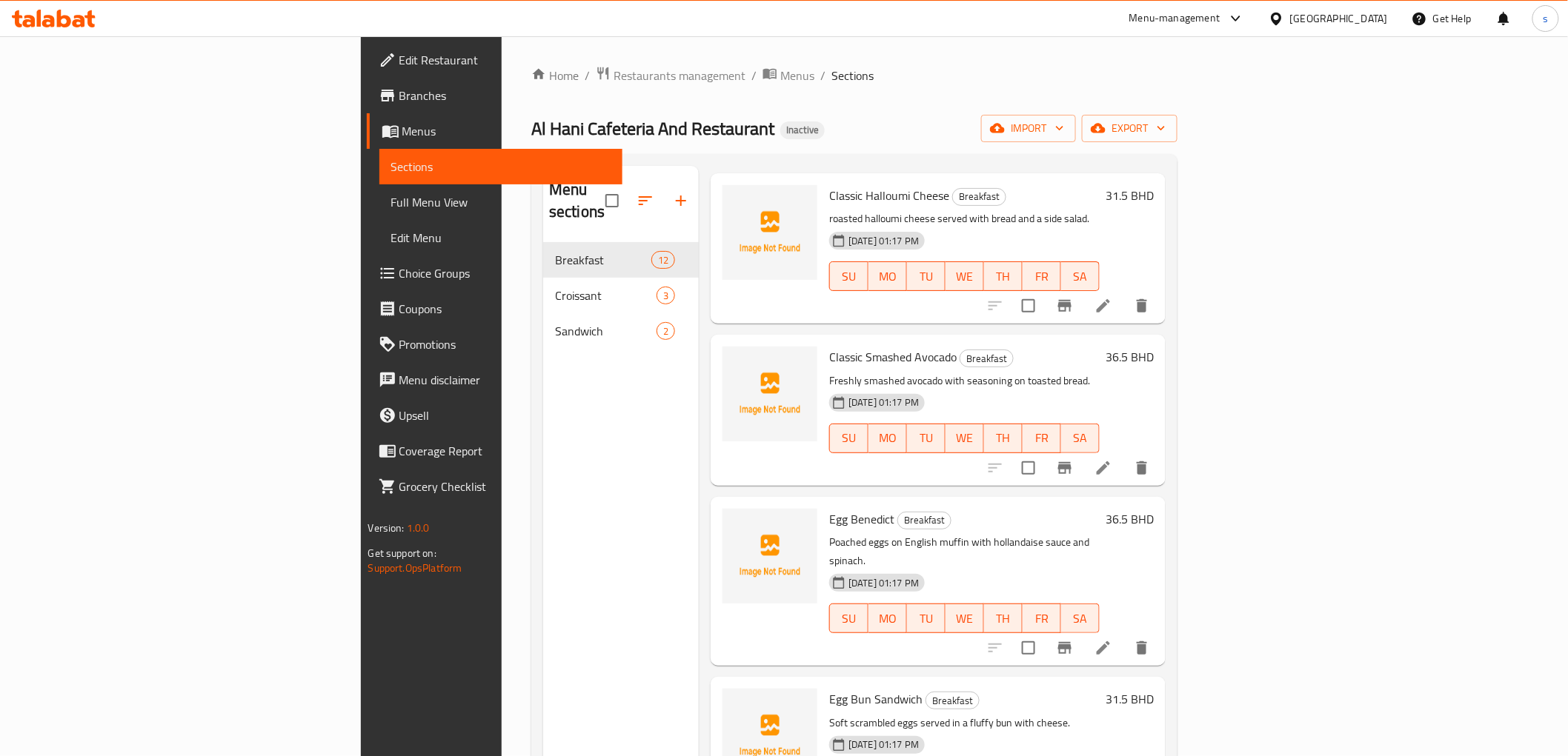
scroll to position [411, 0]
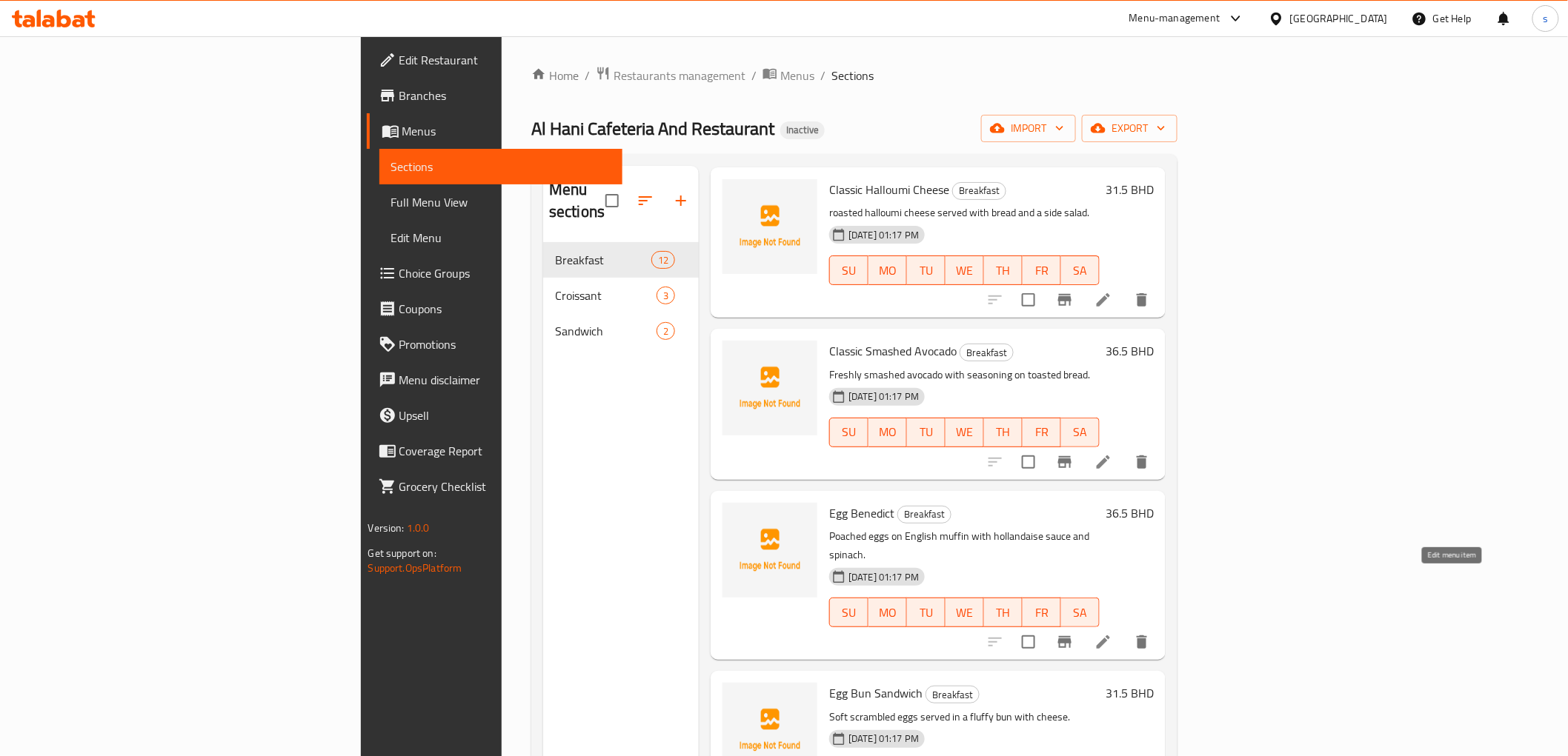
click at [1112, 633] on icon at bounding box center [1102, 642] width 18 height 18
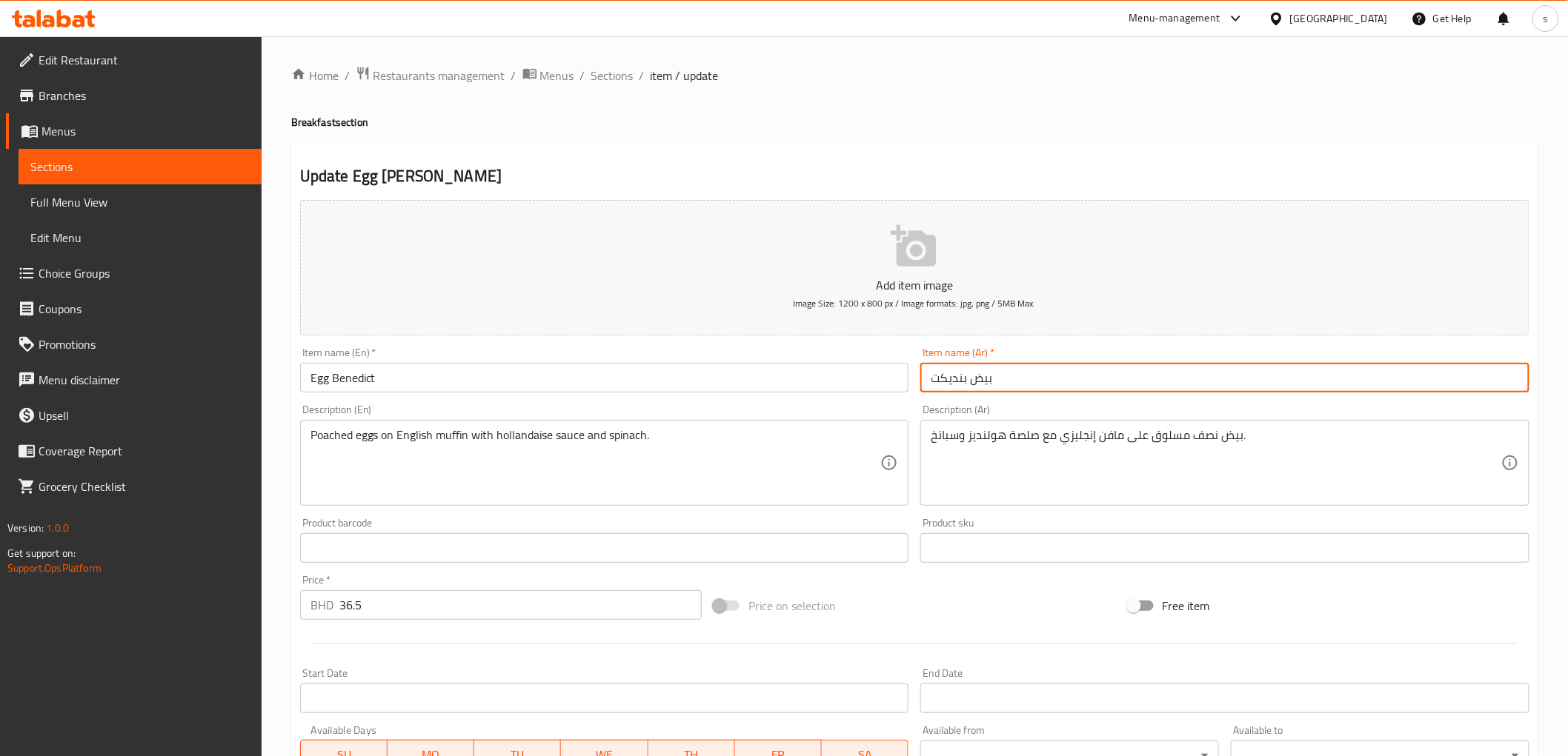
click at [1098, 378] on input "بيض بنديكت" at bounding box center [1224, 377] width 609 height 29
paste input "text"
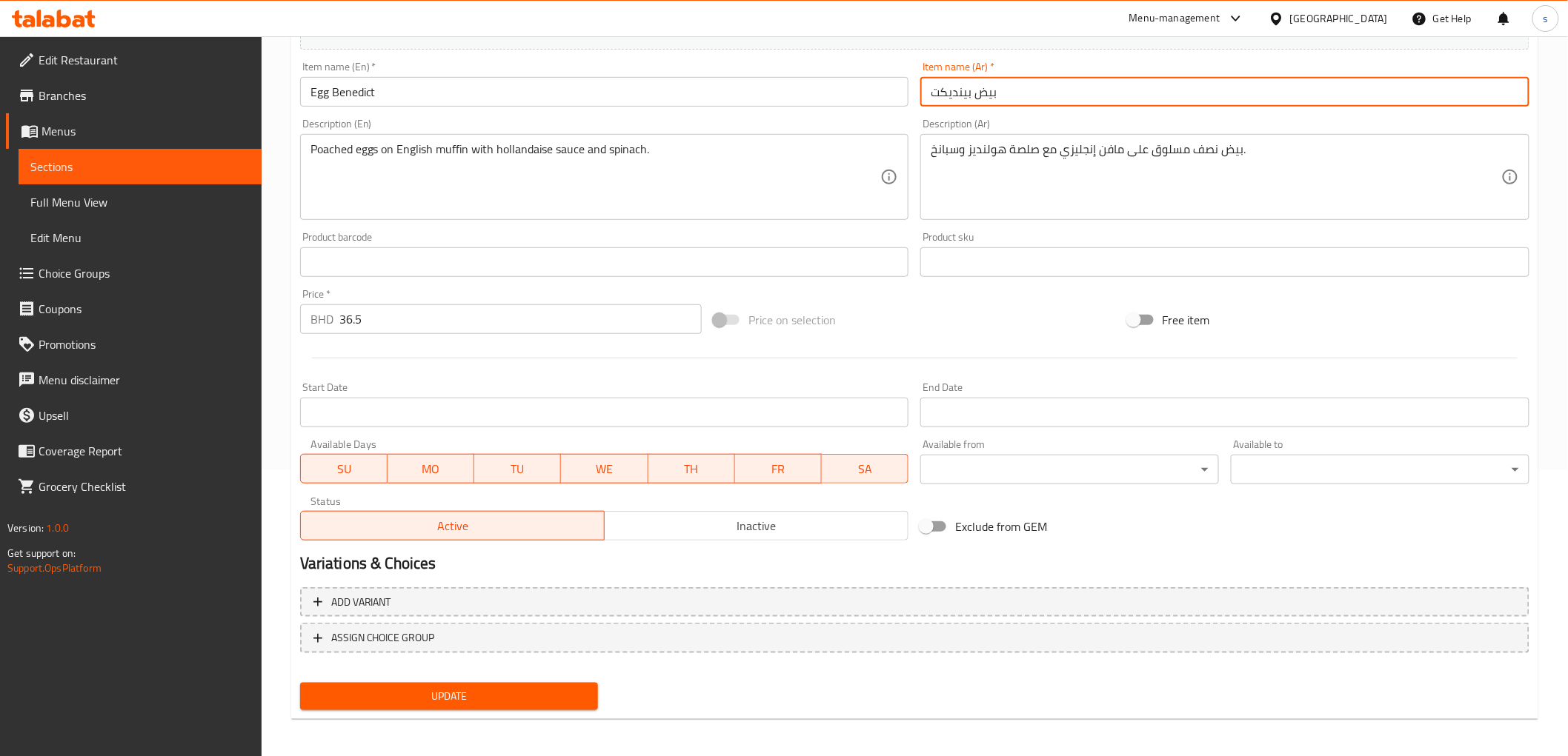
scroll to position [287, 0]
type input "بيض بينديكت"
click at [513, 681] on button "Update" at bounding box center [449, 694] width 298 height 28
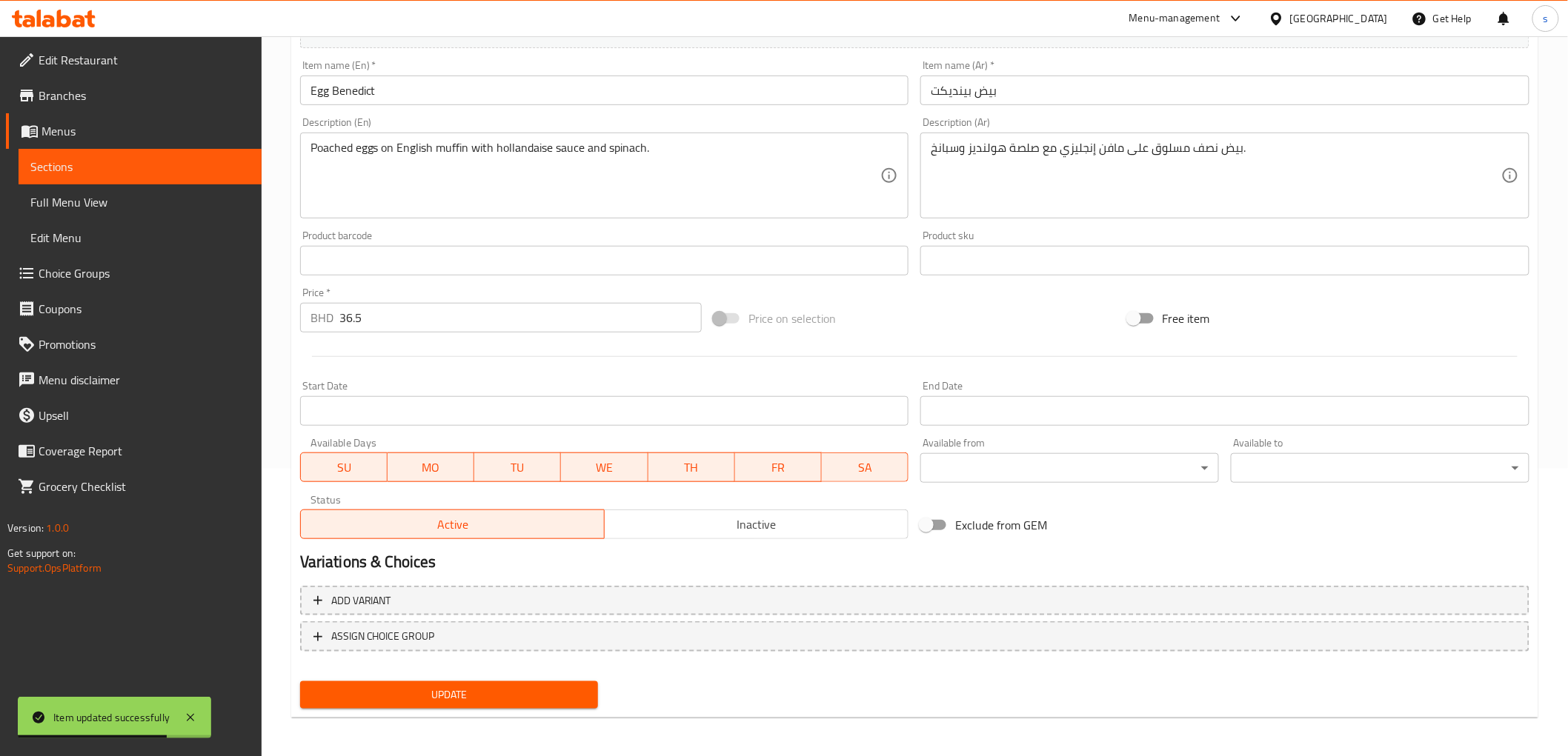
click at [970, 96] on input "بيض بينديكت" at bounding box center [1224, 89] width 609 height 29
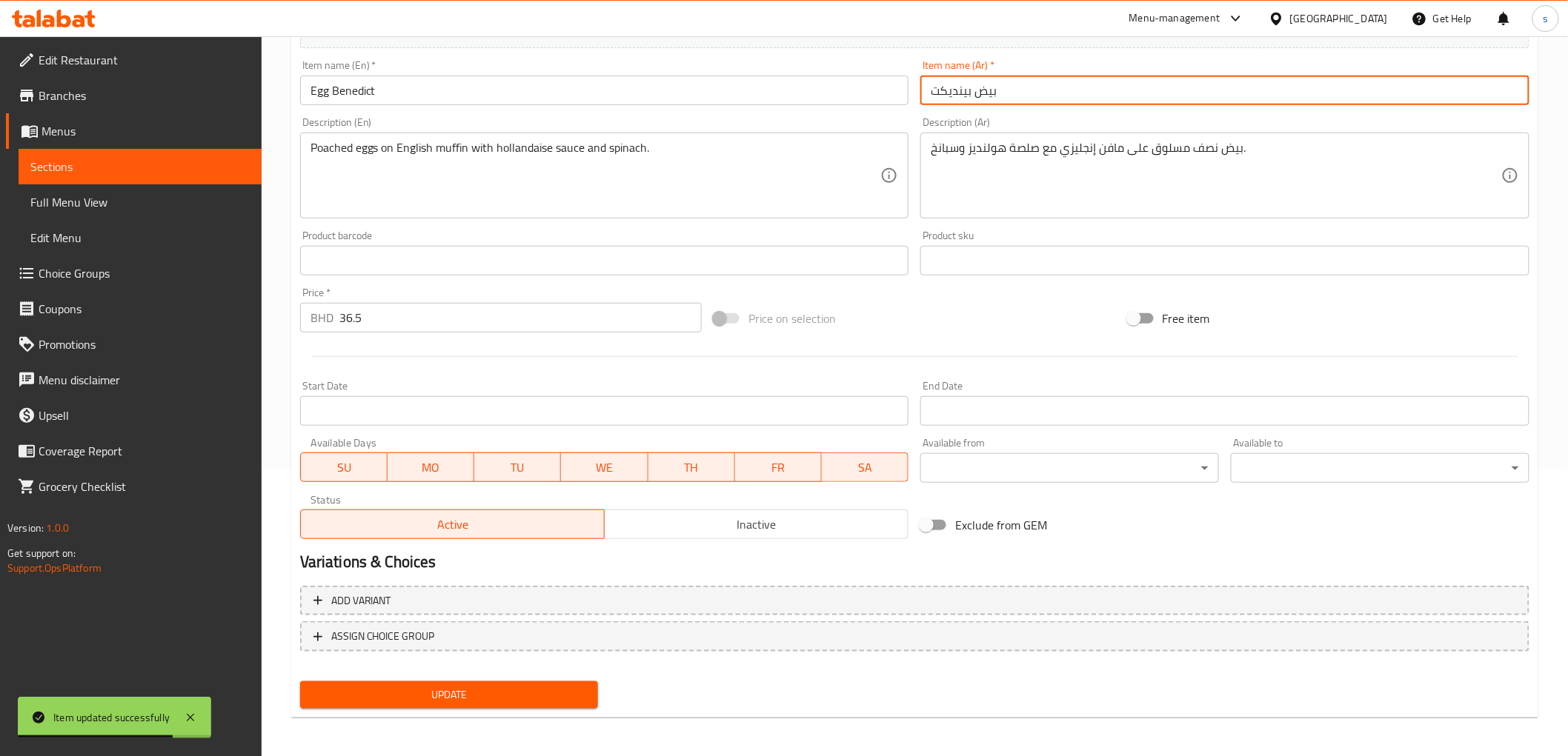
click at [970, 96] on input "بيض بينديكت" at bounding box center [1224, 89] width 609 height 29
click at [491, 686] on span "Update" at bounding box center [449, 695] width 275 height 18
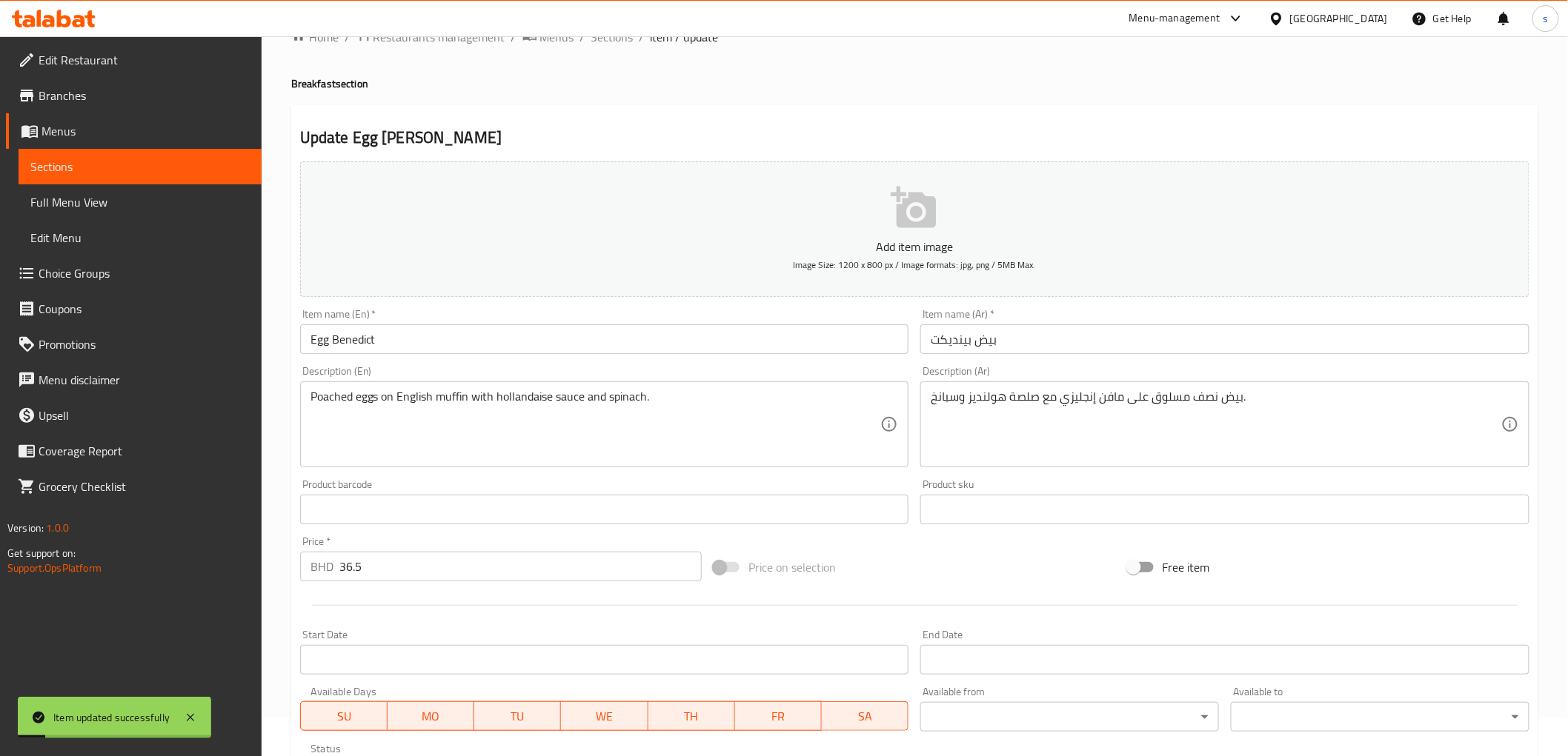
scroll to position [0, 0]
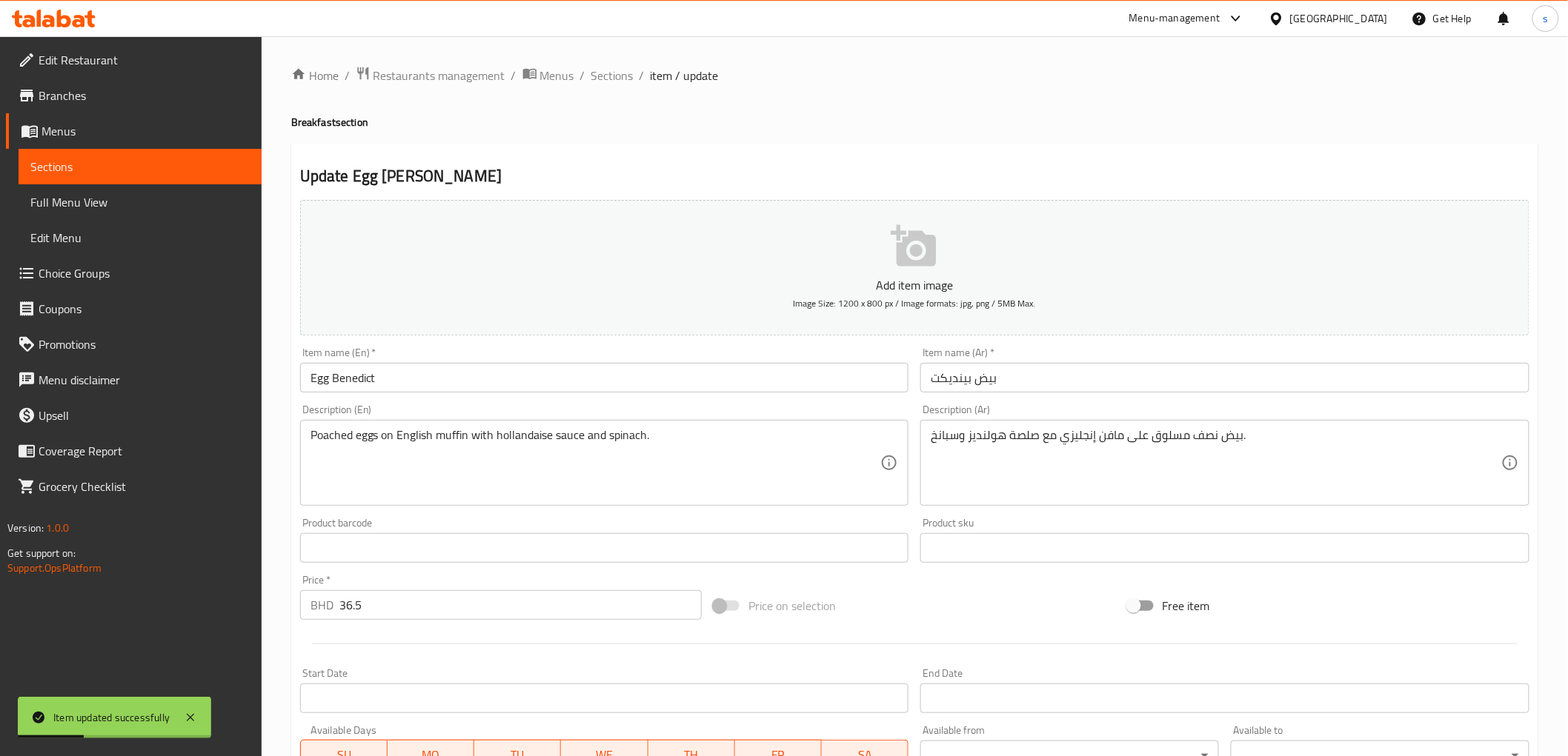
click at [111, 164] on span "Sections" at bounding box center [140, 166] width 219 height 18
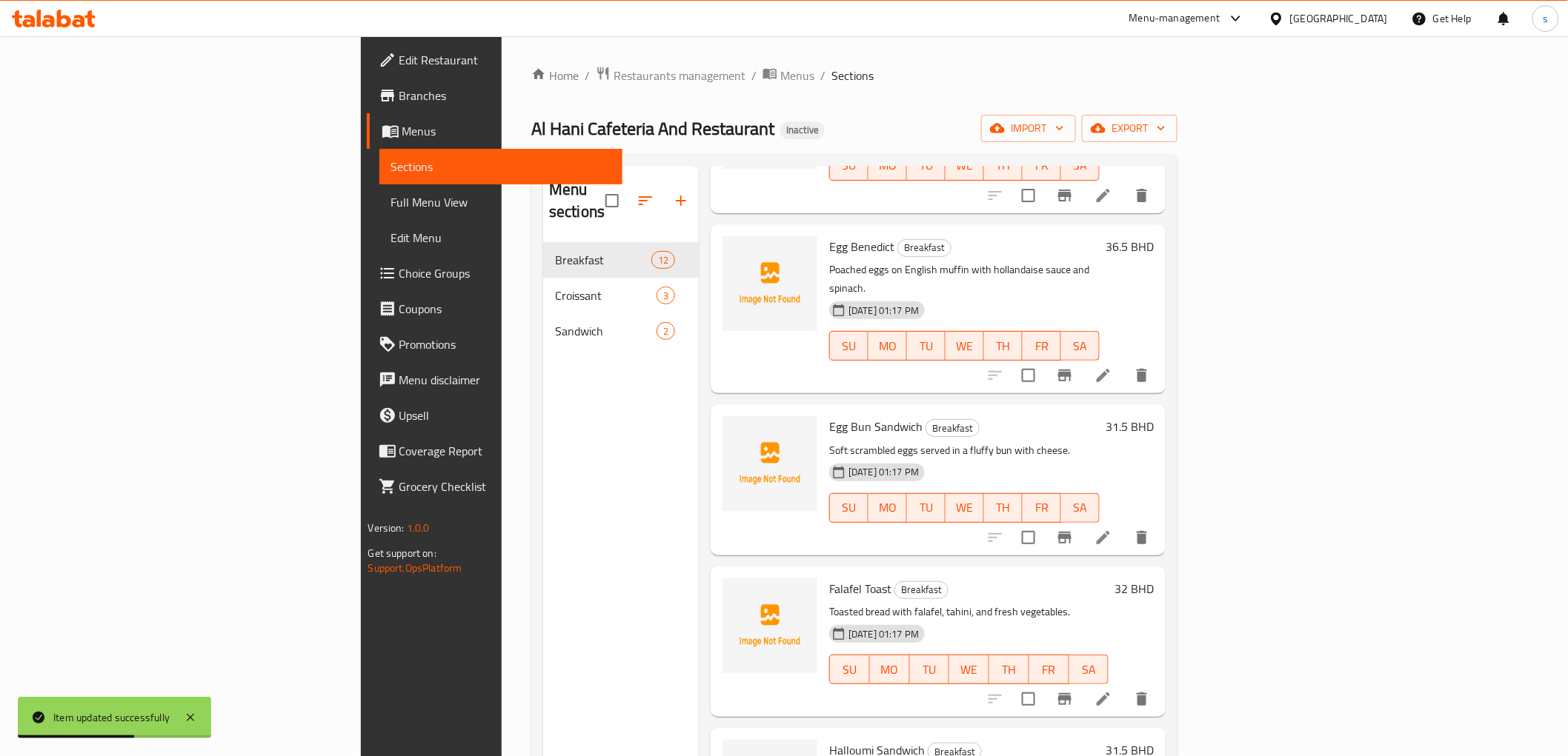
scroll to position [576, 0]
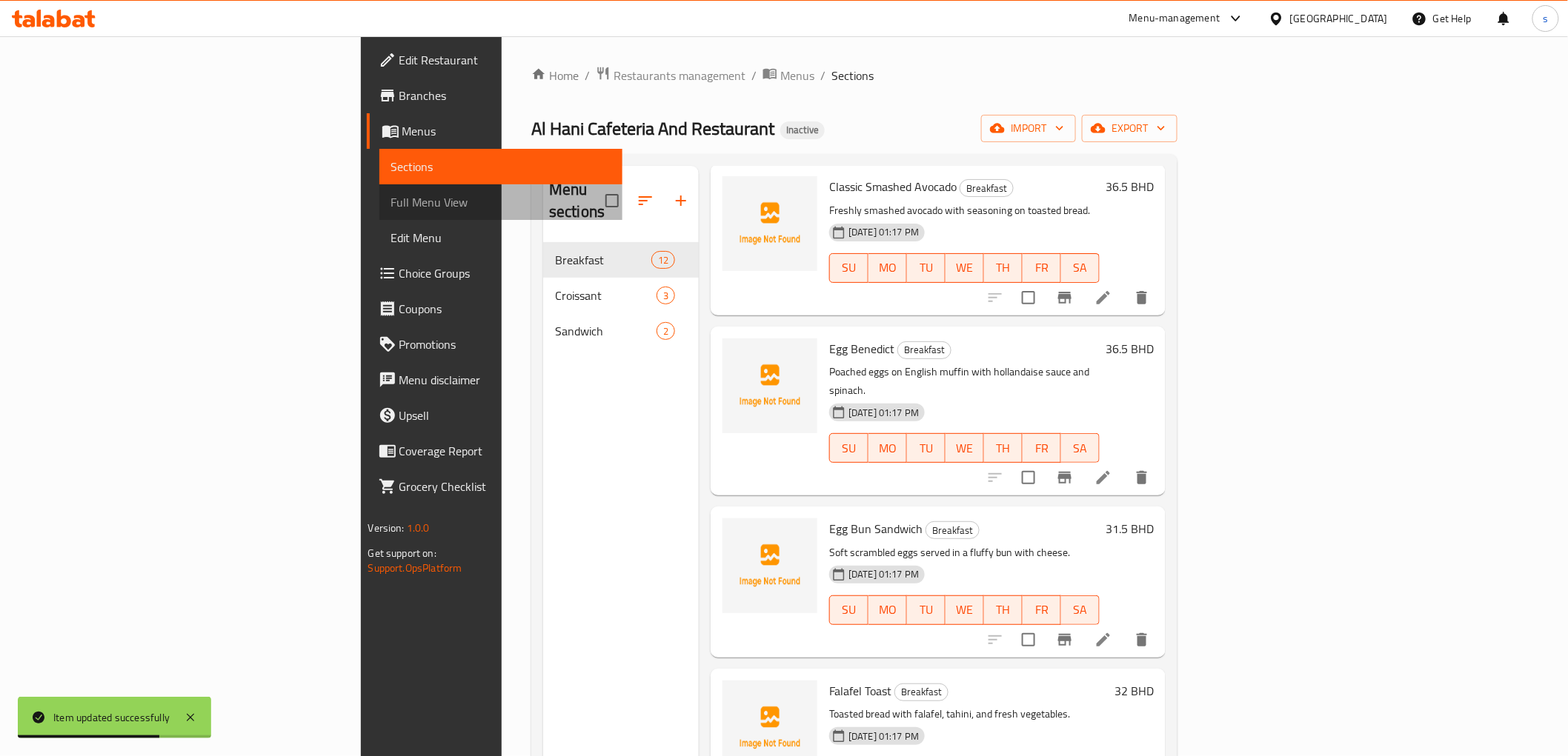
click at [391, 205] on span "Full Menu View" at bounding box center [501, 201] width 219 height 18
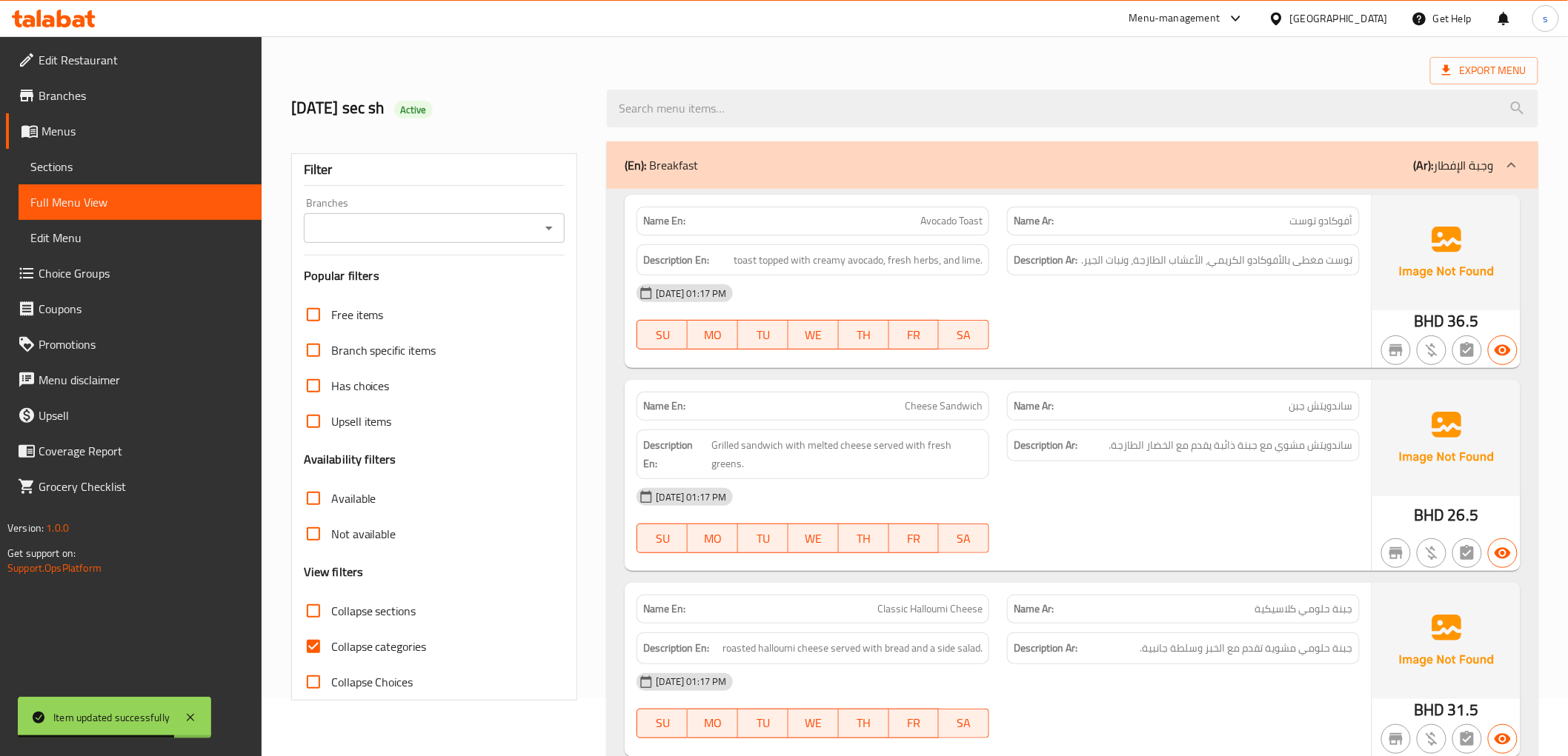
scroll to position [329, 0]
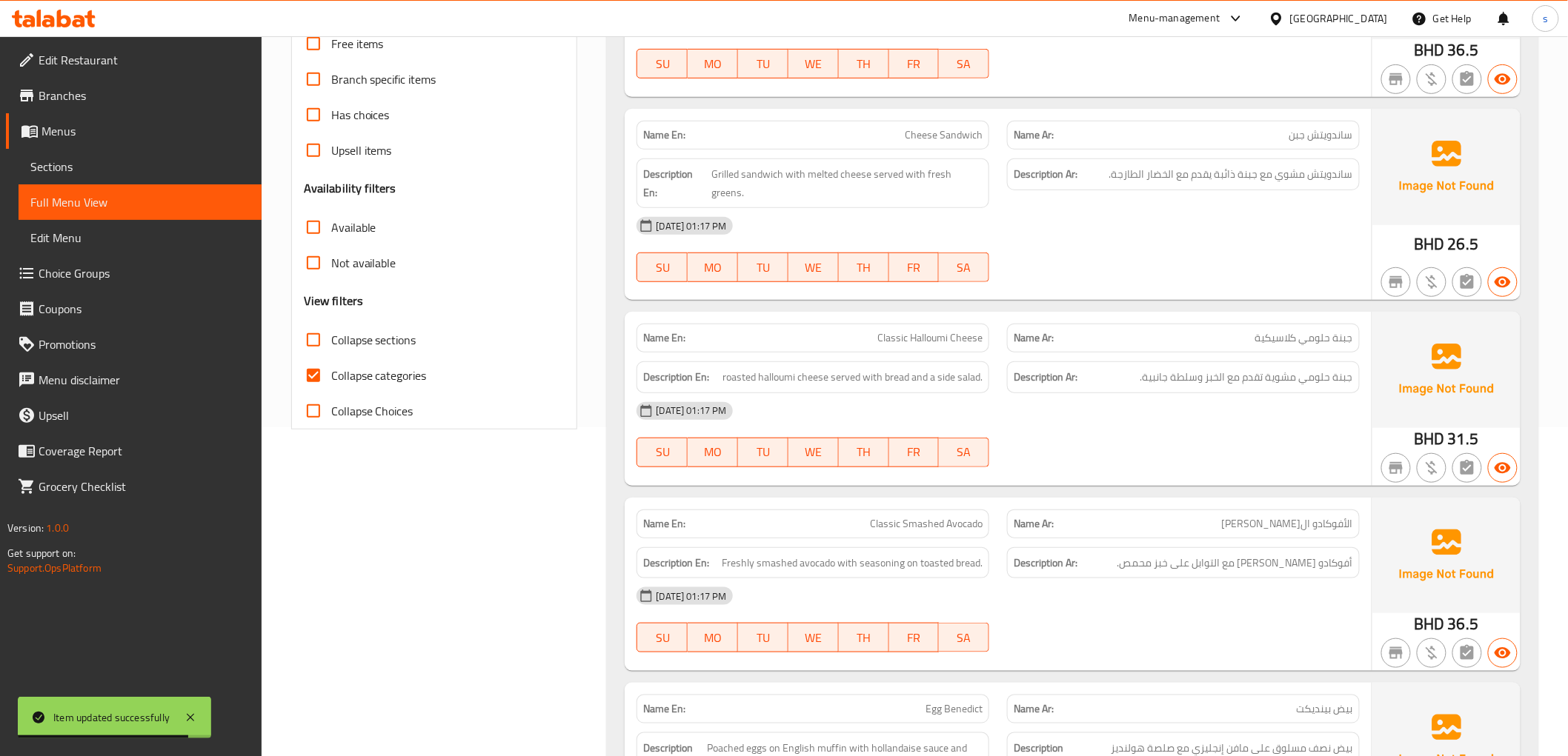
click at [306, 368] on input "Collapse categories" at bounding box center [313, 375] width 36 height 36
checkbox input "false"
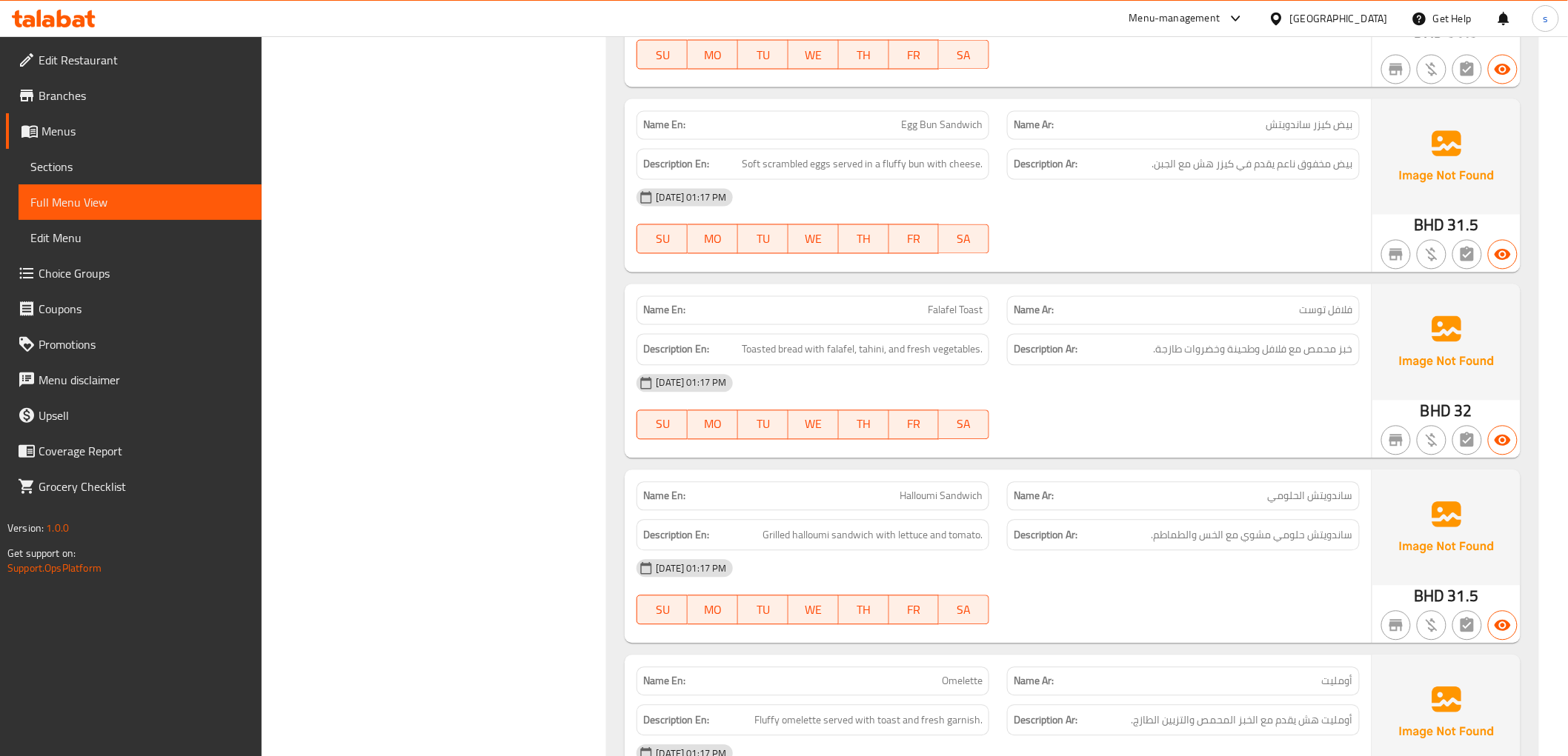
scroll to position [1234, 0]
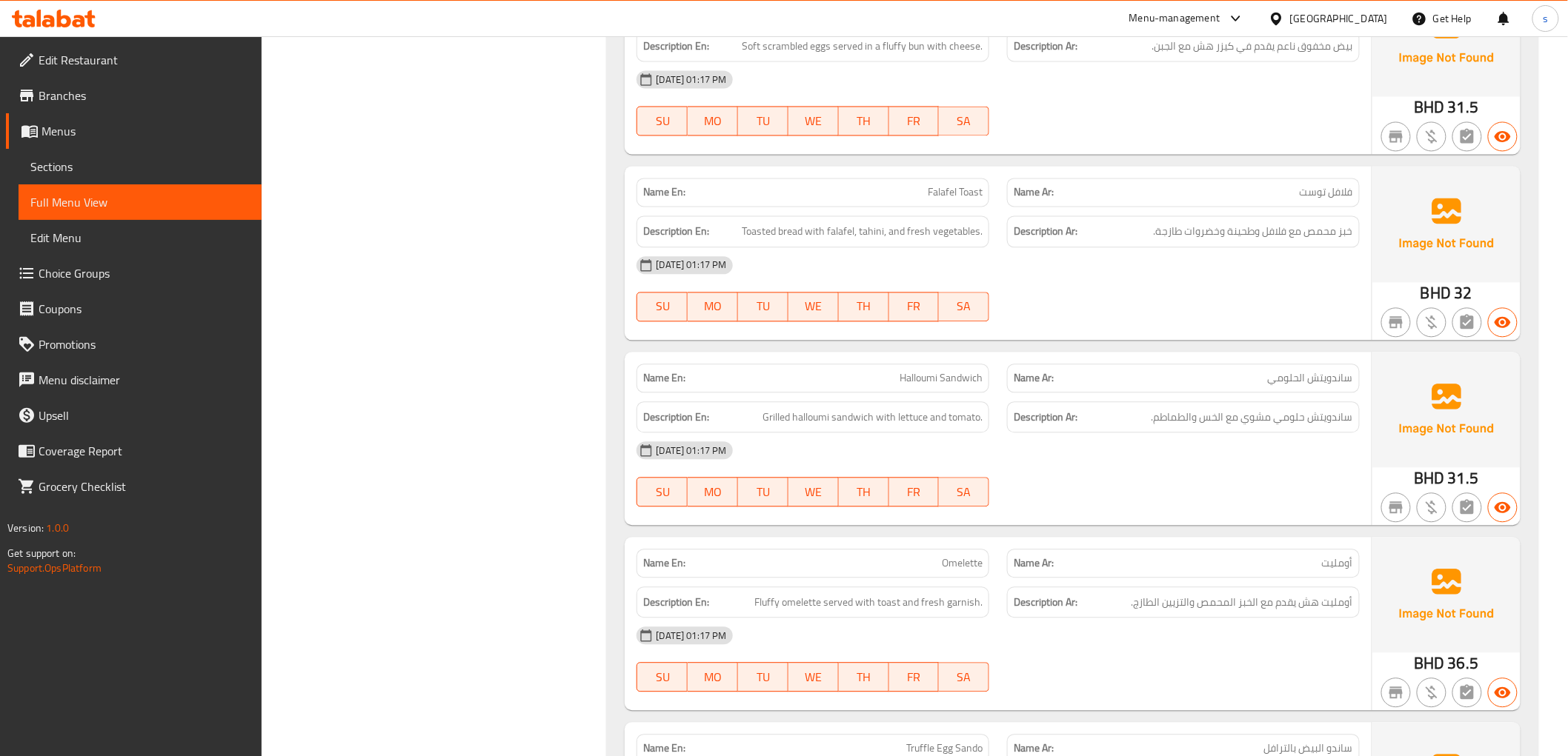
click at [954, 370] on span "Halloumi Sandwich" at bounding box center [940, 378] width 83 height 16
copy span "Halloumi Sandwich"
click at [1295, 443] on div "[DATE] 01:17 PM" at bounding box center [997, 450] width 740 height 36
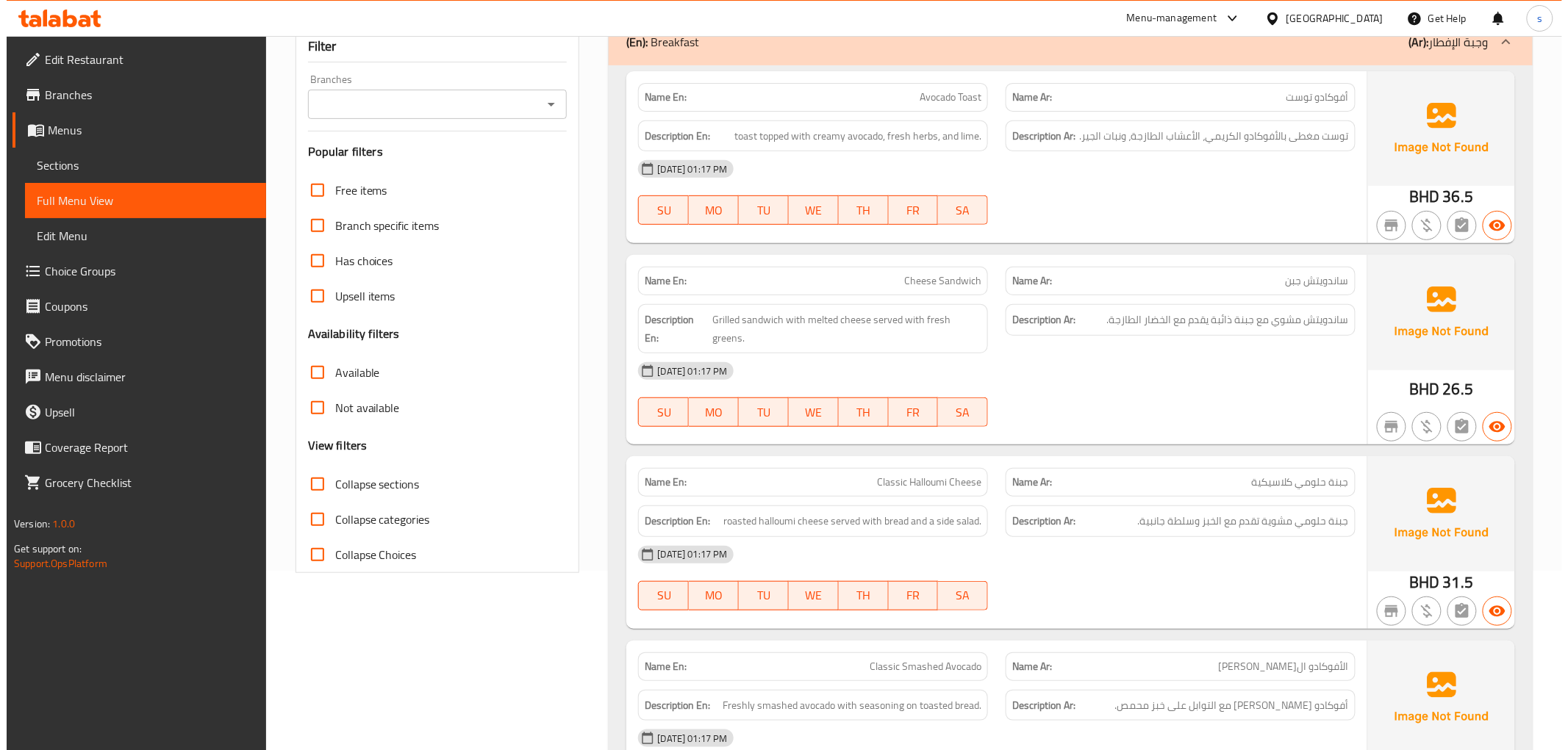
scroll to position [0, 0]
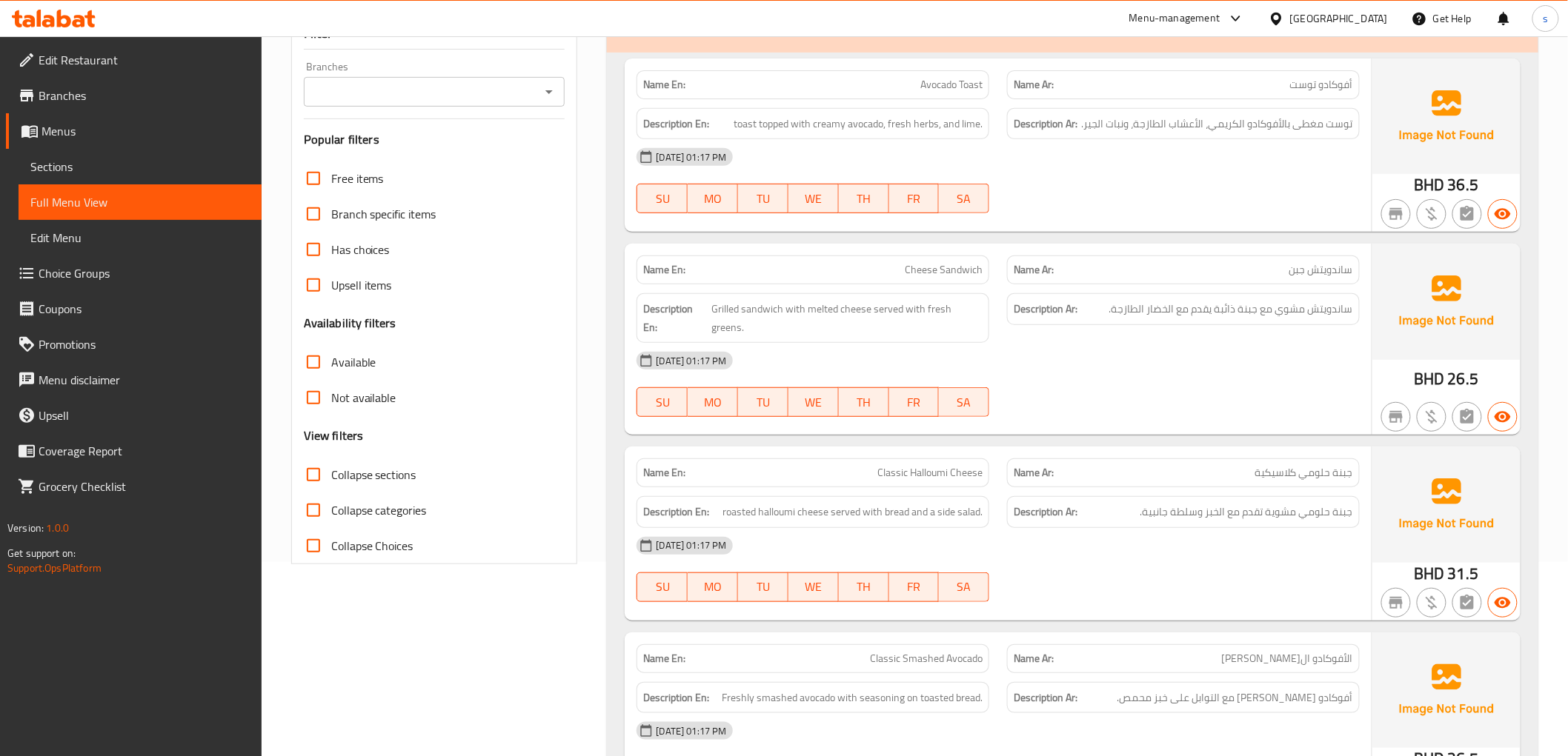
scroll to position [99, 0]
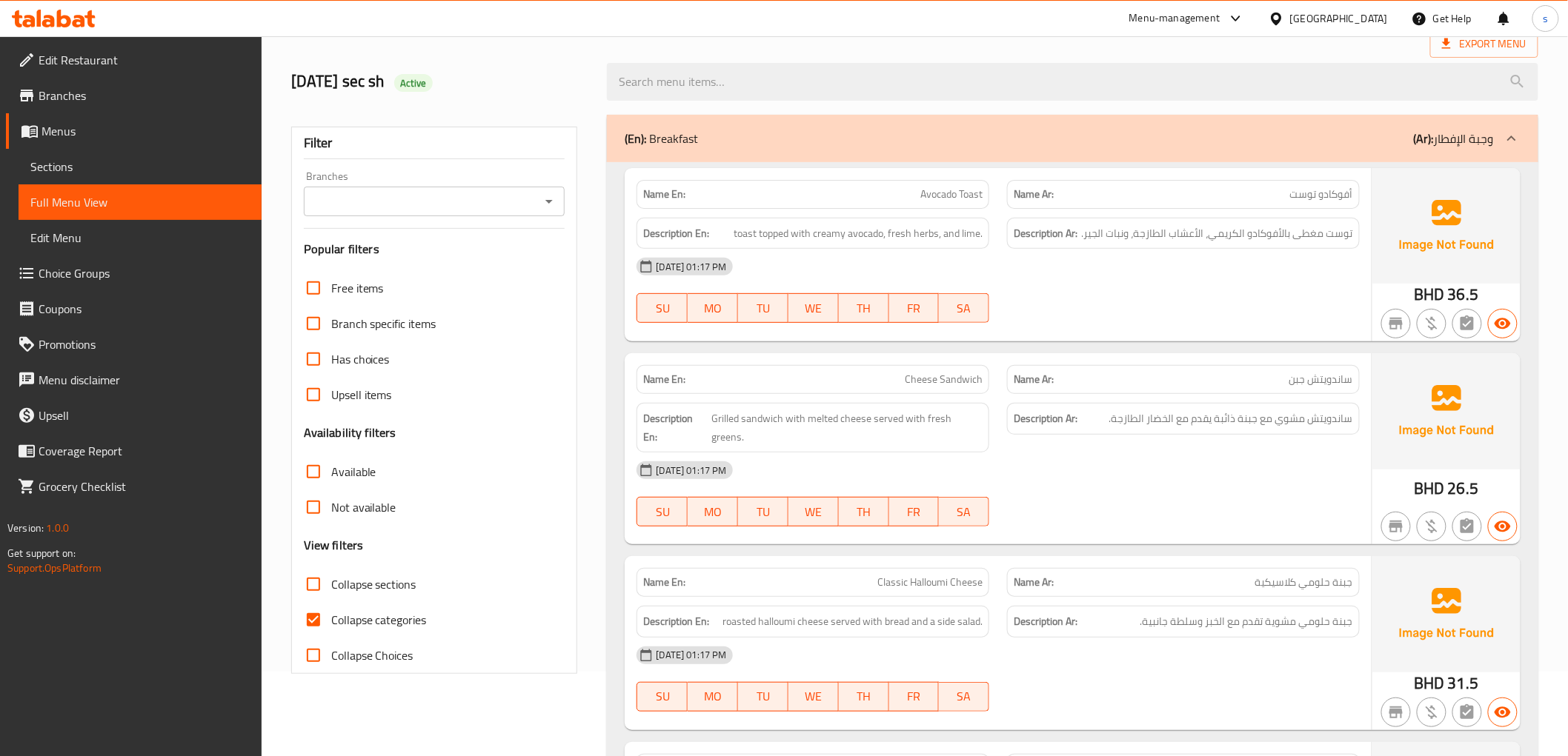
scroll to position [165, 0]
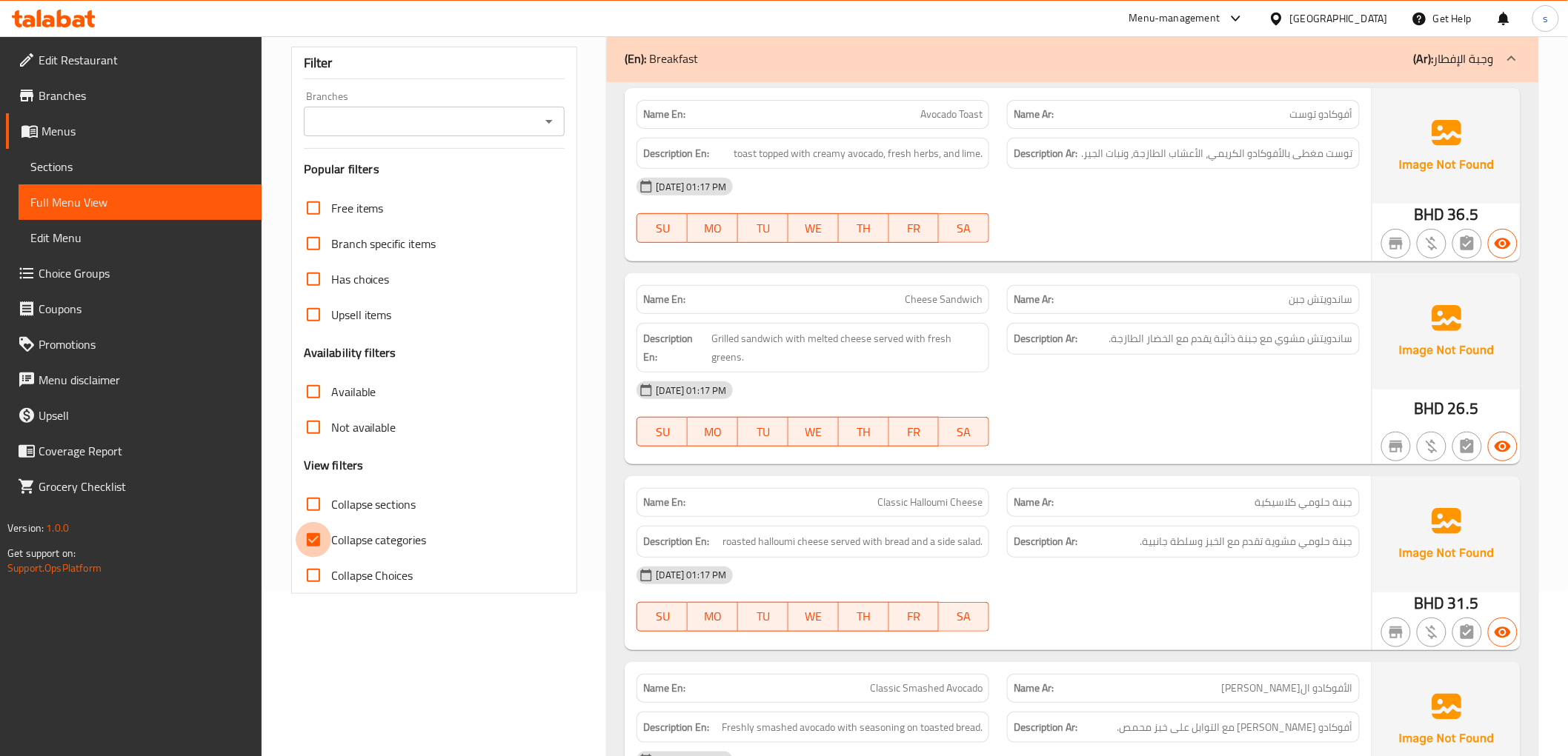
click at [313, 545] on input "Collapse categories" at bounding box center [313, 540] width 36 height 36
checkbox input "false"
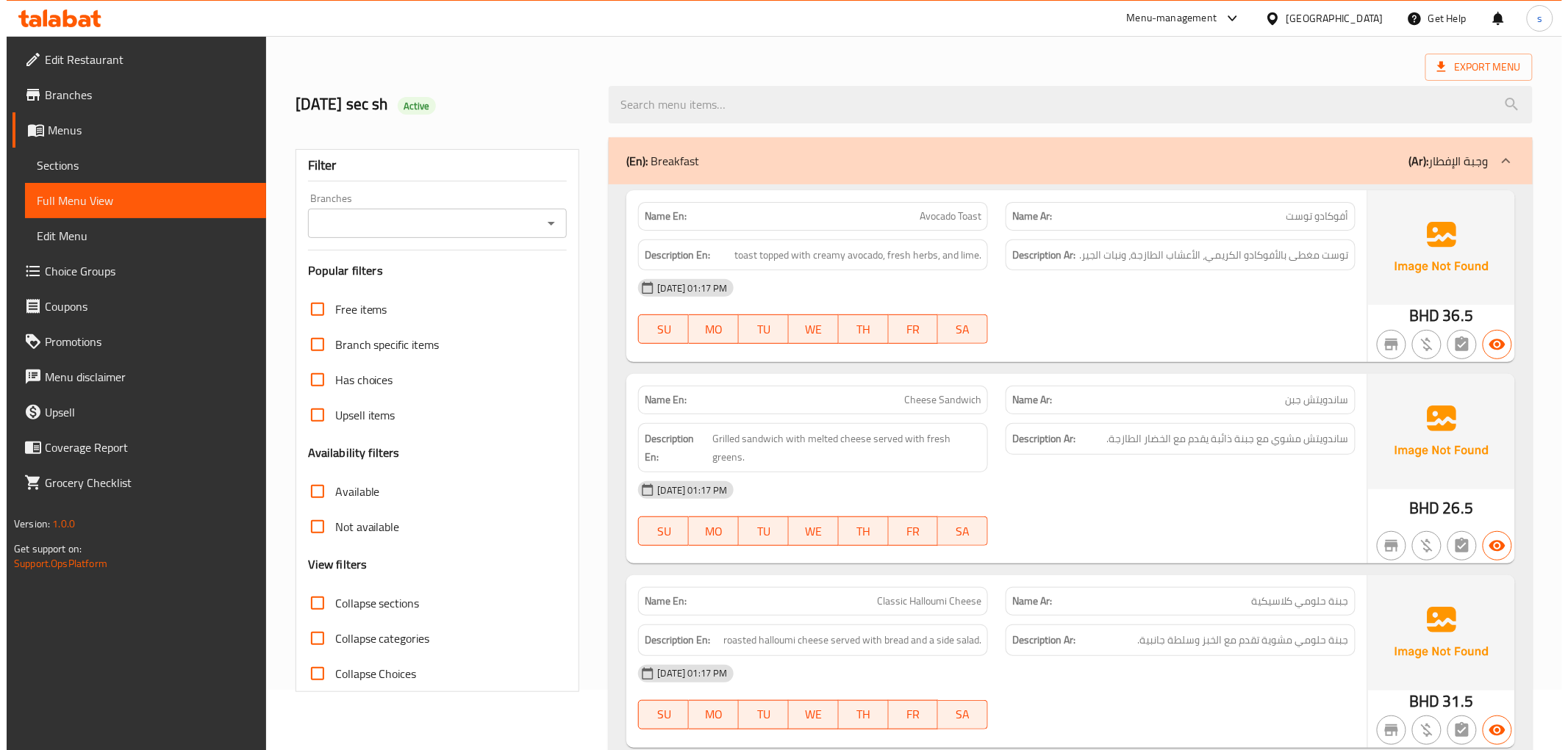
scroll to position [0, 0]
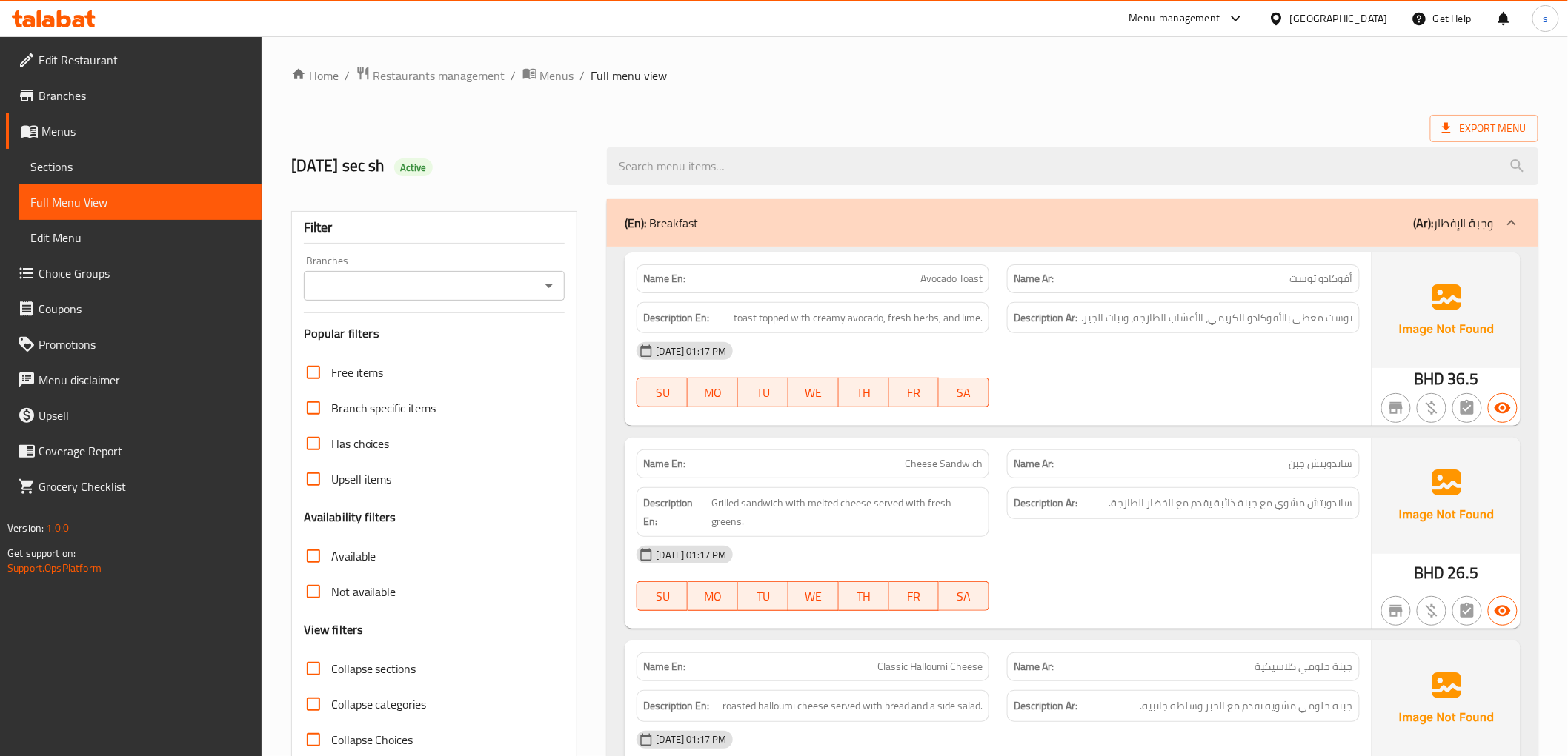
click at [1463, 130] on span "Export Menu" at bounding box center [1484, 129] width 84 height 18
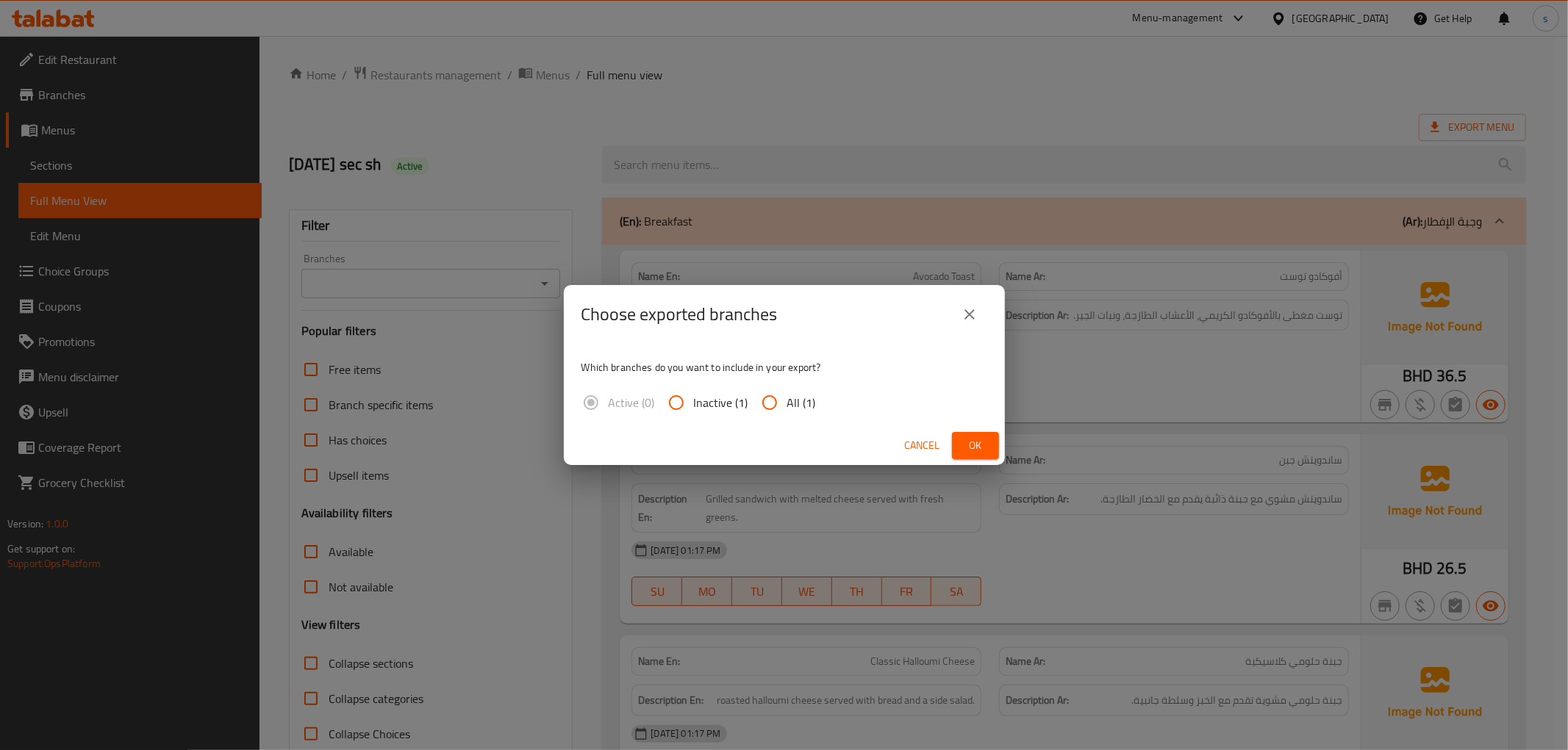
click at [790, 408] on span "All (1)" at bounding box center [801, 402] width 29 height 17
click at [787, 408] on input "All (1)" at bounding box center [769, 402] width 36 height 36
radio input "true"
click at [964, 442] on span "Ok" at bounding box center [975, 445] width 23 height 18
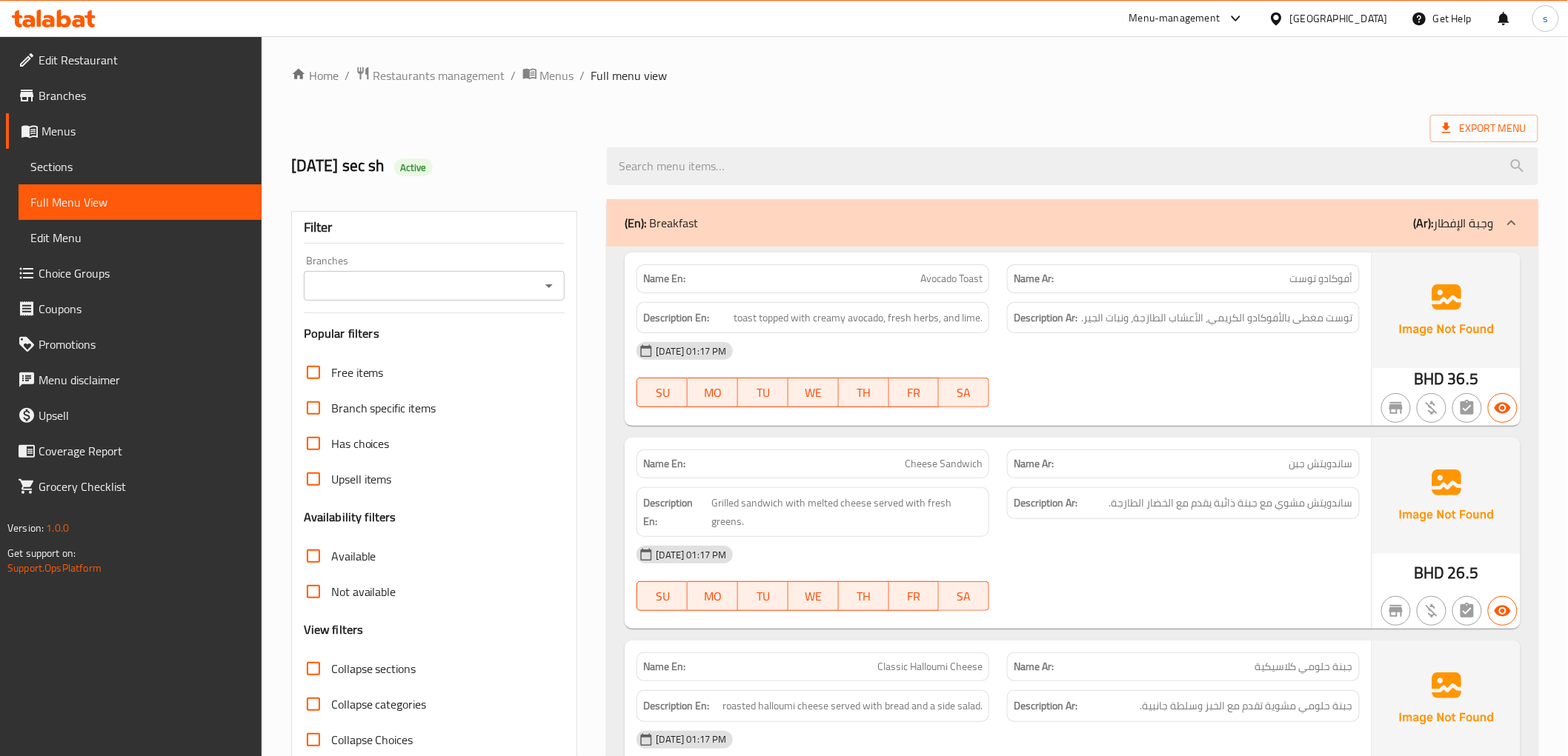
click at [1148, 74] on ol "Home / Restaurants management / Menus / Full menu view" at bounding box center [914, 75] width 1247 height 19
click at [84, 134] on span "Menus" at bounding box center [145, 130] width 208 height 18
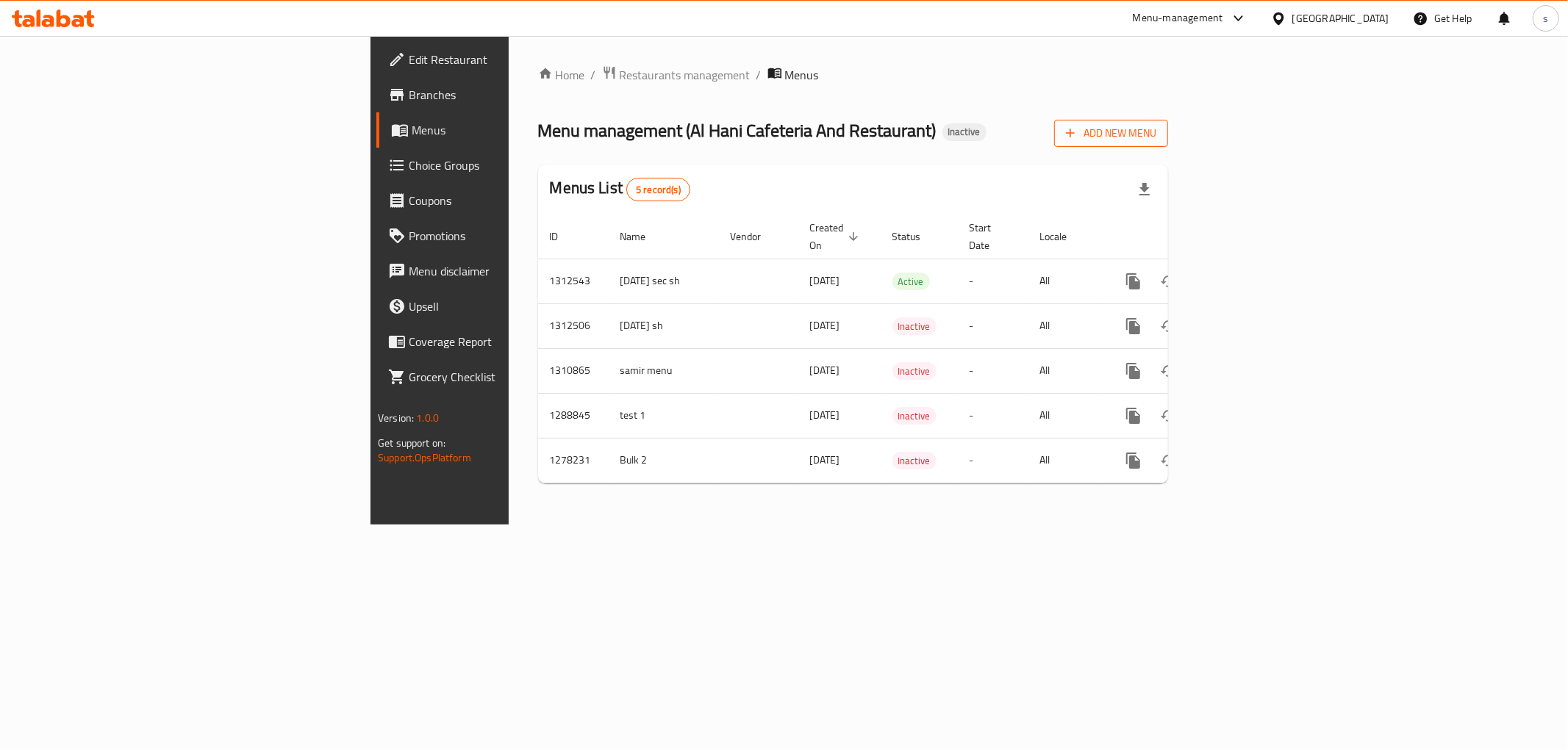
click at [1156, 141] on span "Add New Menu" at bounding box center [1110, 133] width 90 height 18
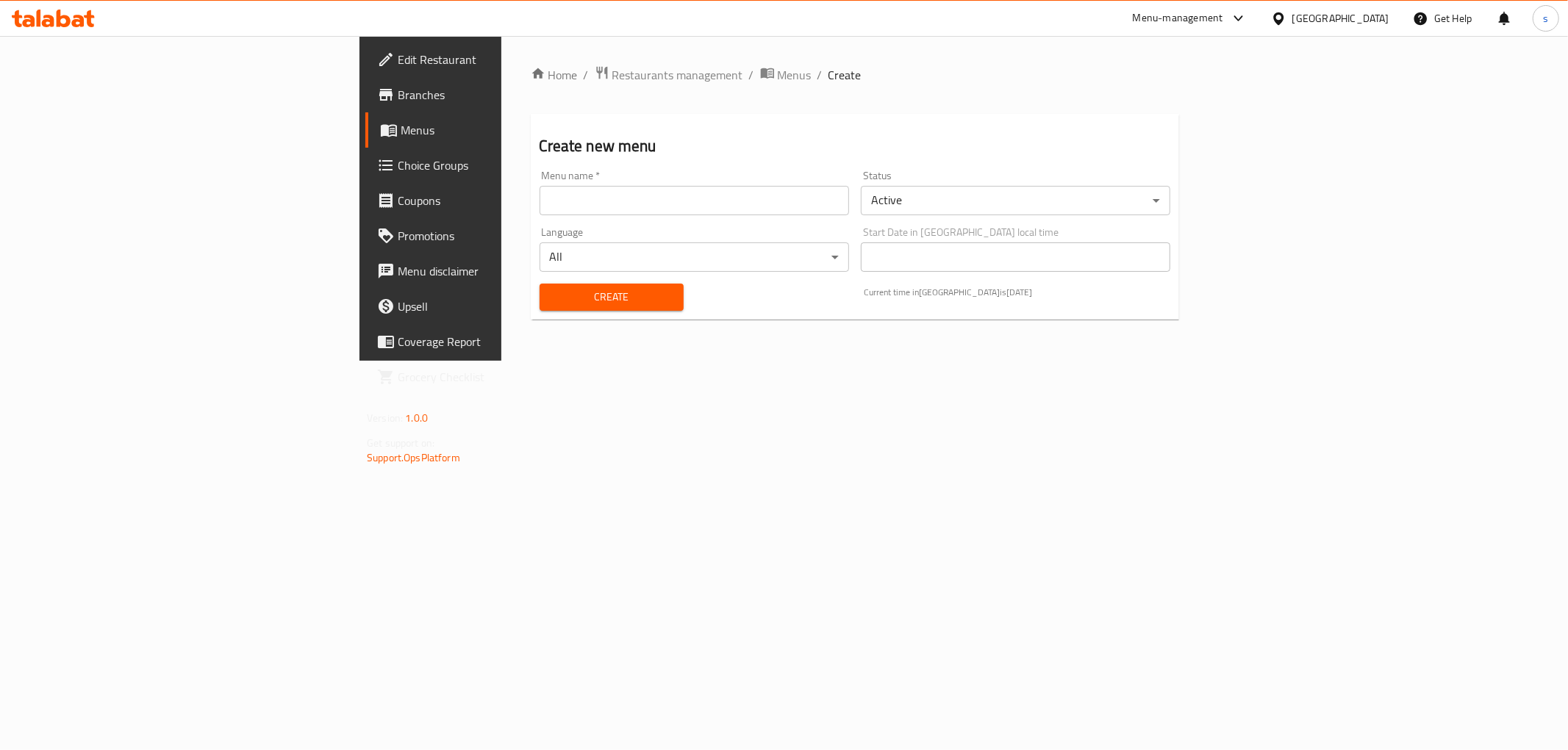
click at [554, 204] on input "text" at bounding box center [694, 200] width 309 height 29
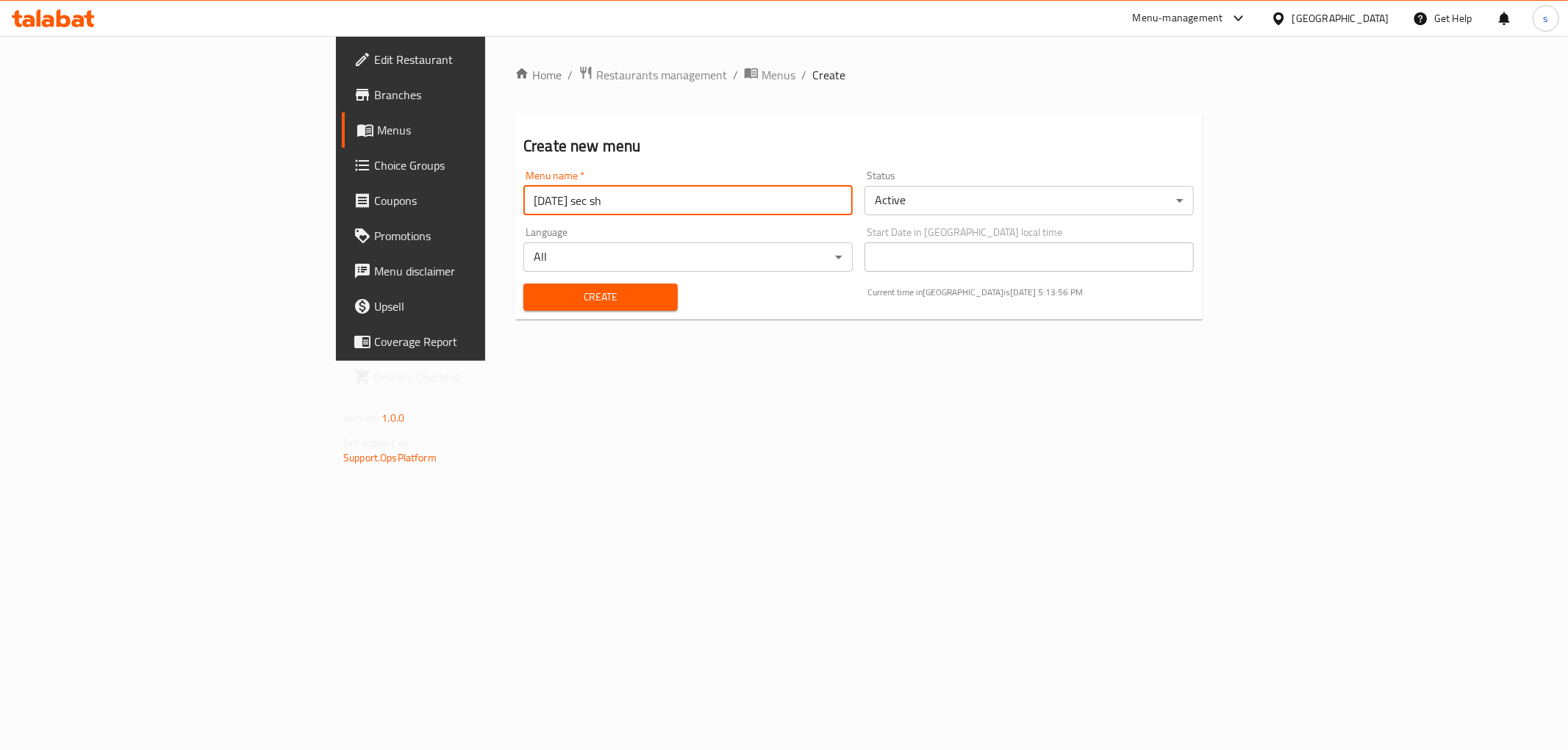
click at [523, 201] on input "[DATE] sec sh" at bounding box center [687, 200] width 329 height 29
type input "17/9/2025 3 sh"
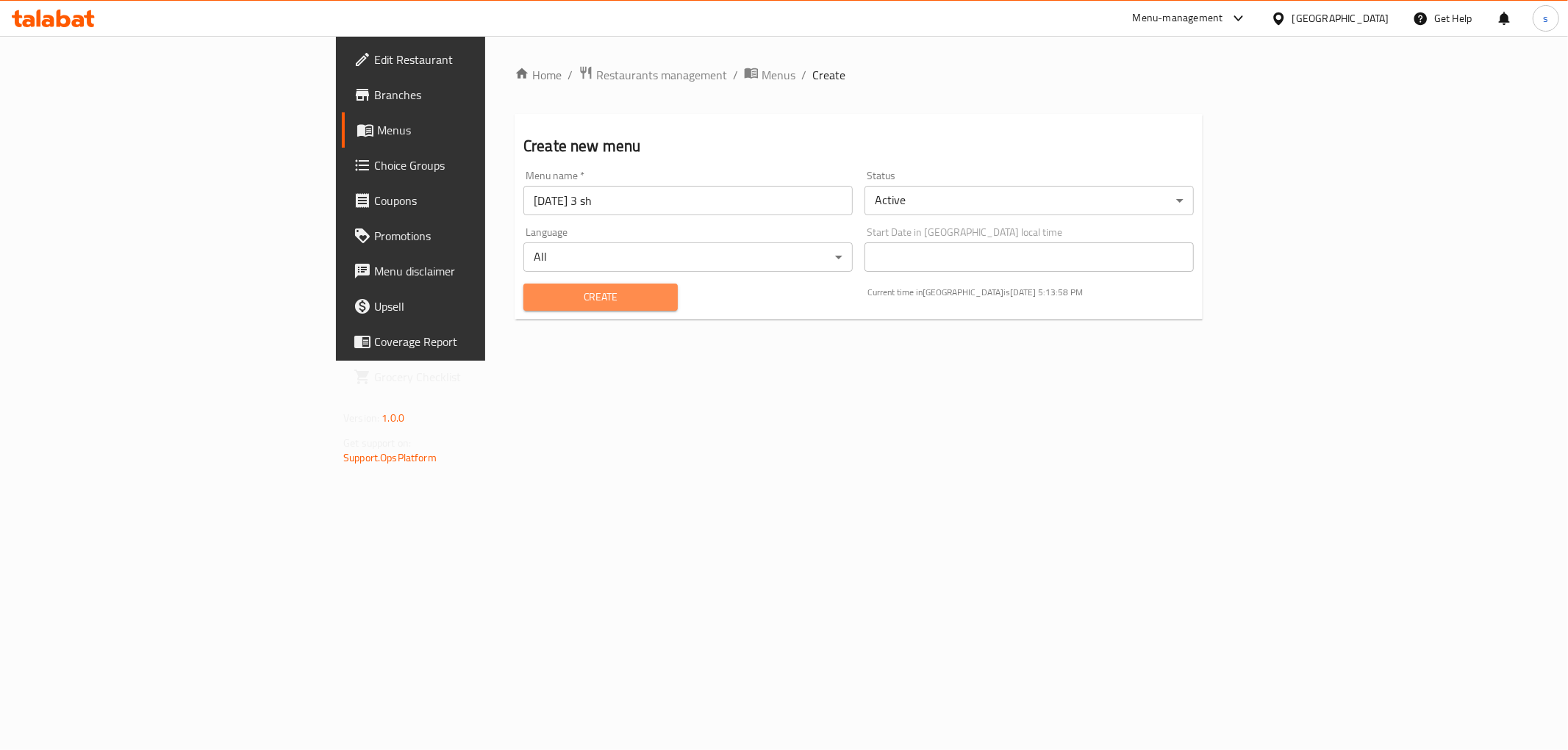
click at [535, 296] on span "Create" at bounding box center [600, 297] width 131 height 18
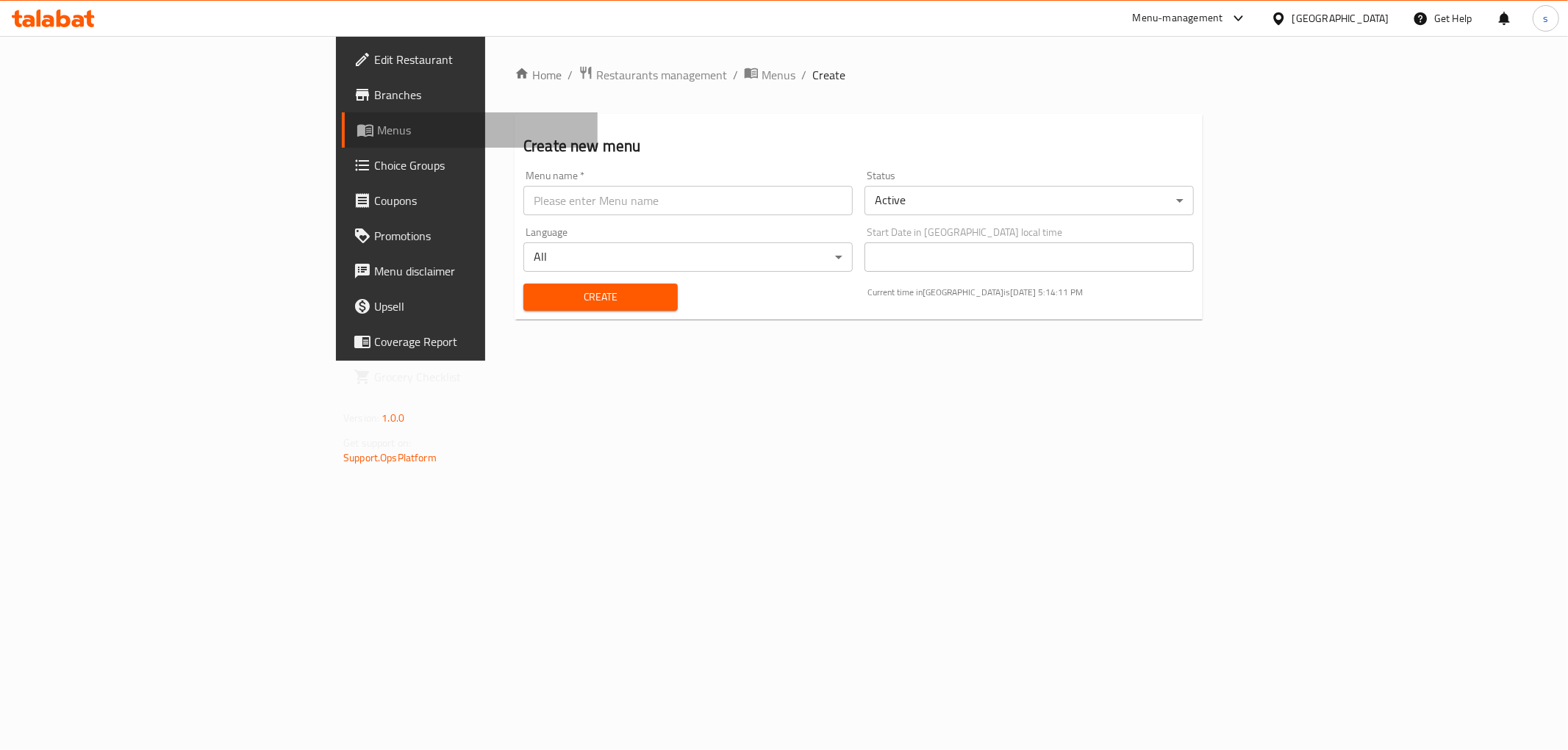
click at [377, 126] on span "Menus" at bounding box center [482, 129] width 209 height 17
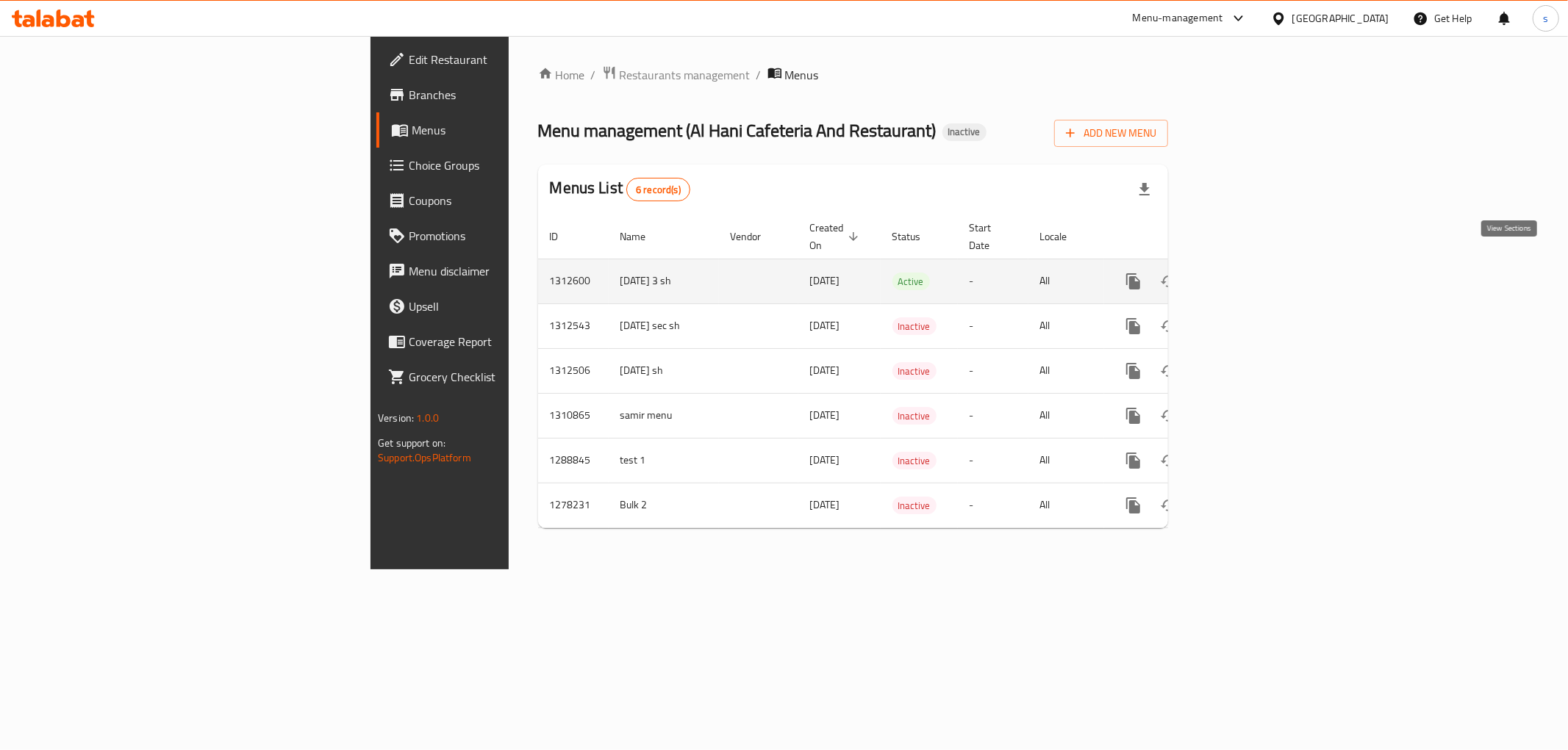
click at [1248, 273] on icon "enhanced table" at bounding box center [1239, 281] width 17 height 17
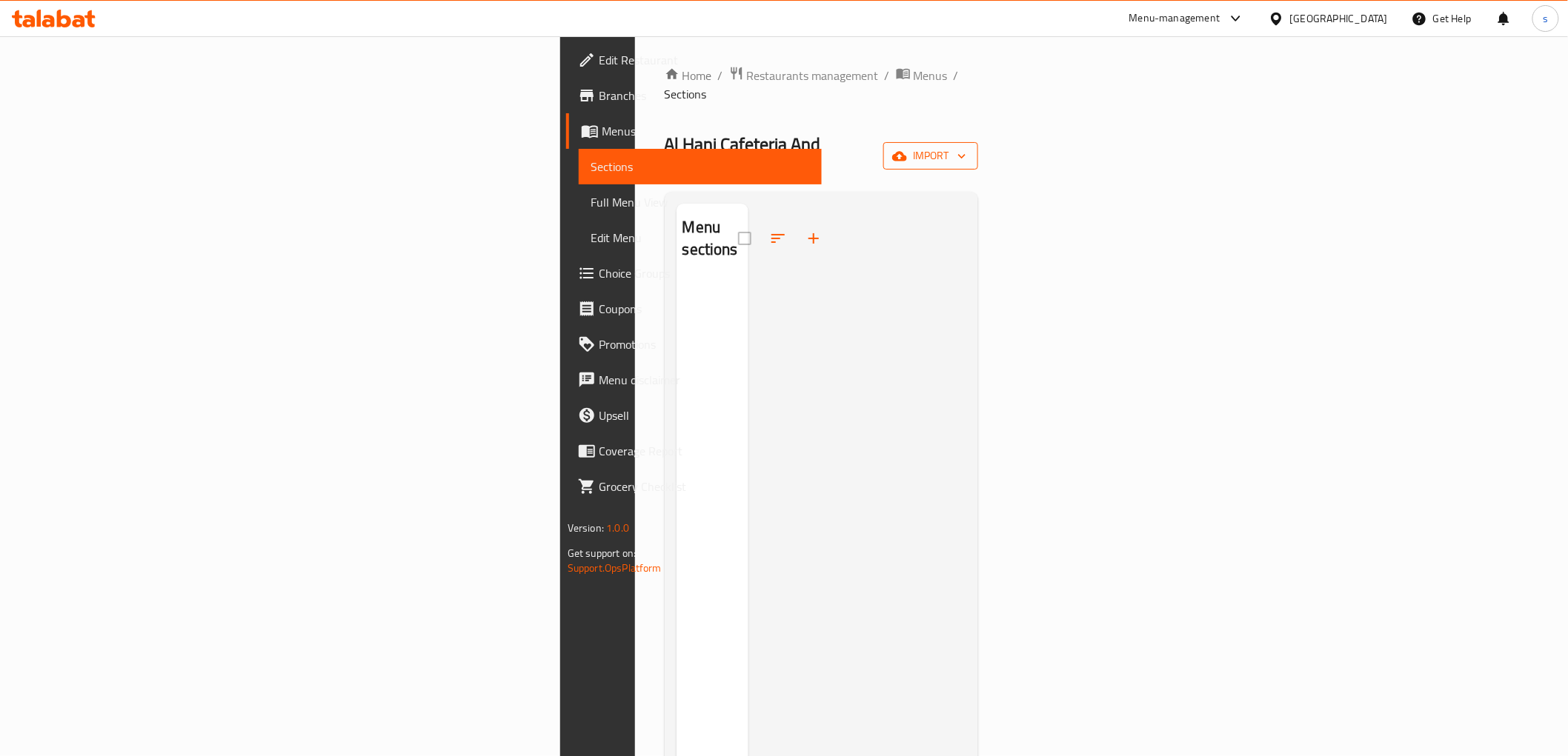
click at [966, 146] on span "import" at bounding box center [930, 155] width 71 height 18
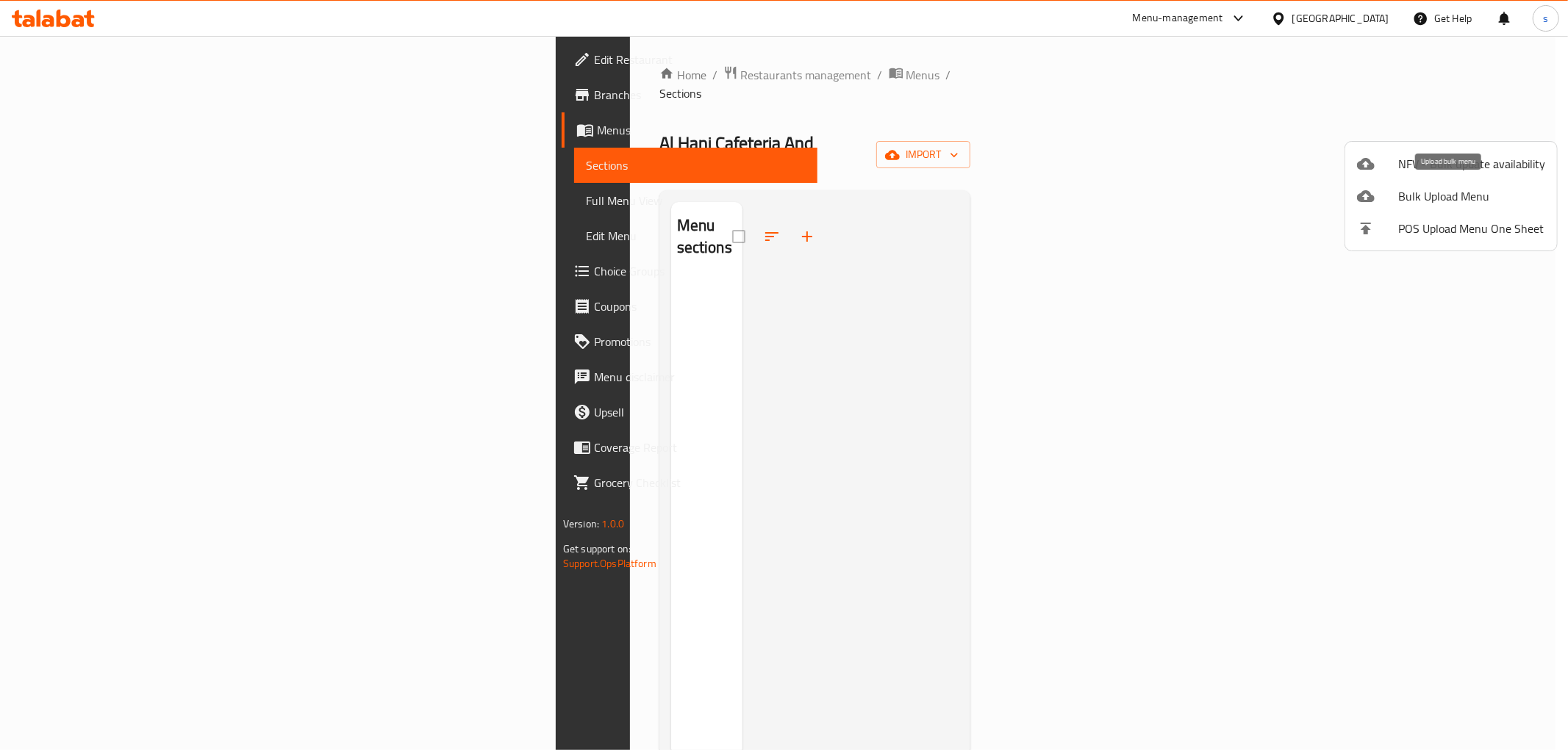
click at [1435, 191] on span "Bulk Upload Menu" at bounding box center [1471, 196] width 147 height 17
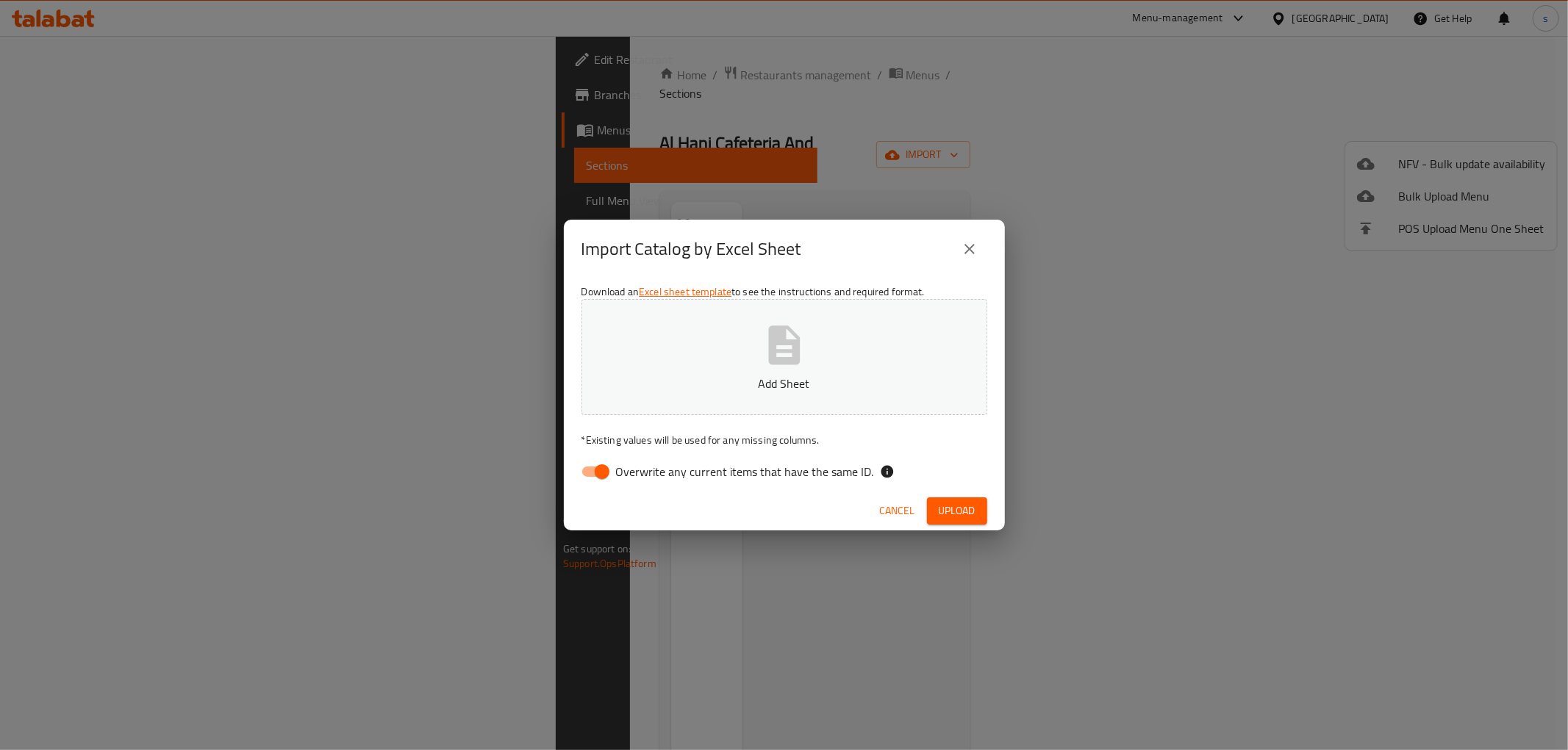
click at [596, 486] on div "Download an Excel sheet template to see the instructions and required format. A…" at bounding box center [784, 385] width 441 height 213
click at [596, 474] on input "Overwrite any current items that have the same ID." at bounding box center [601, 472] width 84 height 28
checkbox input "false"
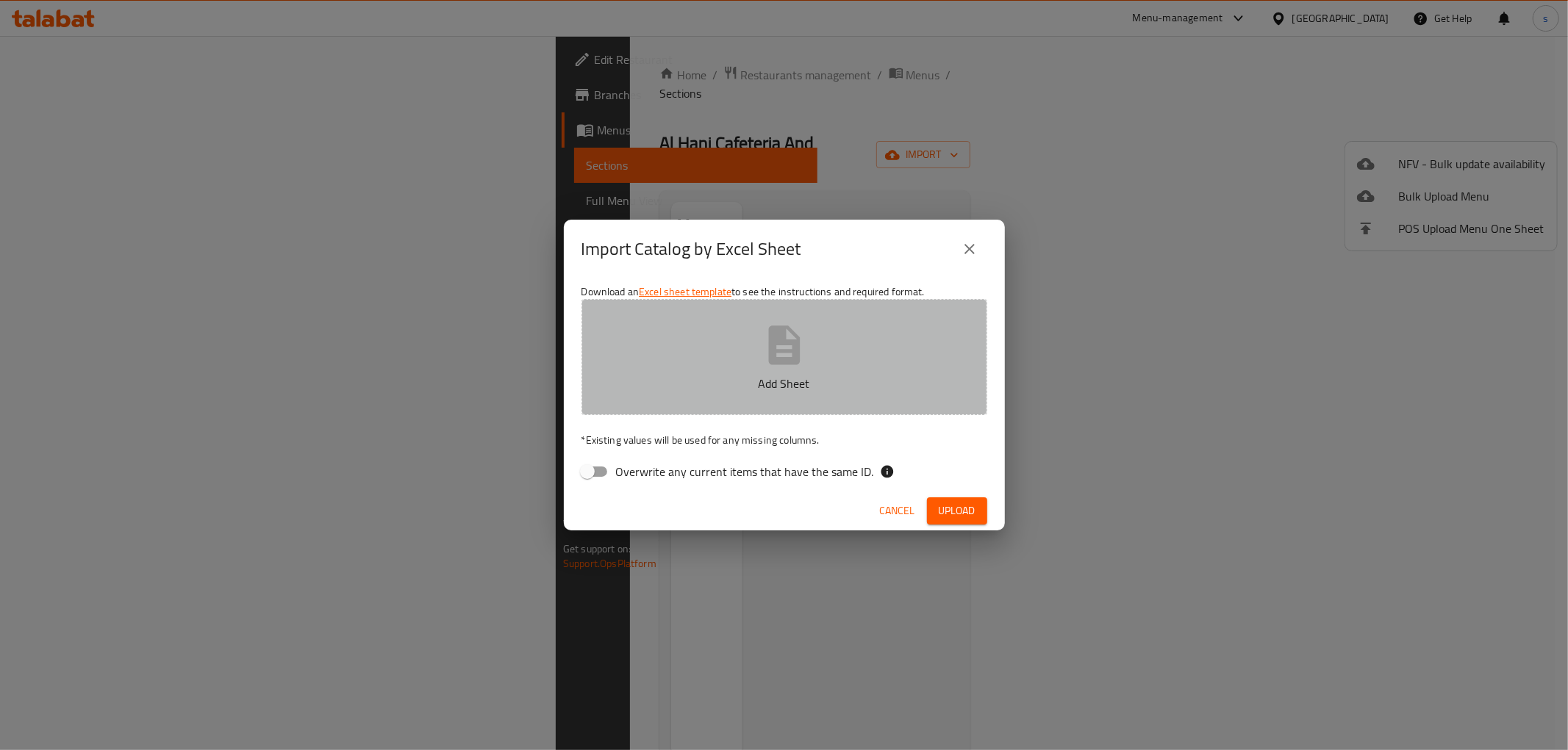
click at [831, 358] on button "Add Sheet" at bounding box center [784, 357] width 405 height 116
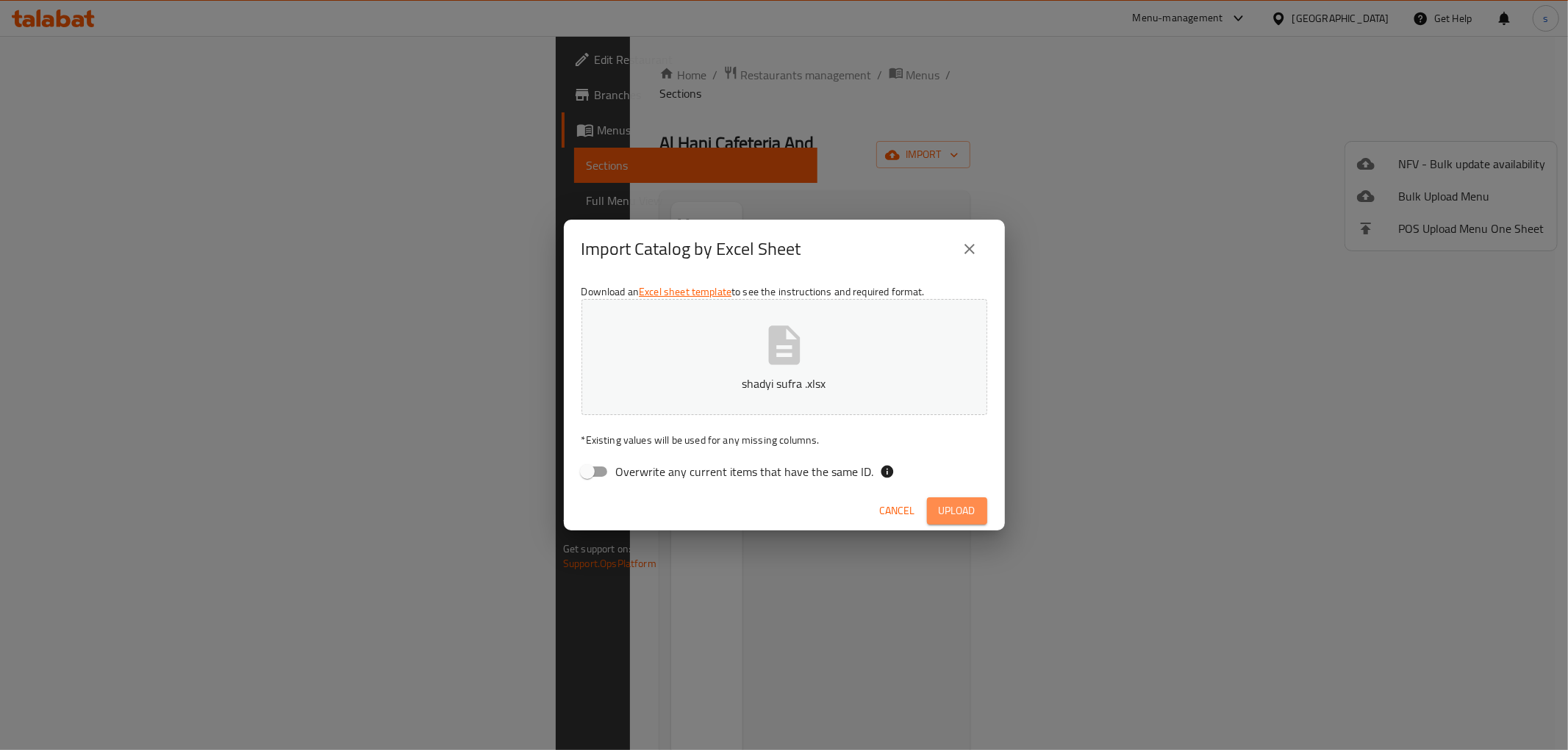
click at [972, 500] on button "Upload" at bounding box center [957, 510] width 61 height 27
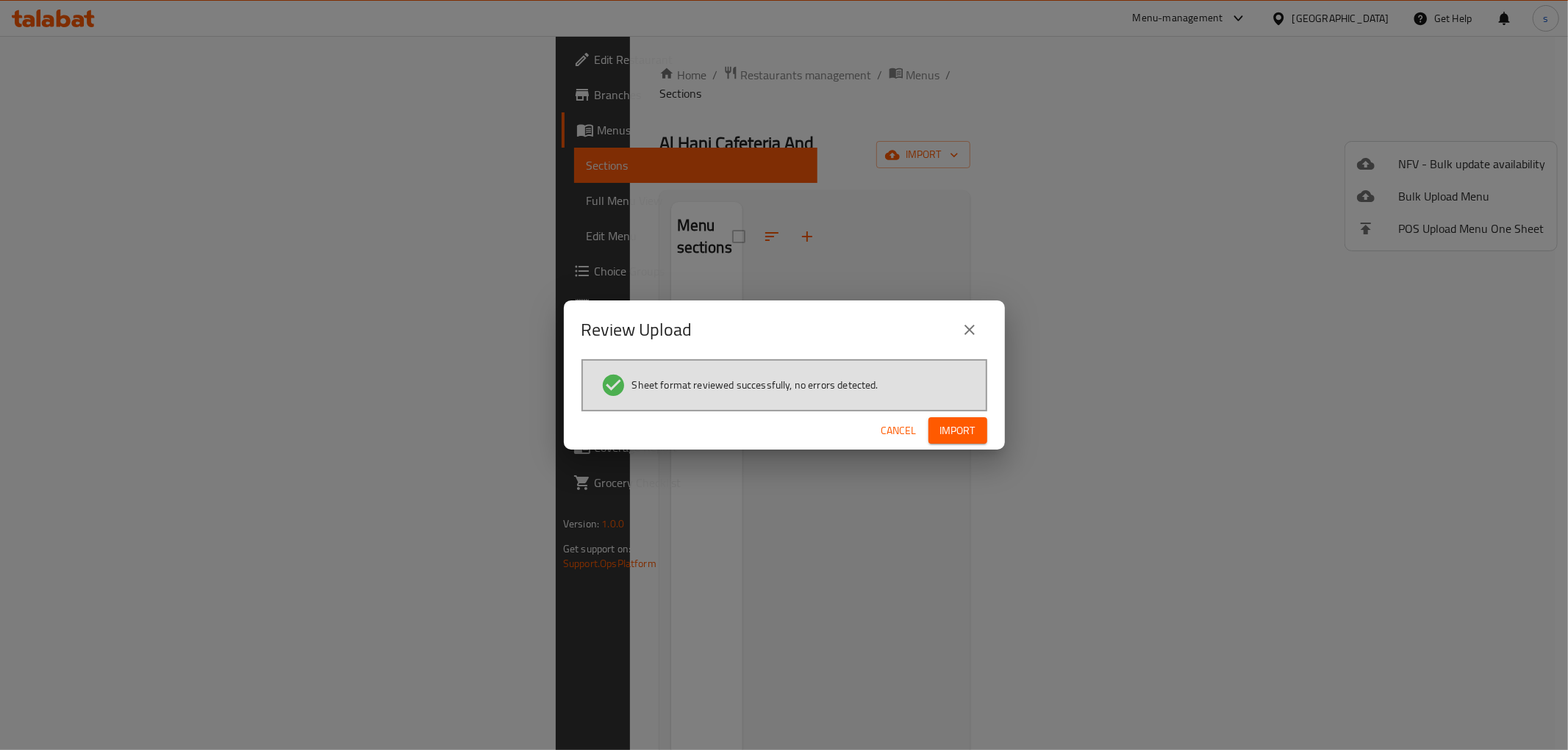
click at [961, 428] on span "Import" at bounding box center [958, 431] width 36 height 18
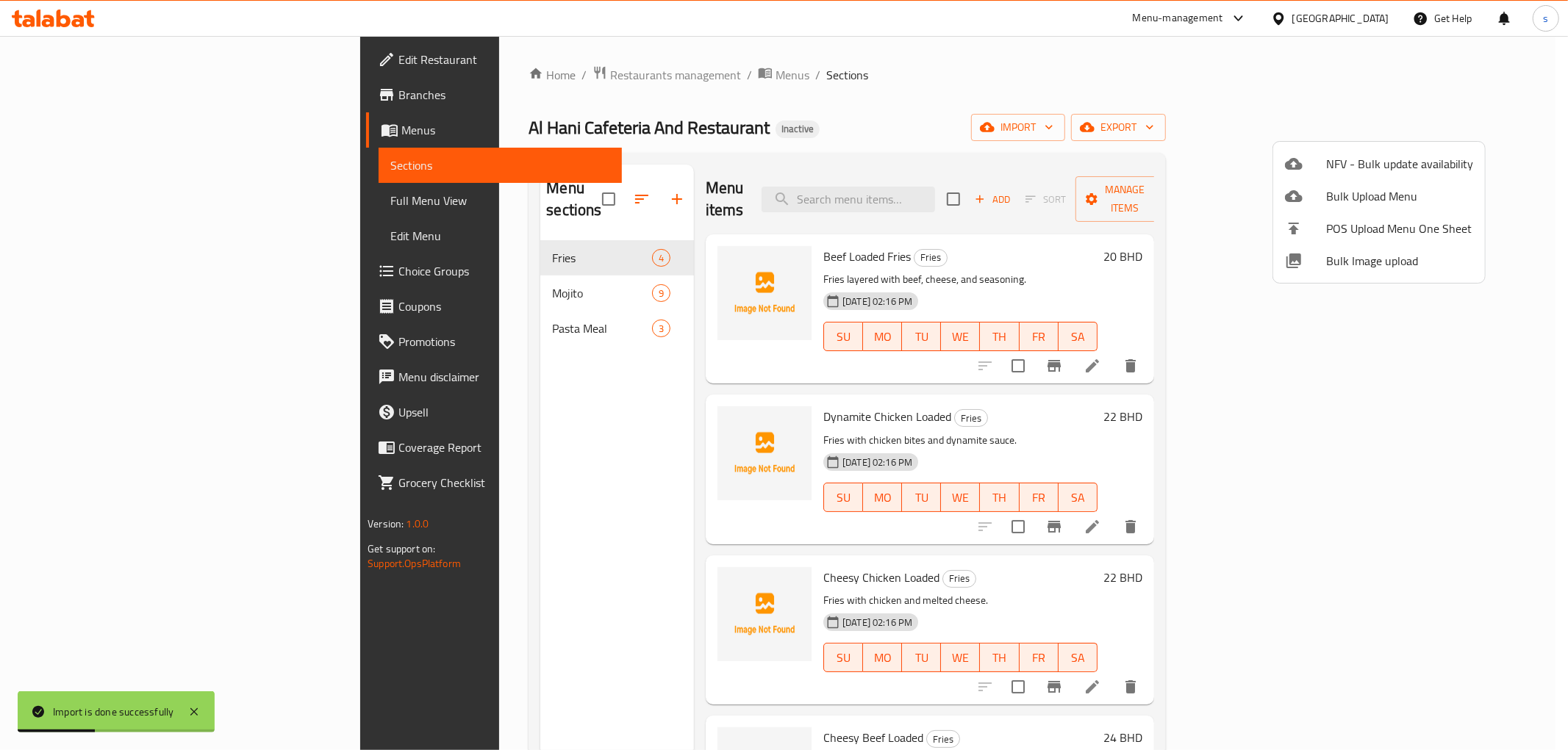
click at [1108, 86] on div at bounding box center [784, 375] width 1568 height 750
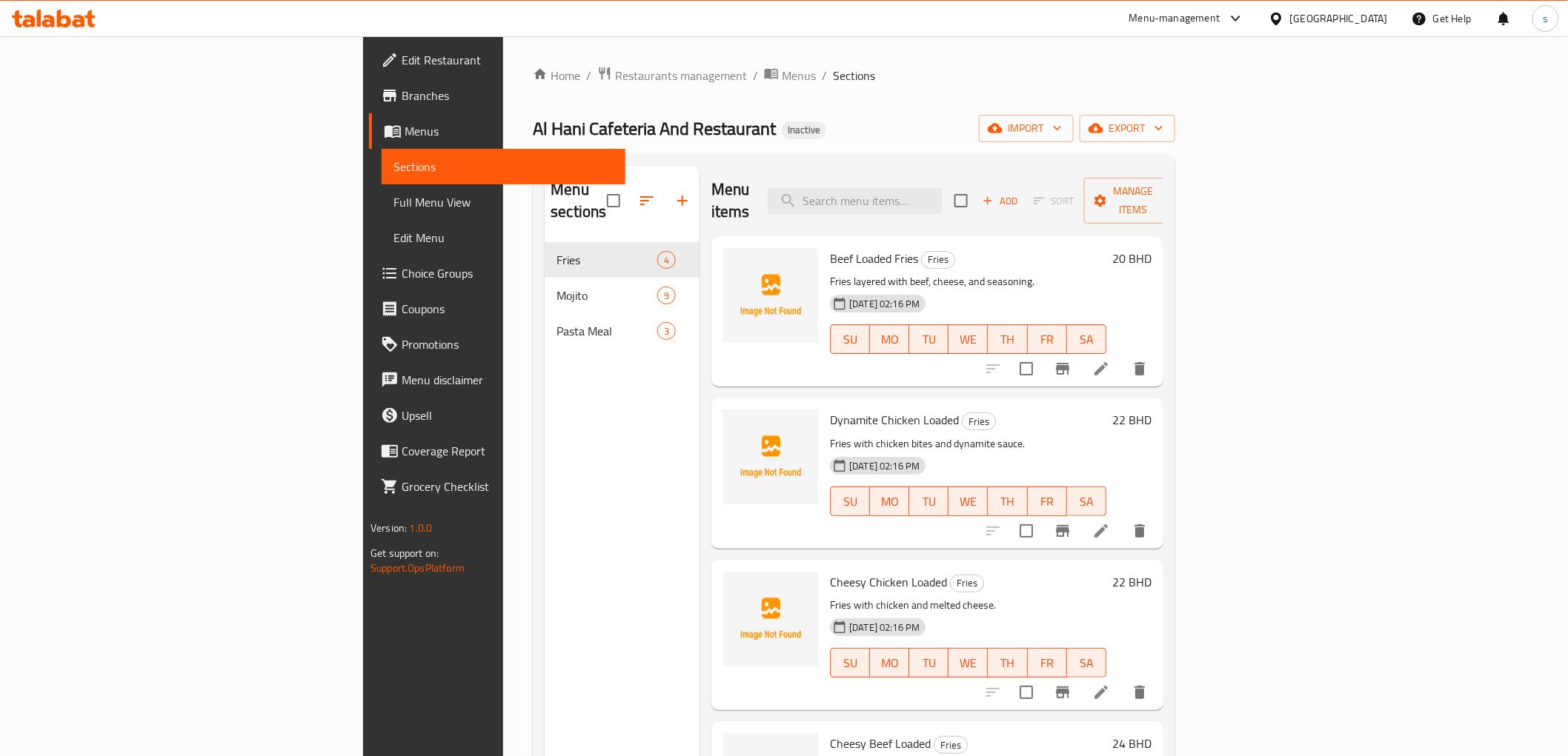
click at [394, 211] on span "Full Menu View" at bounding box center [503, 201] width 219 height 18
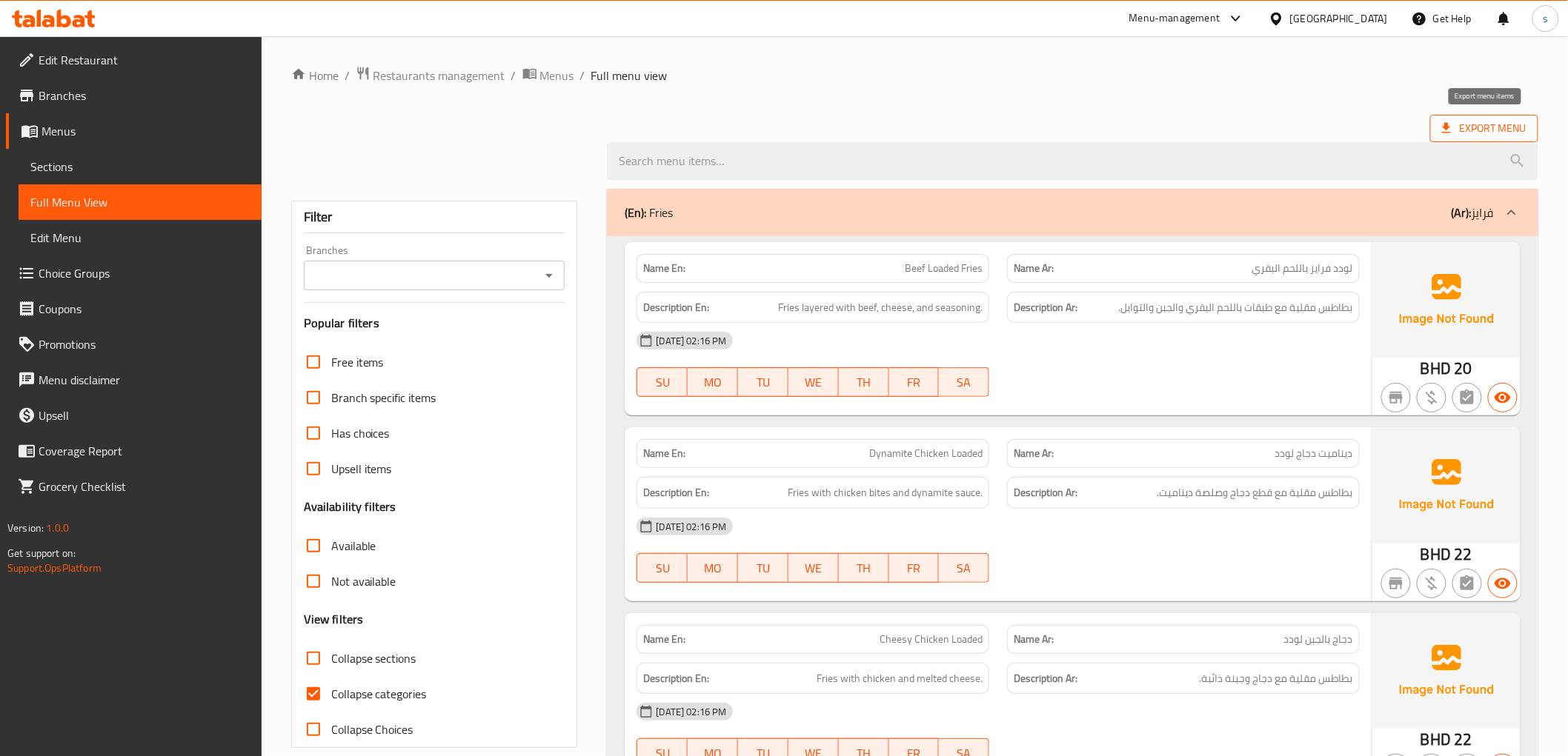
click at [1465, 129] on span "Export Menu" at bounding box center [1484, 129] width 84 height 18
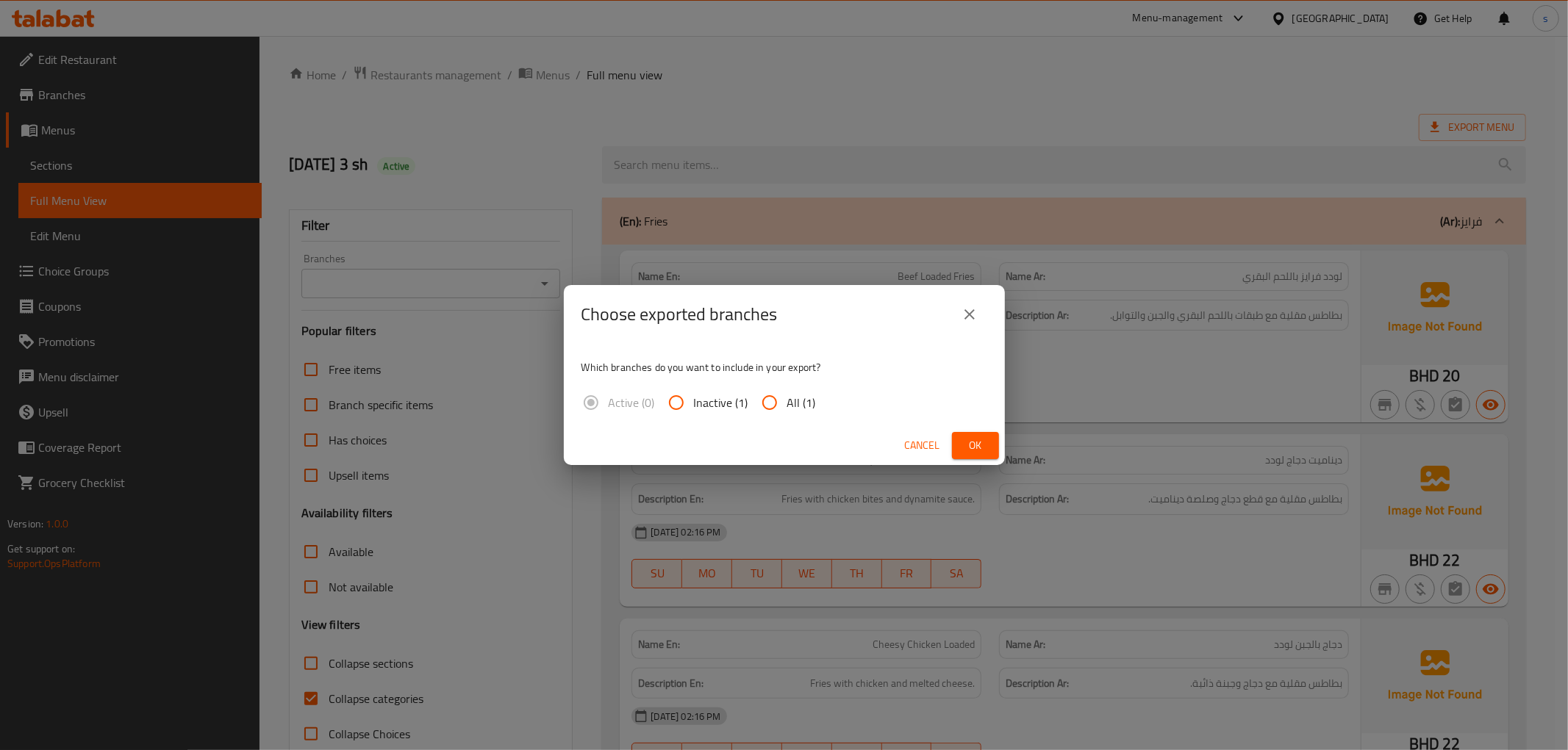
click at [954, 322] on button "close" at bounding box center [969, 314] width 36 height 36
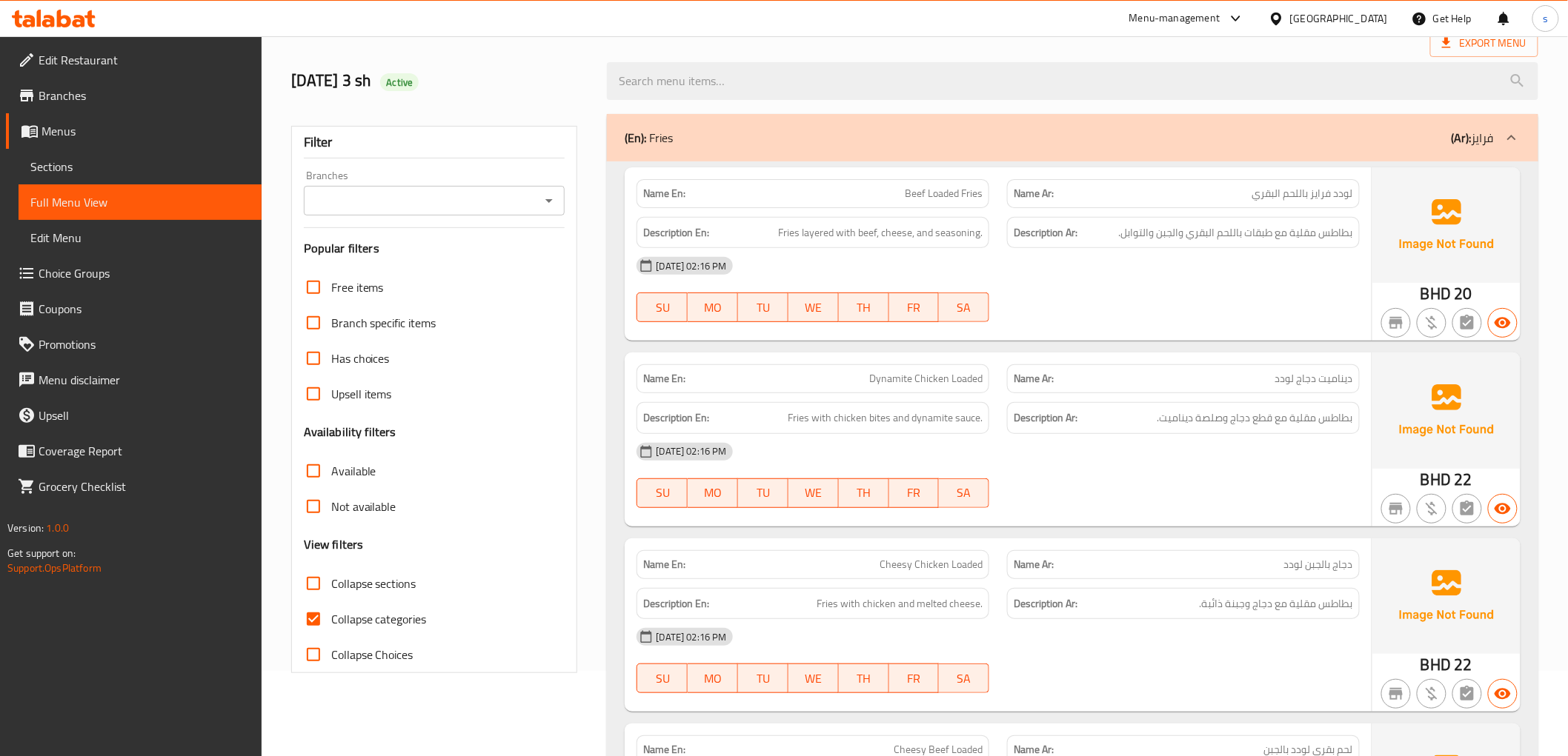
scroll to position [165, 0]
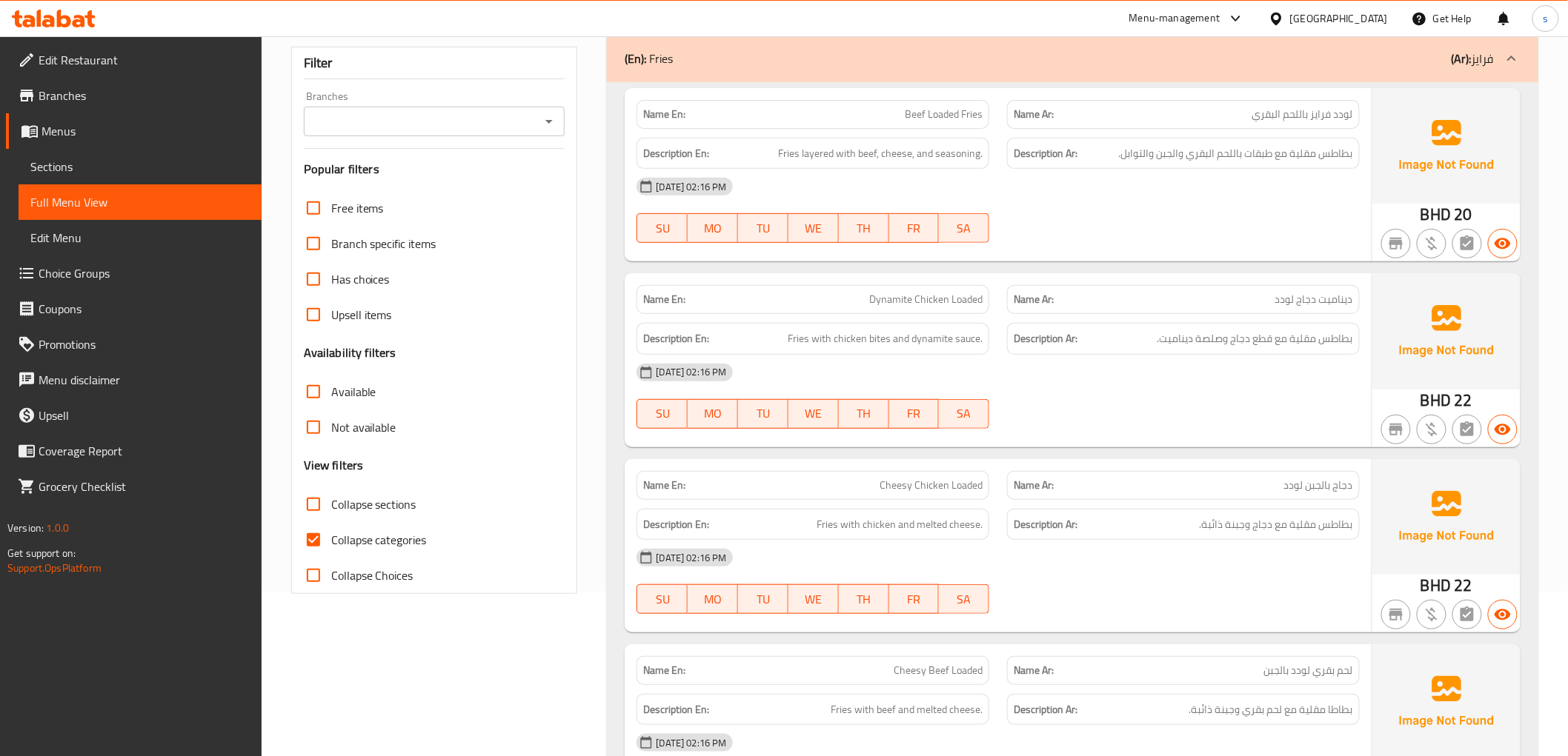
click at [326, 545] on input "Collapse categories" at bounding box center [313, 540] width 36 height 36
checkbox input "false"
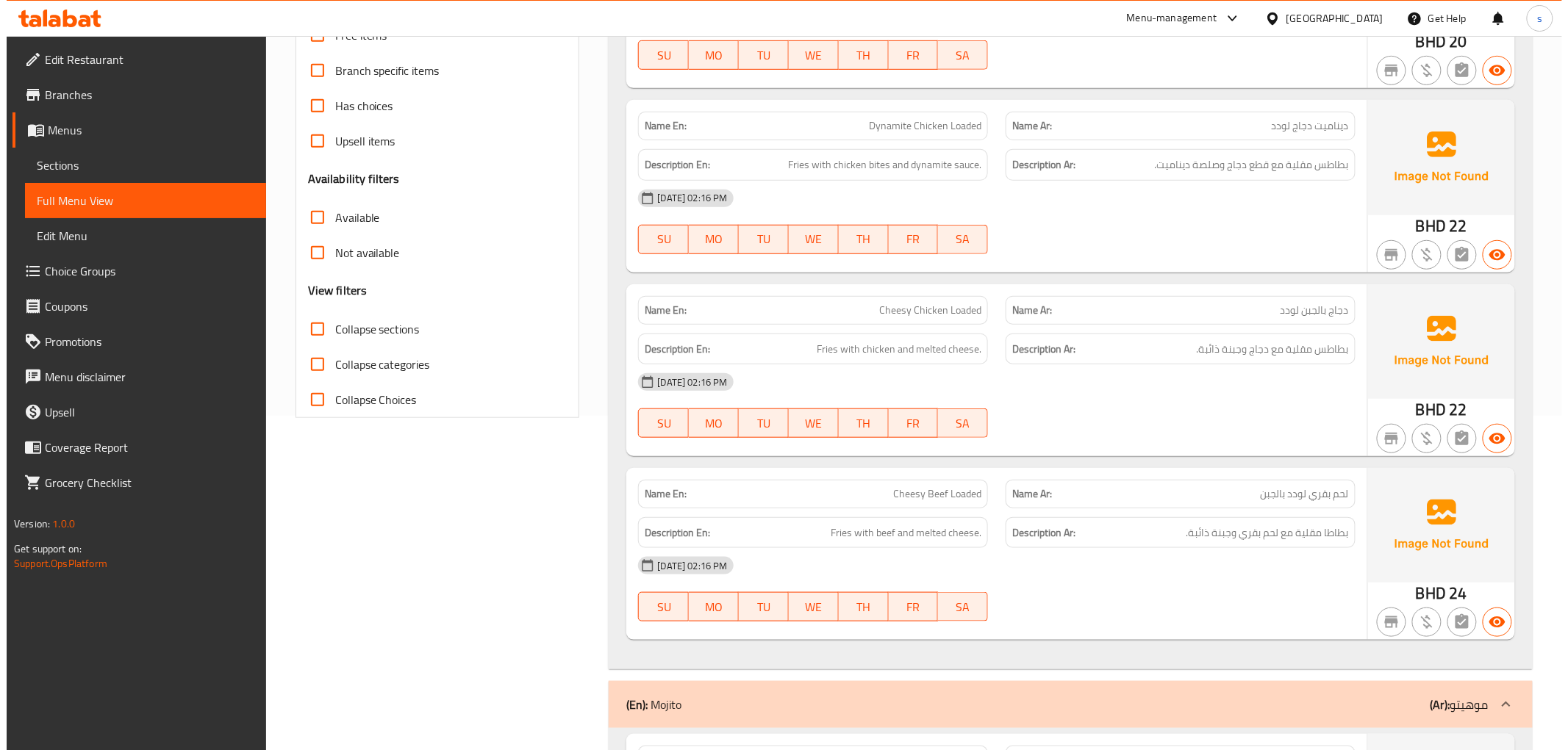
scroll to position [0, 0]
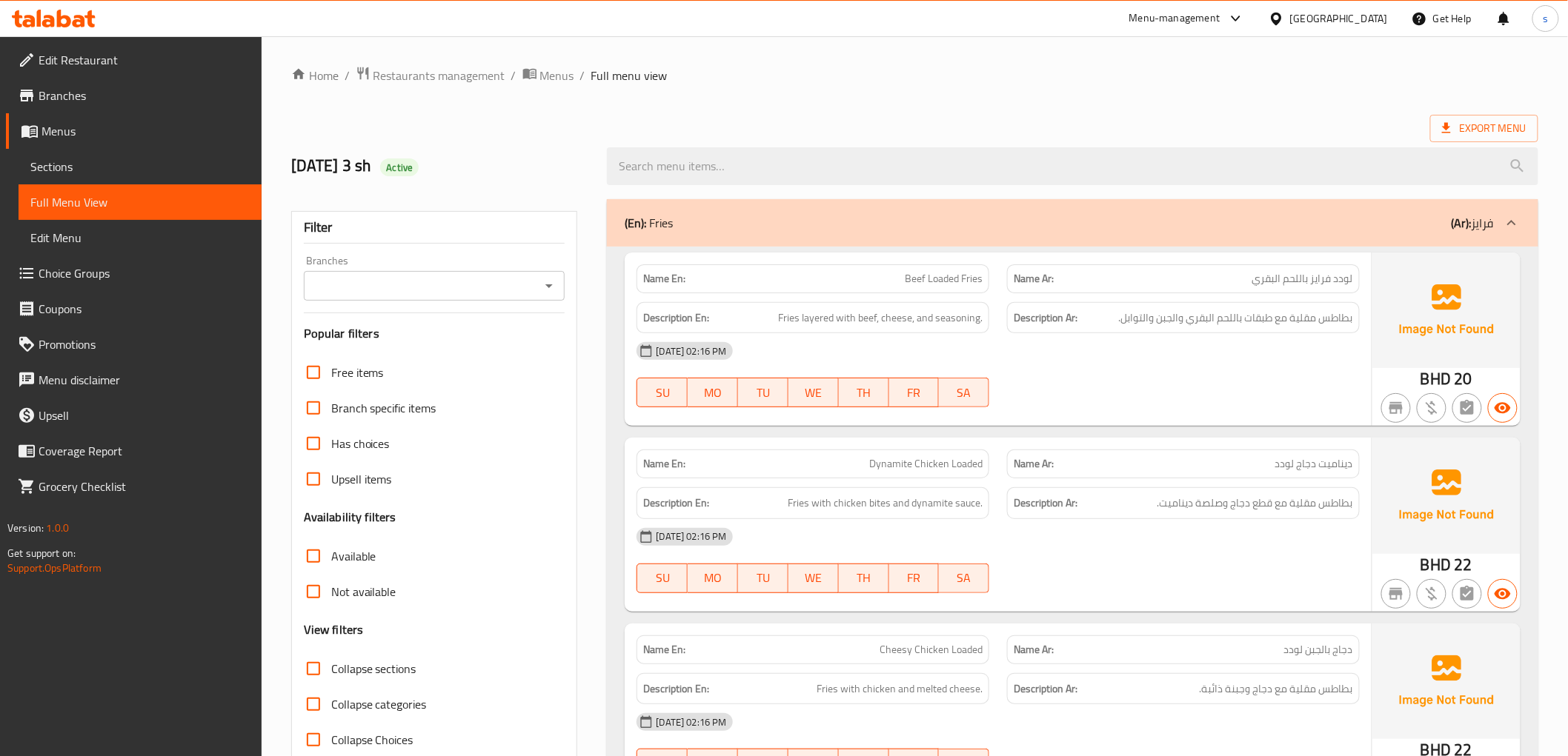
click at [986, 146] on div at bounding box center [1072, 166] width 949 height 55
click at [988, 68] on ol "Home / Restaurants management / Menus / Full menu view" at bounding box center [914, 75] width 1247 height 19
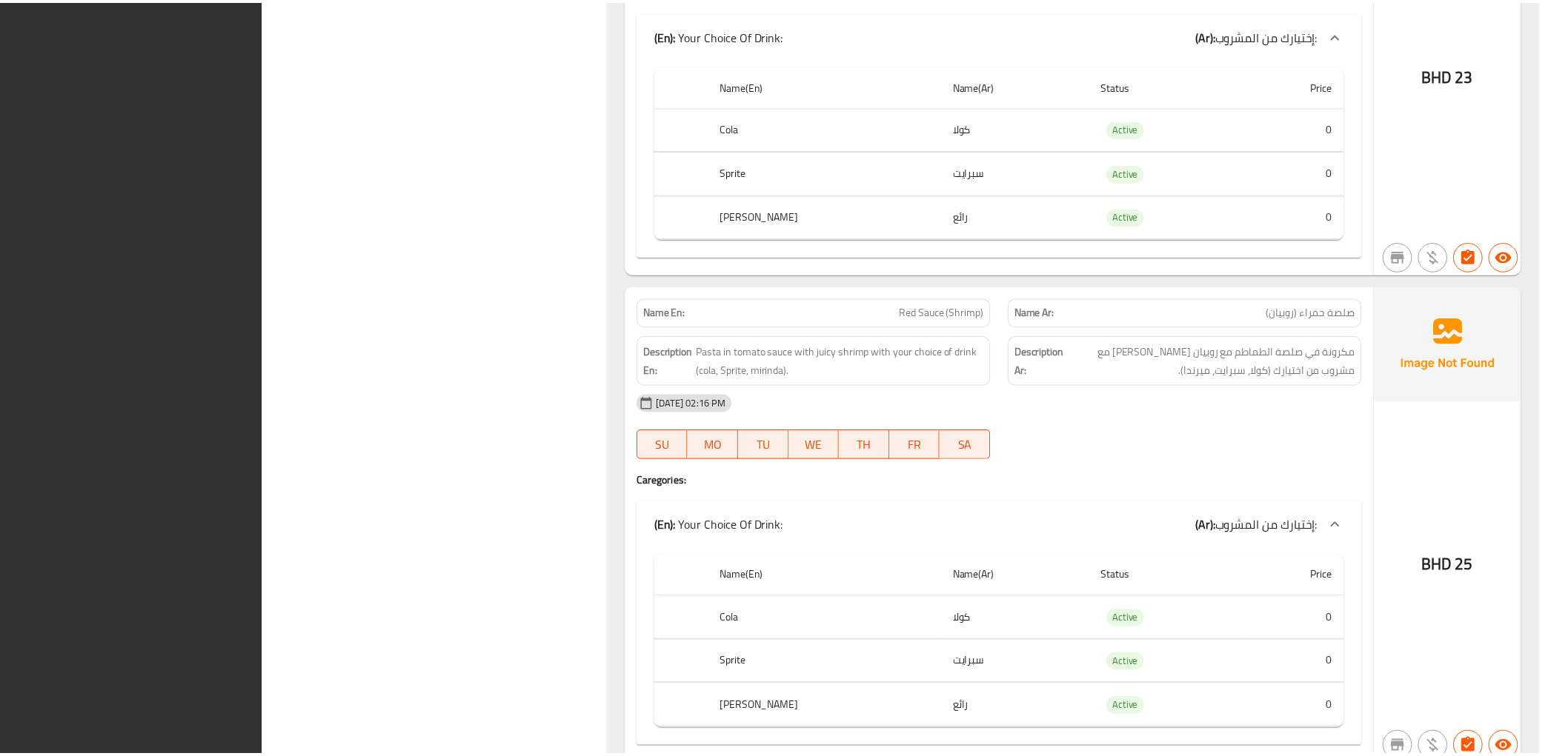
scroll to position [3592, 0]
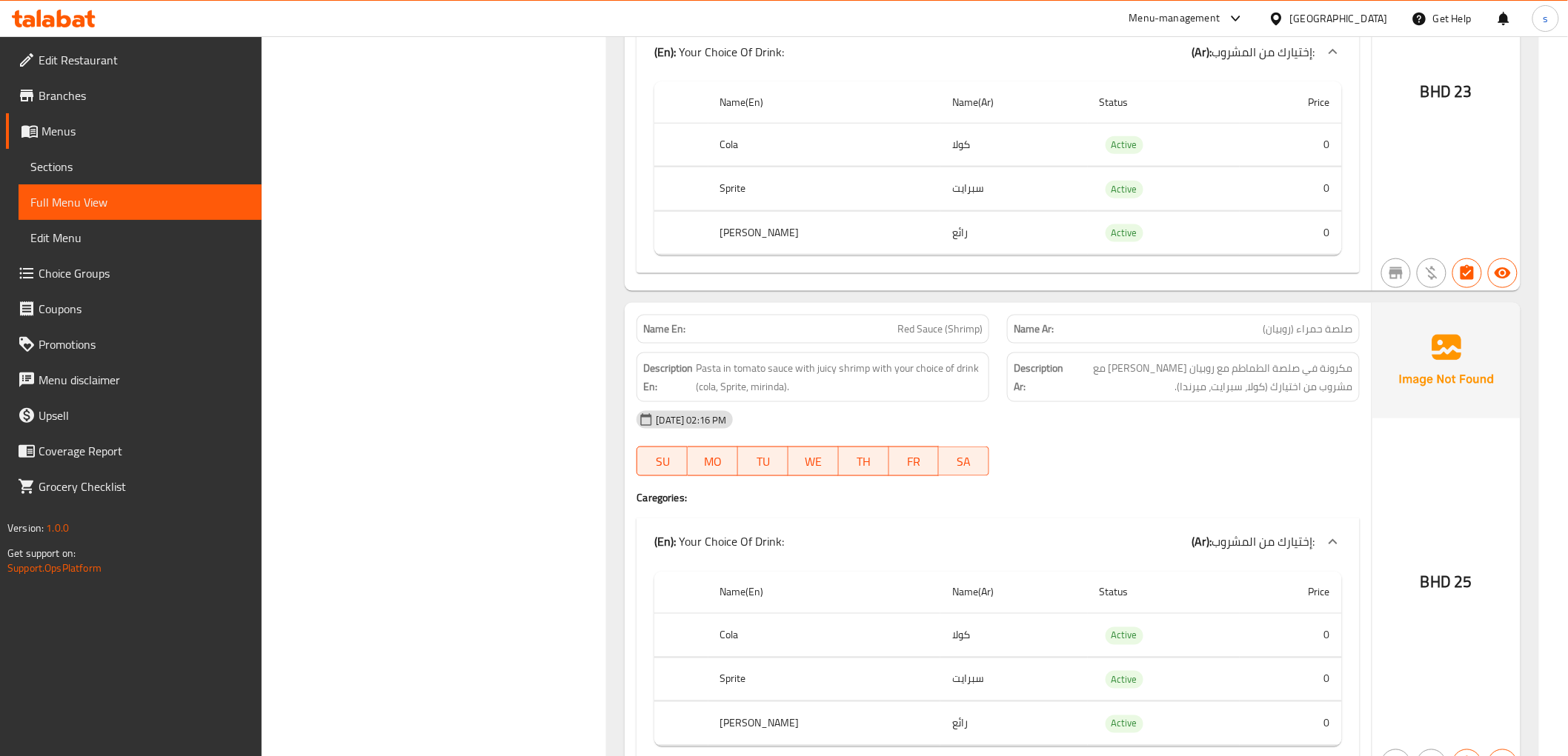
scroll to position [0, 0]
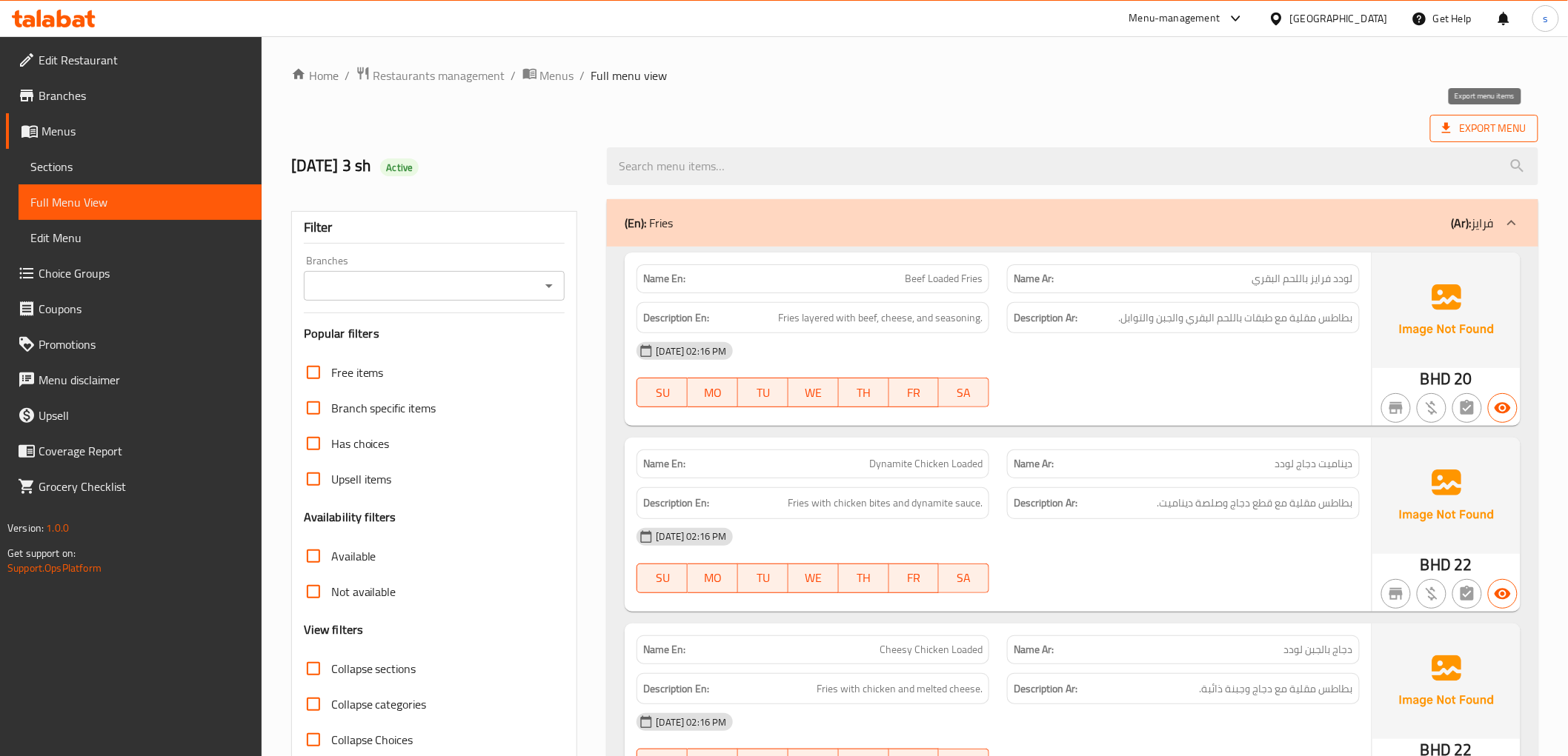
click at [1461, 140] on span "Export Menu" at bounding box center [1484, 128] width 108 height 28
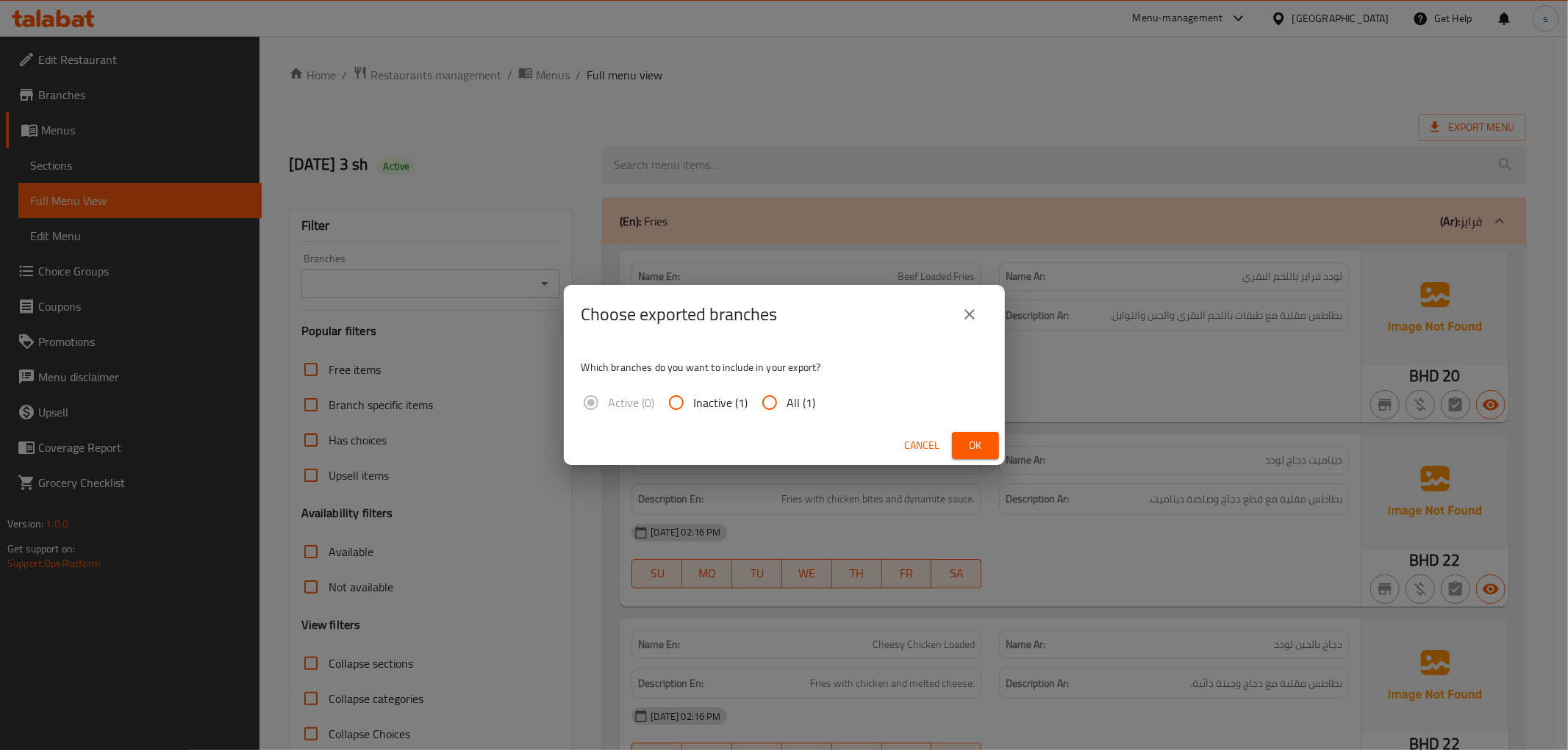
click at [763, 401] on input "All (1)" at bounding box center [769, 402] width 36 height 36
radio input "true"
click at [994, 449] on button "Ok" at bounding box center [975, 445] width 47 height 27
